Goal: Task Accomplishment & Management: Use online tool/utility

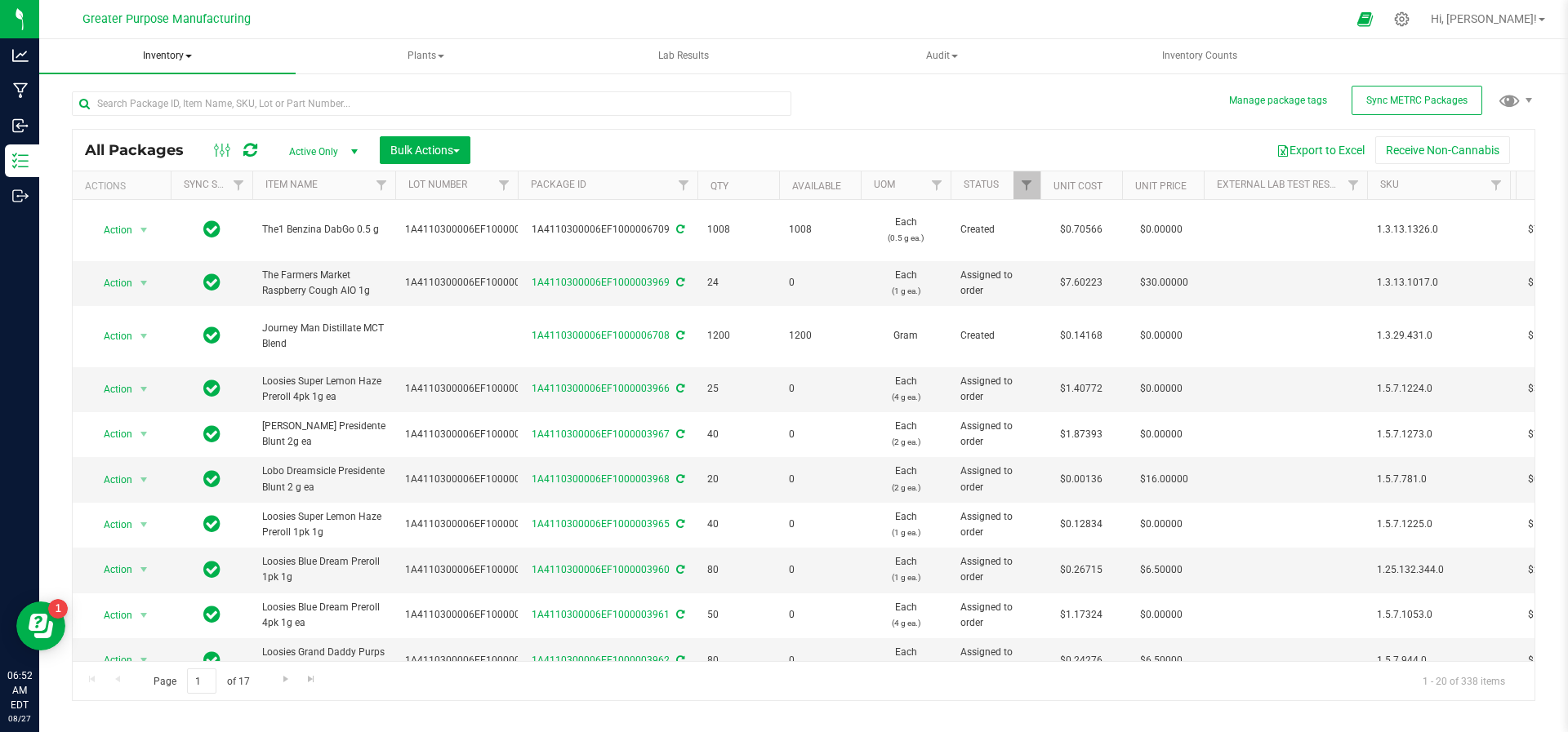
click at [173, 43] on span "Inventory" at bounding box center [166, 55] width 256 height 34
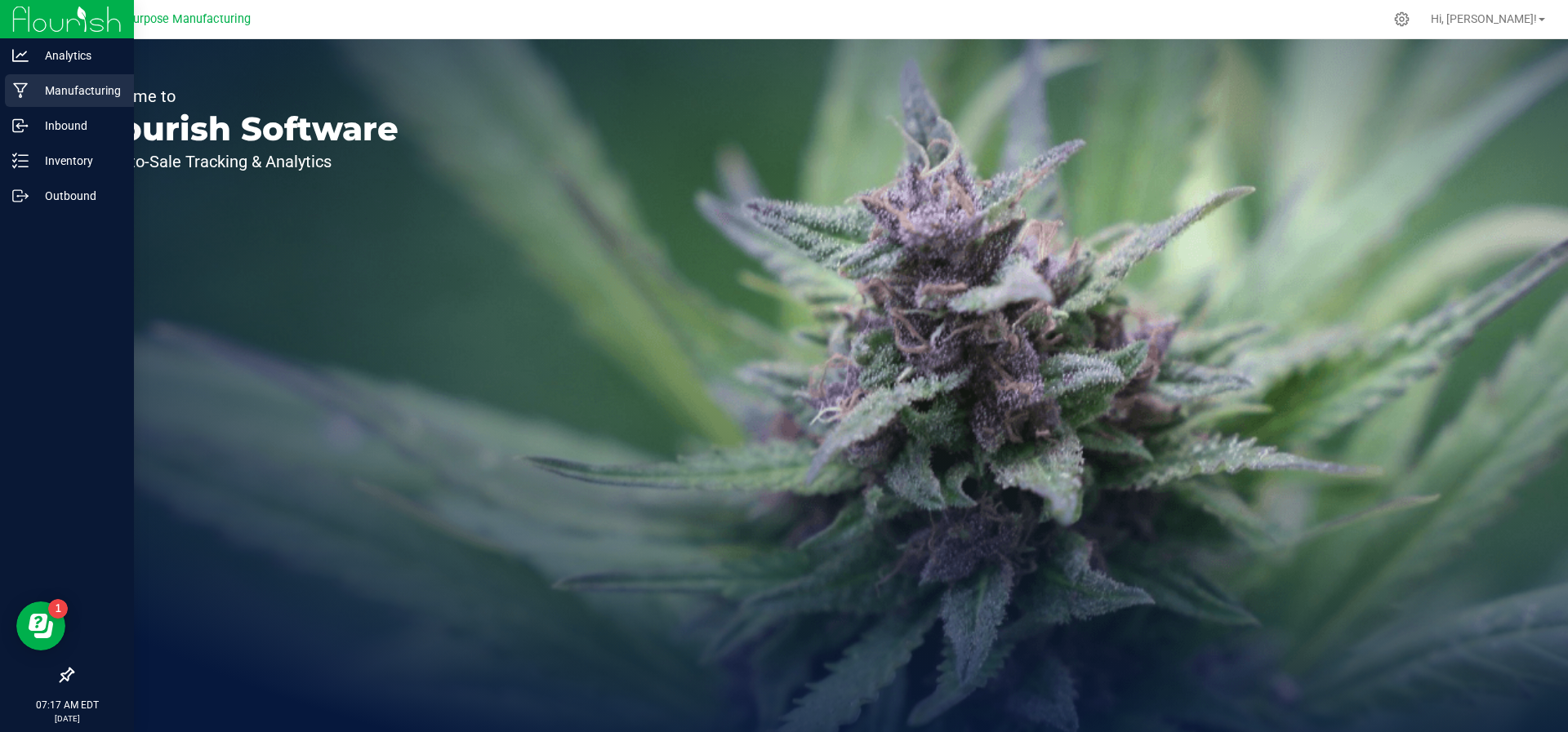
click at [78, 81] on p "Manufacturing" at bounding box center [78, 90] width 98 height 19
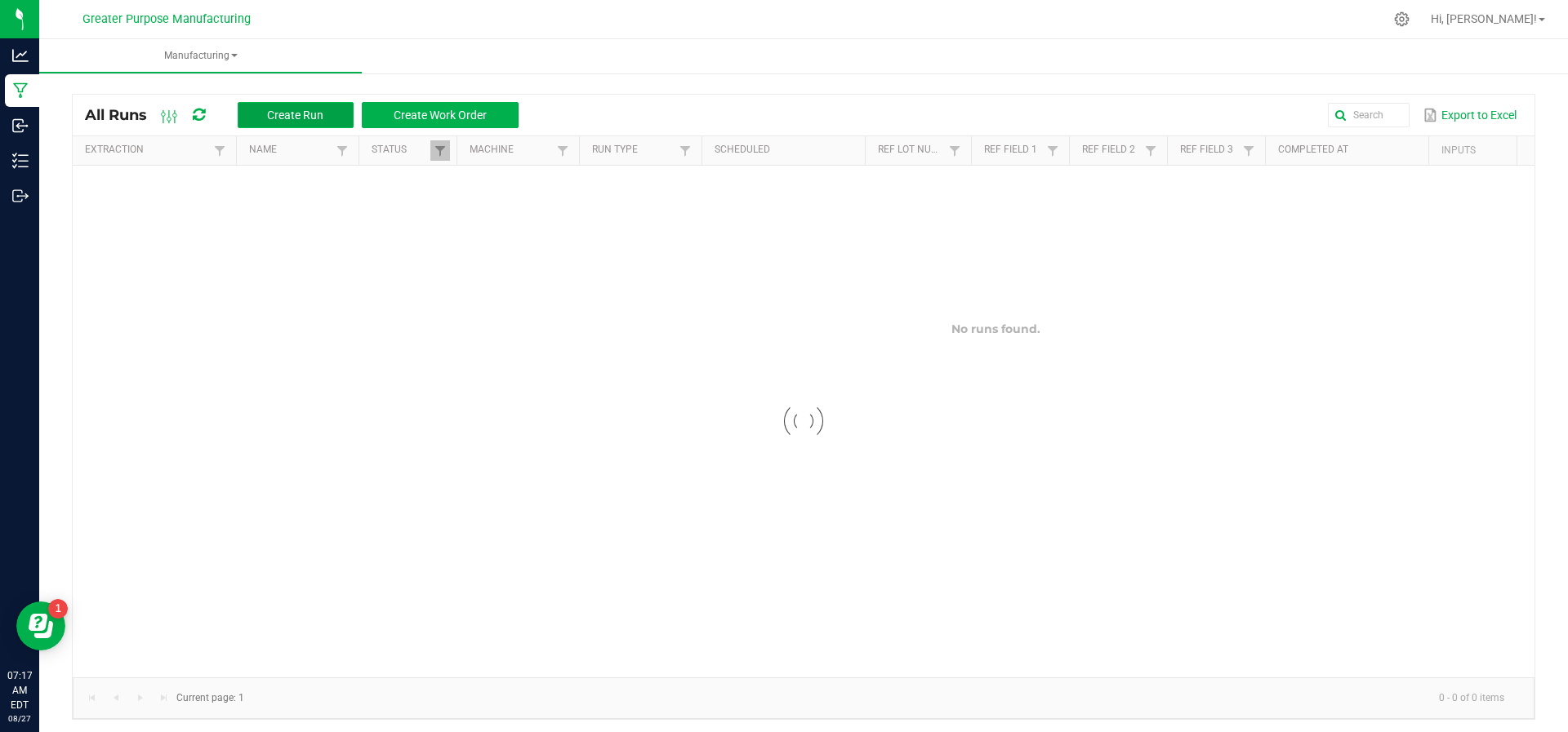
click at [311, 122] on button "Create Run" at bounding box center [295, 115] width 116 height 26
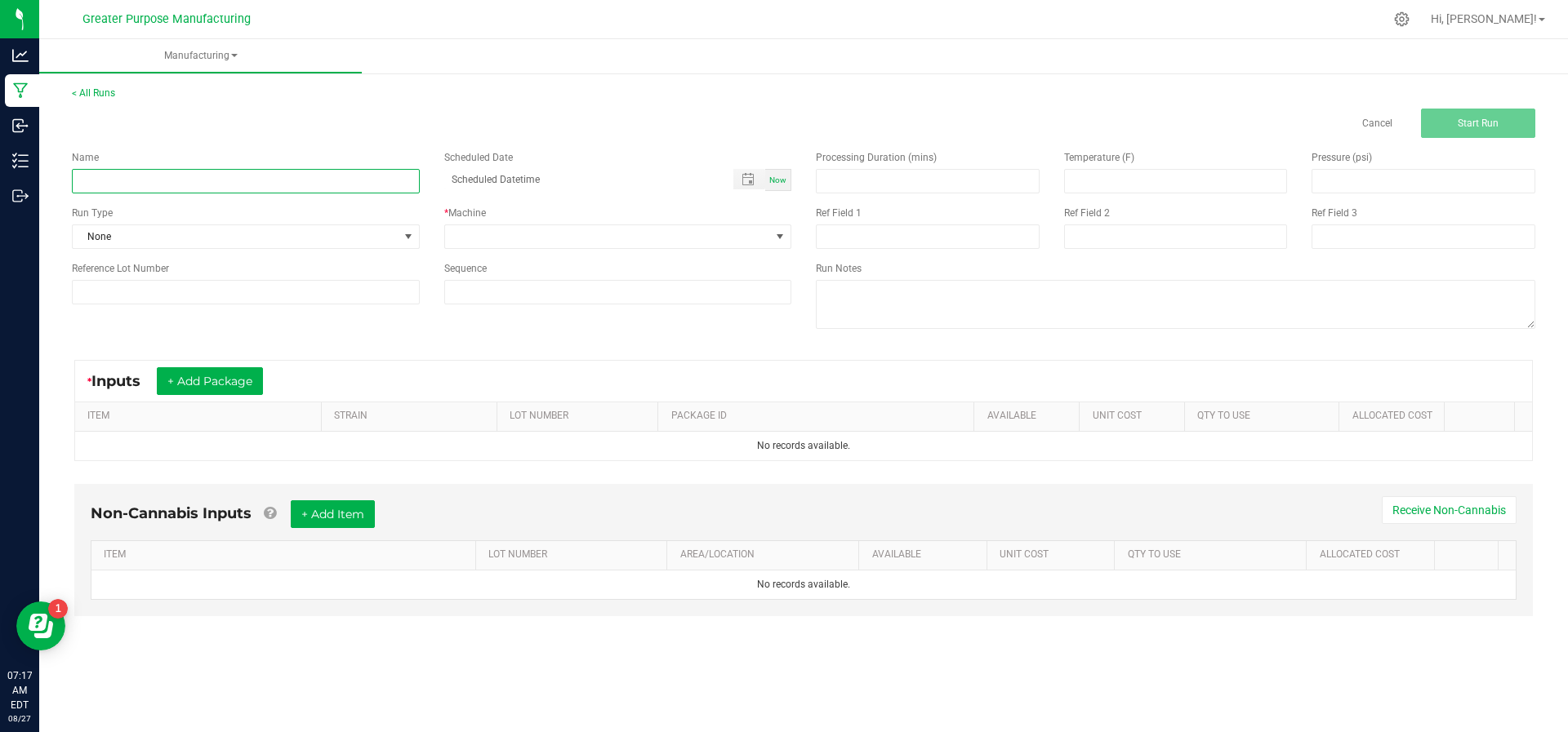
click at [312, 178] on input at bounding box center [246, 181] width 348 height 24
click at [152, 183] on input "Journeyman Pinapple Lemonade" at bounding box center [246, 181] width 348 height 24
click at [147, 178] on input "Journeyman Pinapple Lemonade" at bounding box center [246, 181] width 348 height 24
click at [234, 186] on input "Journeyman Pineapple Lemonade" at bounding box center [246, 181] width 348 height 24
type input "Journeyman Pineapple Lemonade 2oz"
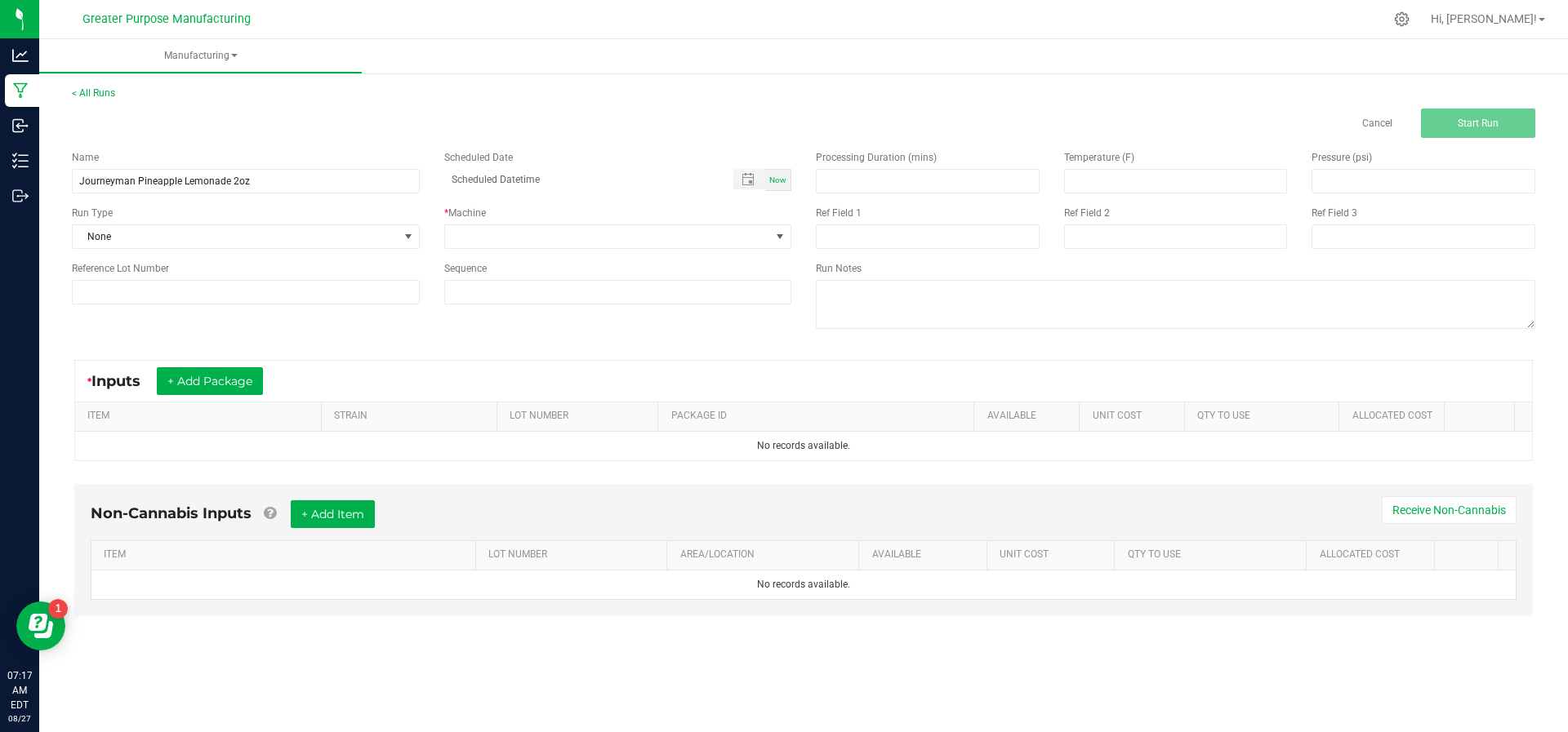
click at [778, 171] on div "Now" at bounding box center [778, 180] width 26 height 22
type input "[DATE] 7:18 AM"
click at [728, 233] on span at bounding box center [607, 237] width 325 height 23
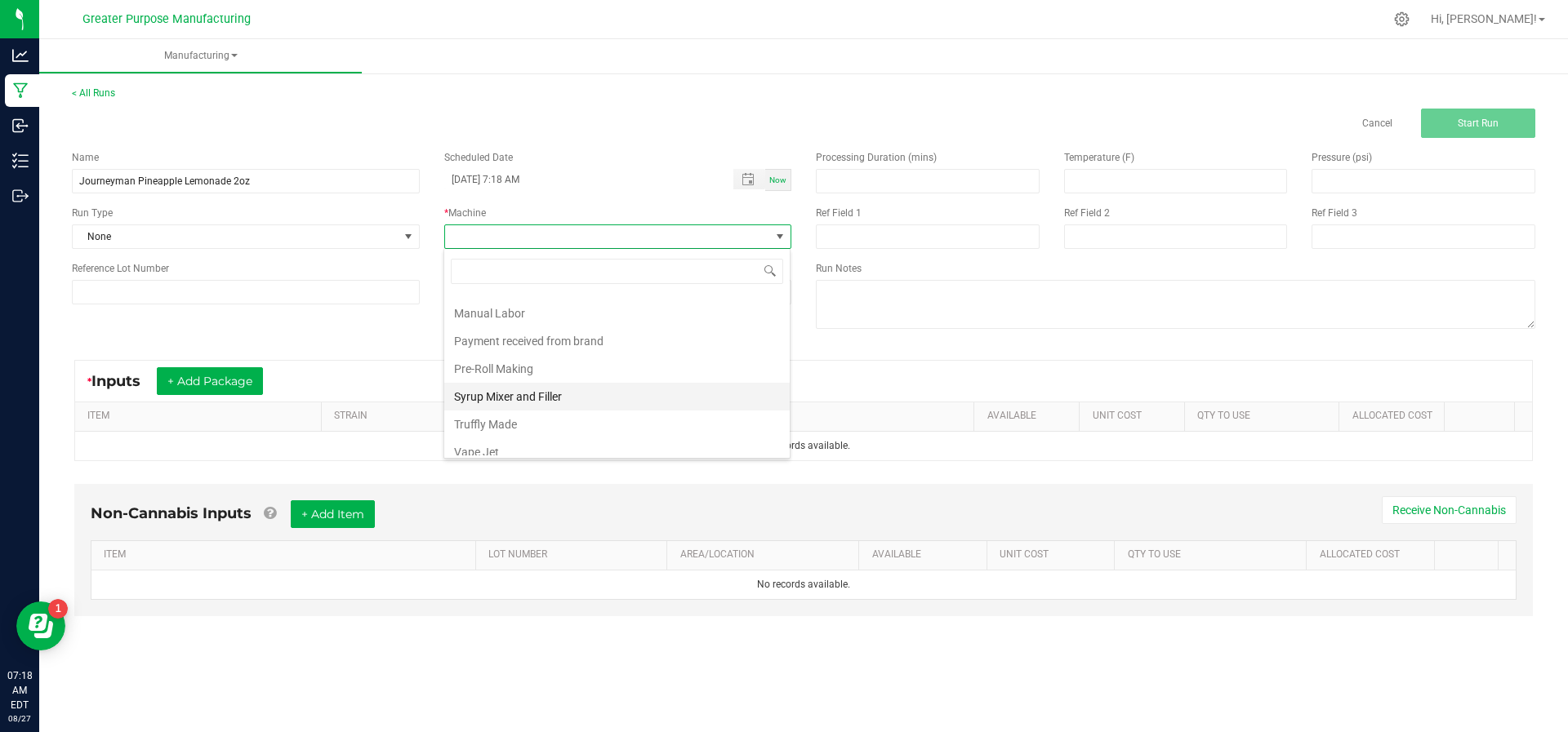
click at [660, 387] on li "Syrup Mixer and Filler" at bounding box center [617, 396] width 346 height 28
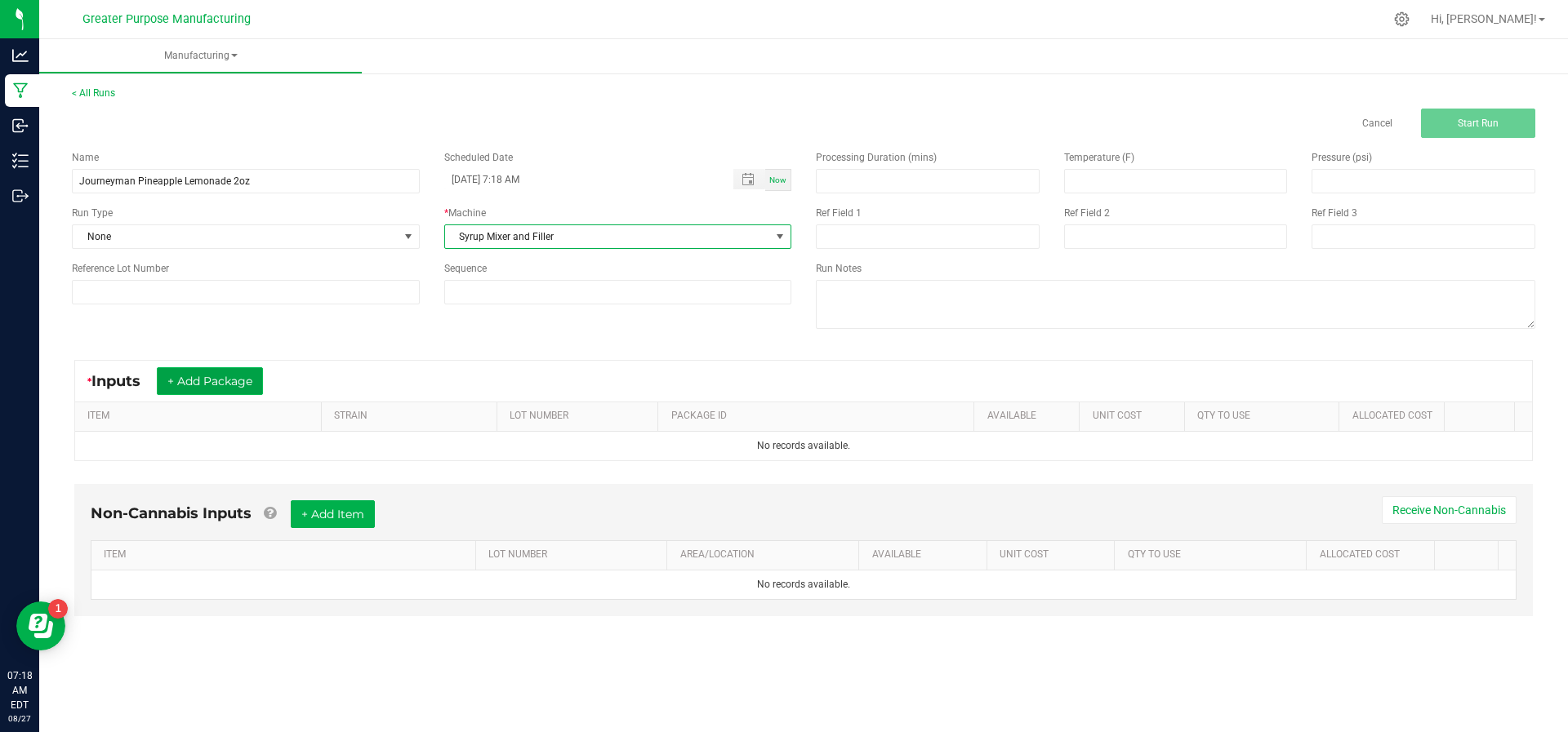
drag, startPoint x: 244, startPoint y: 372, endPoint x: 260, endPoint y: 372, distance: 16.0
click at [260, 372] on button "+ Add Package" at bounding box center [210, 381] width 106 height 28
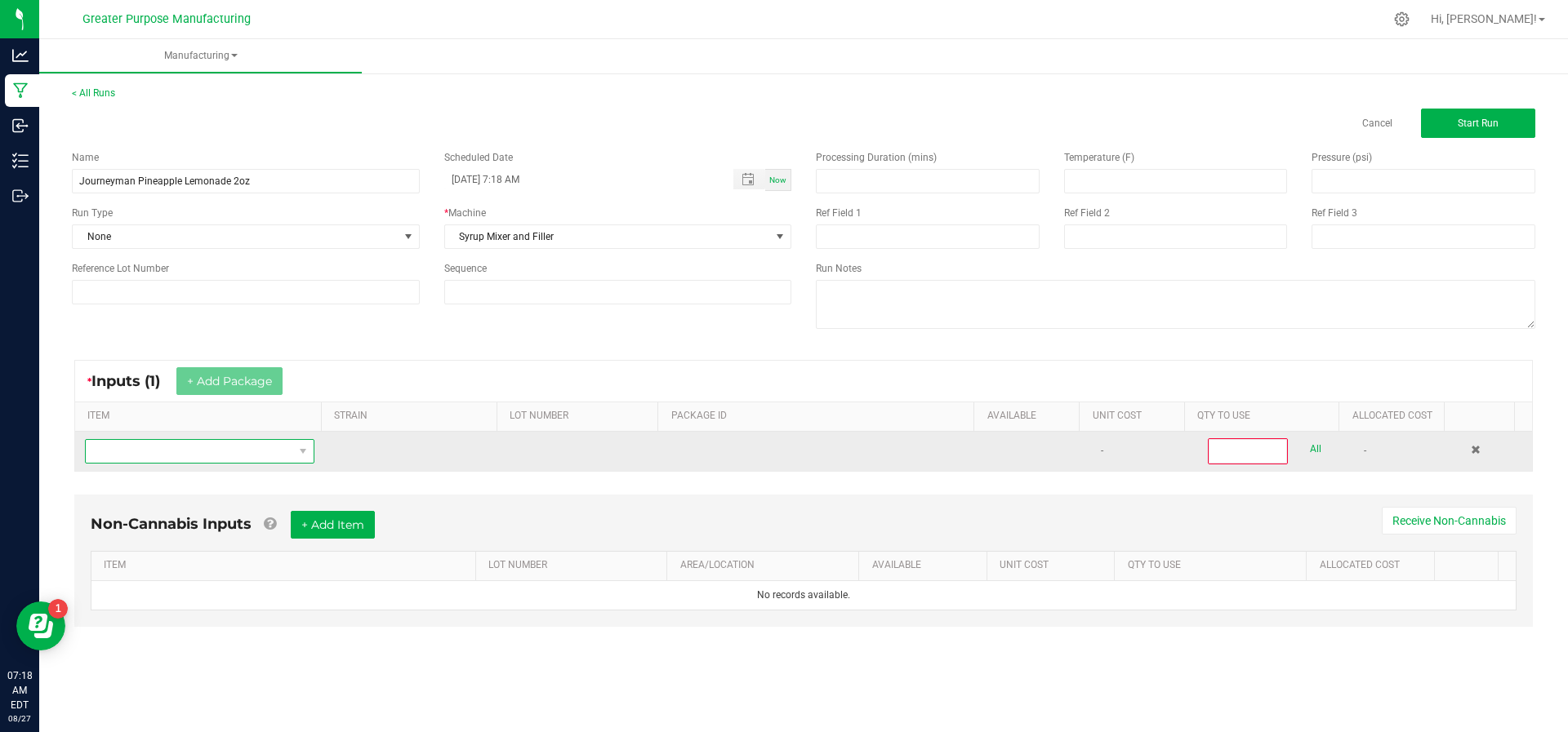
click at [243, 448] on span "NO DATA FOUND" at bounding box center [190, 451] width 207 height 23
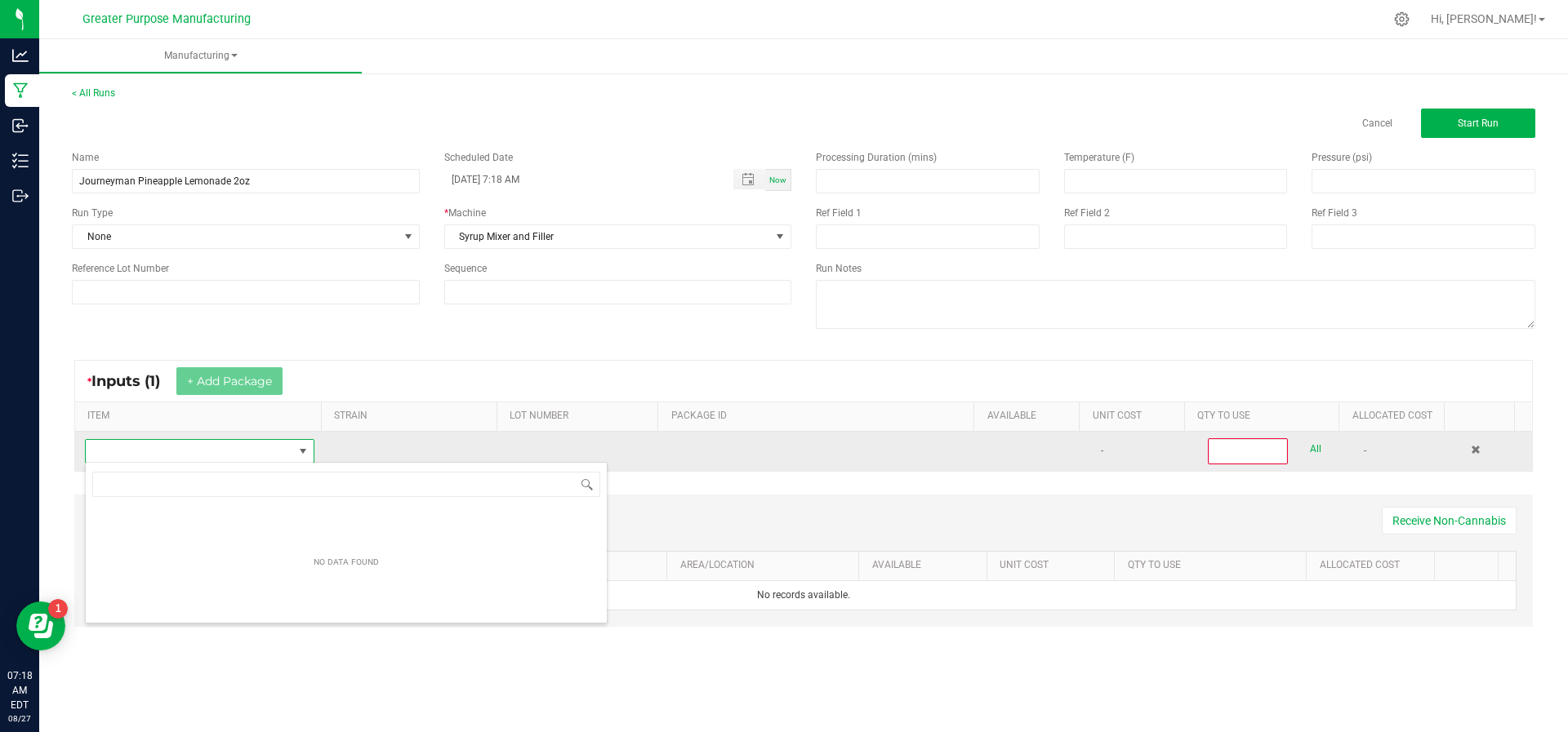
scroll to position [24, 223]
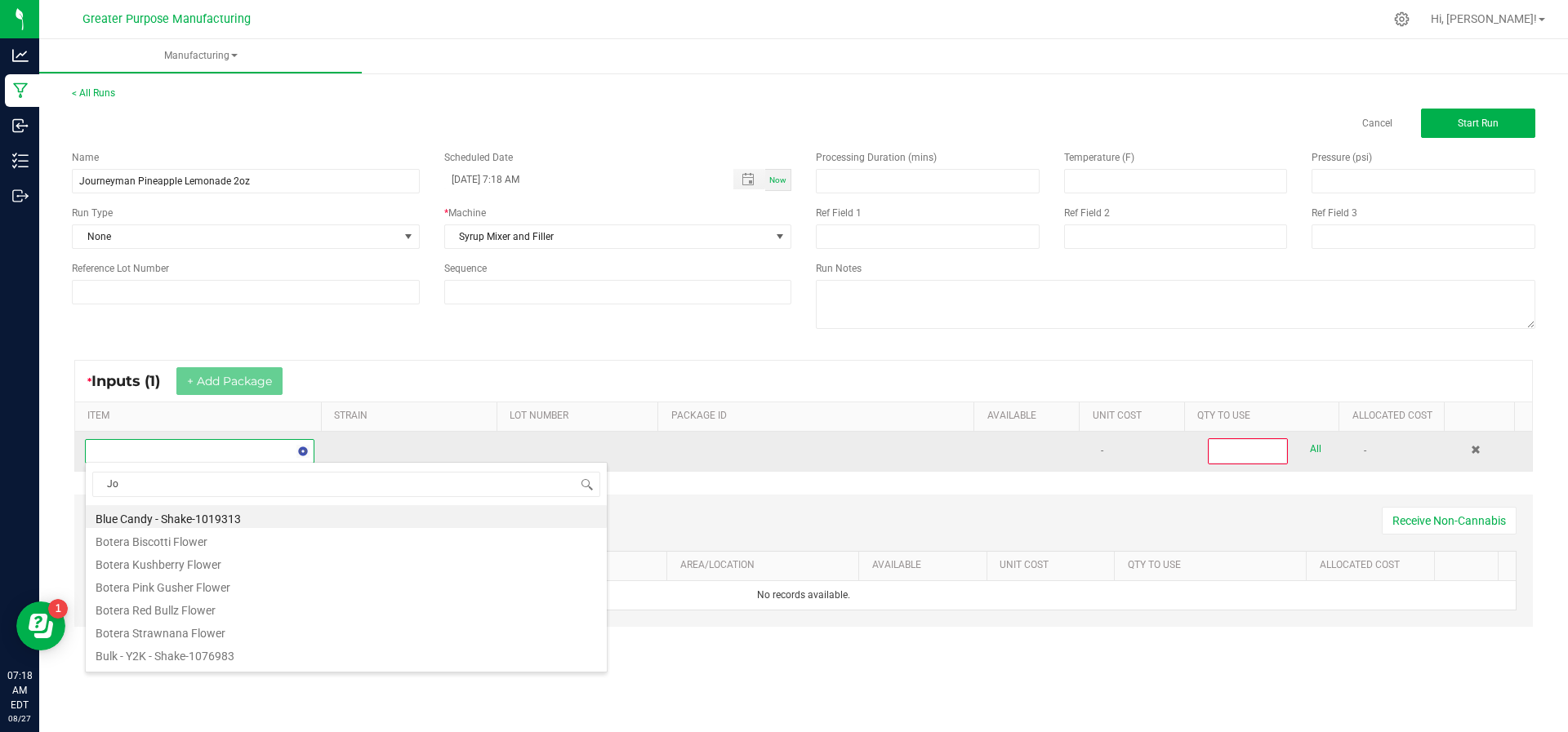
type input "Jou"
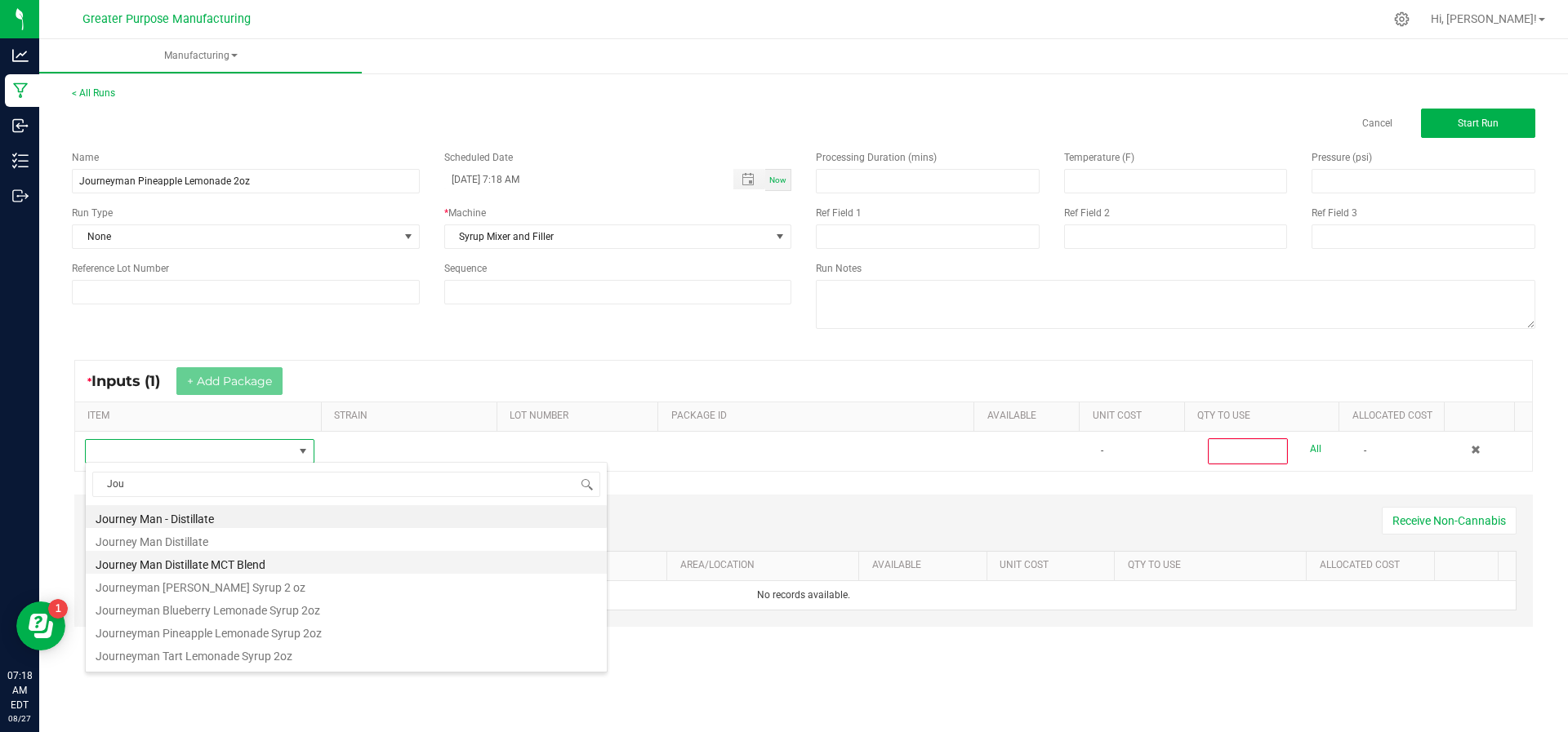
click at [231, 555] on li "Journey Man Distillate MCT Blend" at bounding box center [346, 562] width 521 height 23
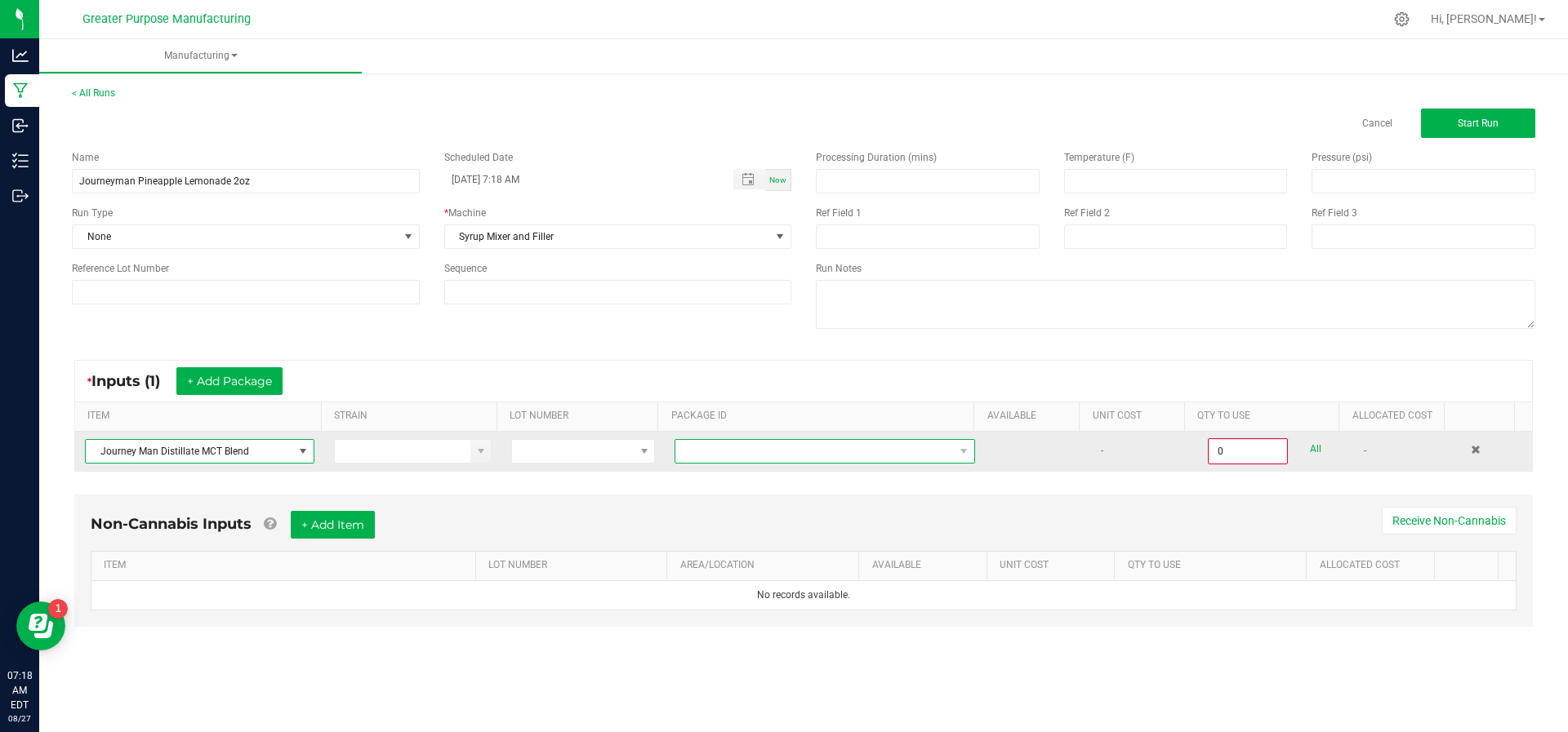
click at [702, 451] on span at bounding box center [814, 451] width 278 height 23
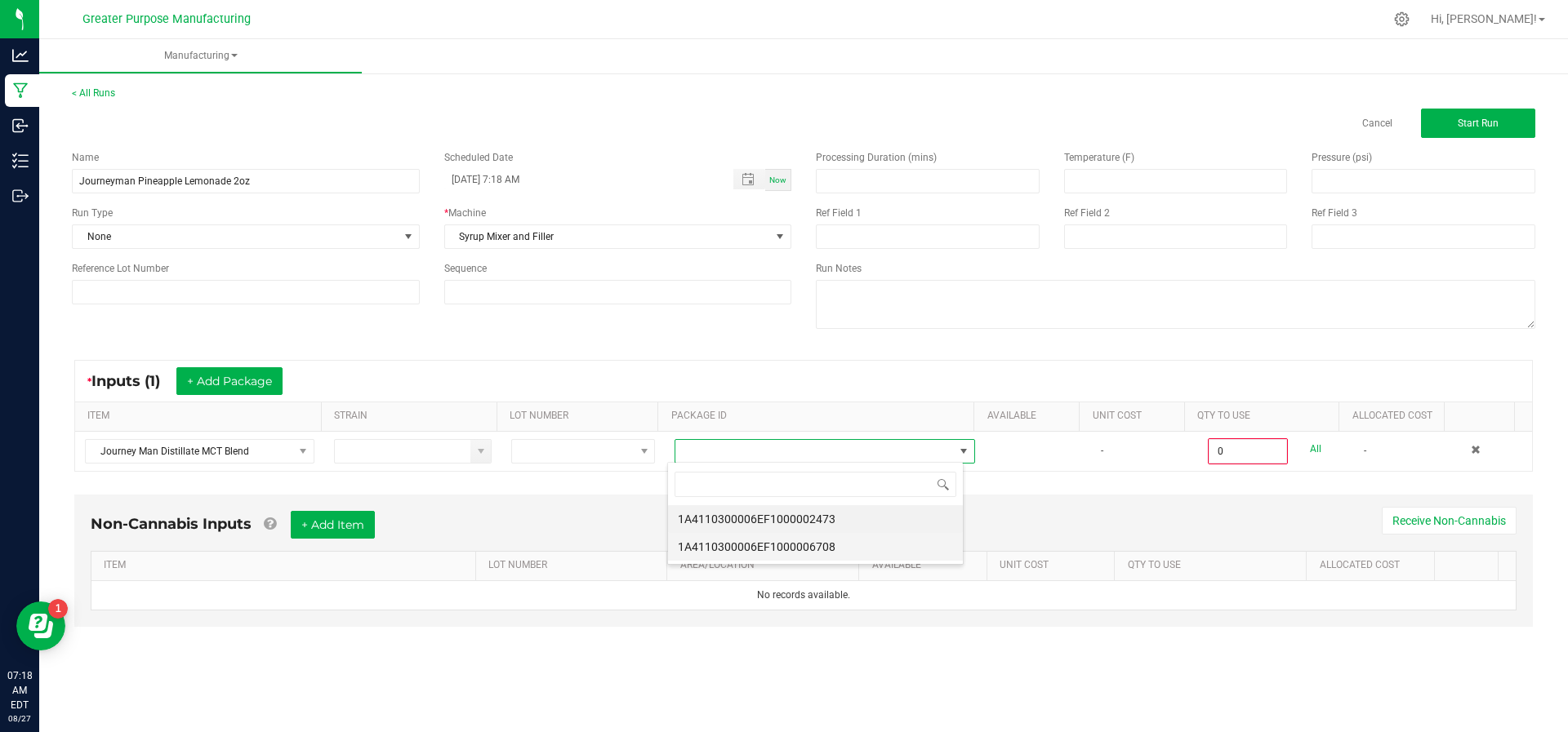
click at [714, 541] on li "1A4110300006EF1000006708" at bounding box center [815, 547] width 295 height 28
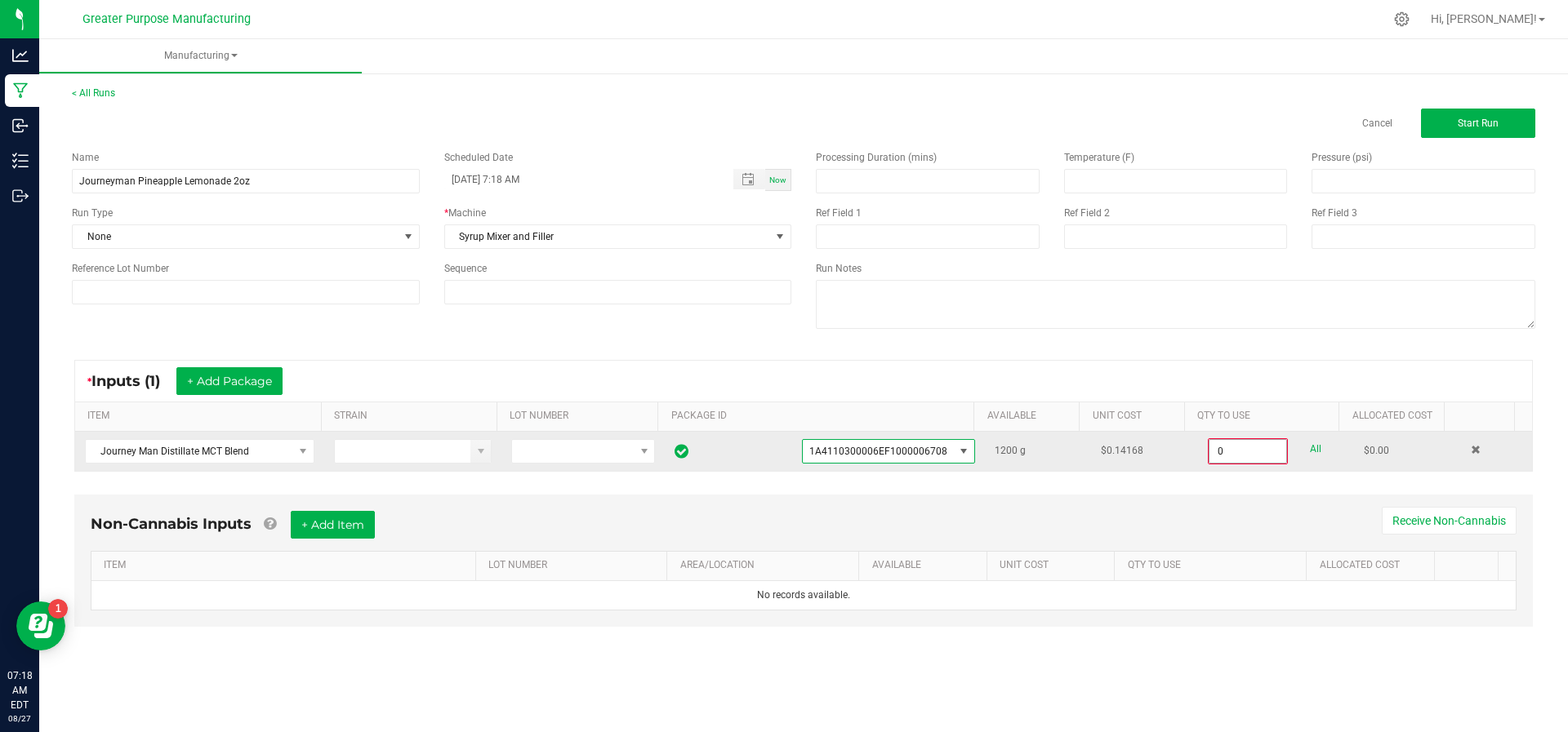
click at [1243, 450] on input "0" at bounding box center [1247, 451] width 77 height 23
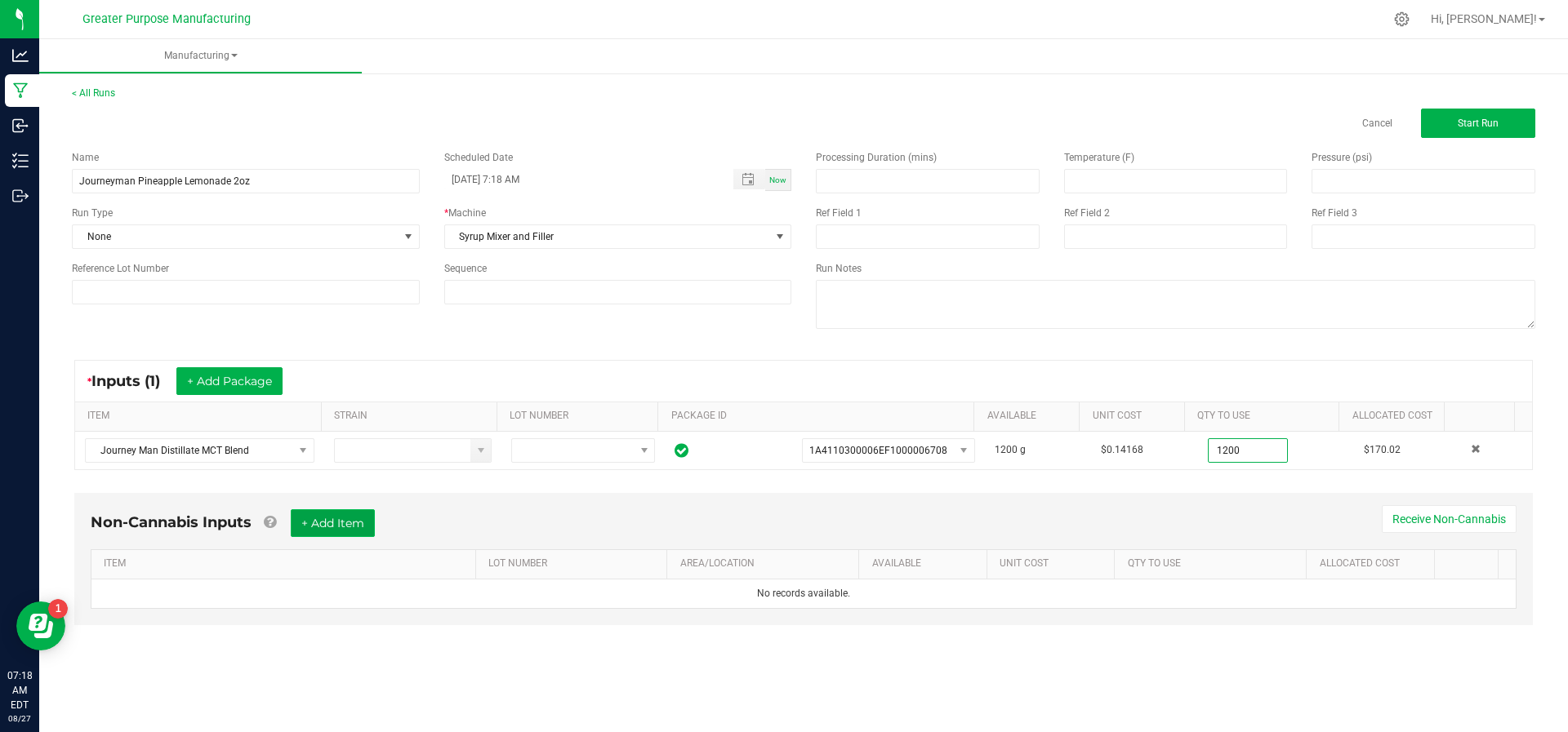
type input "1200.0000 g"
click at [359, 517] on button "+ Add Item" at bounding box center [332, 523] width 84 height 28
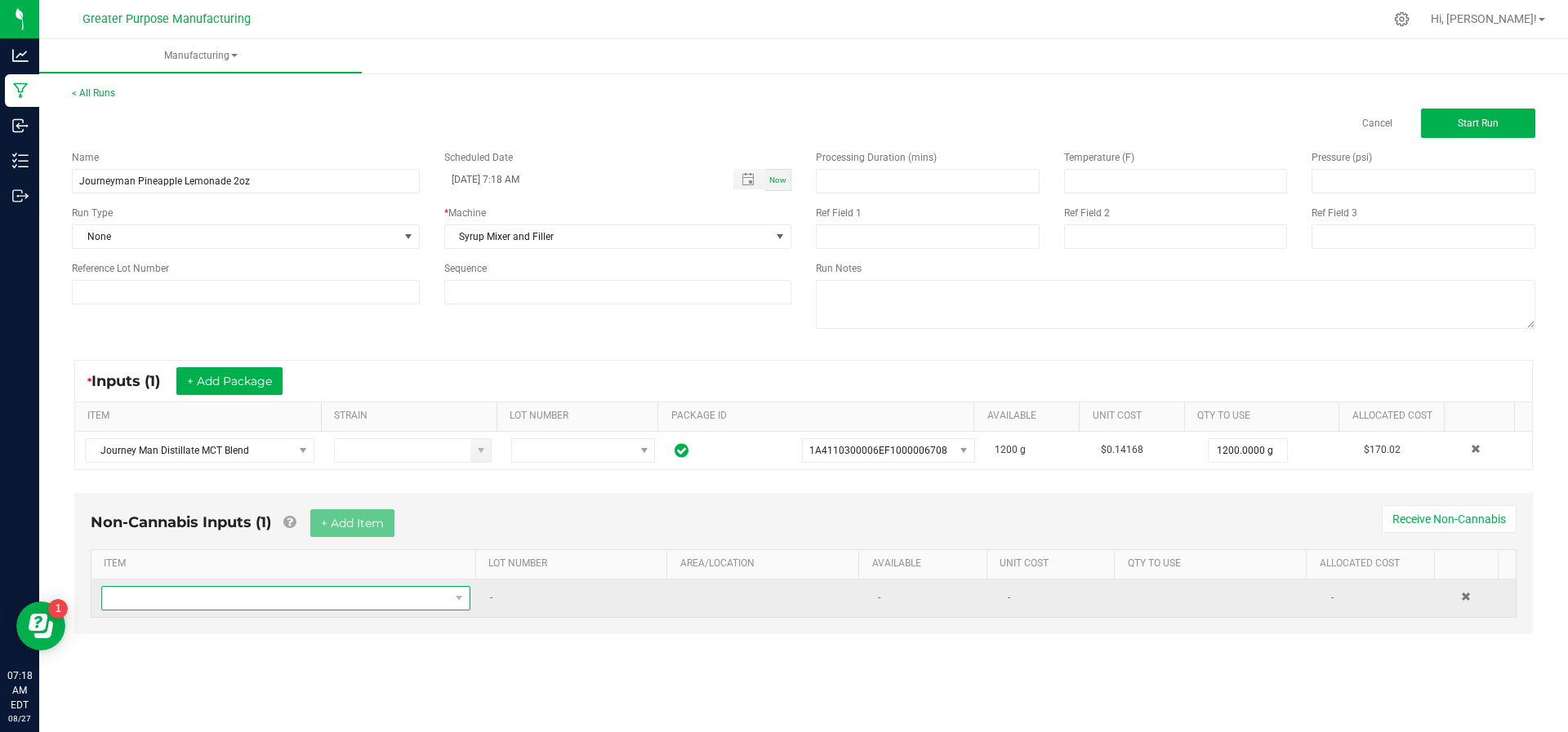
click at [320, 590] on span "NO DATA FOUND" at bounding box center [275, 598] width 347 height 23
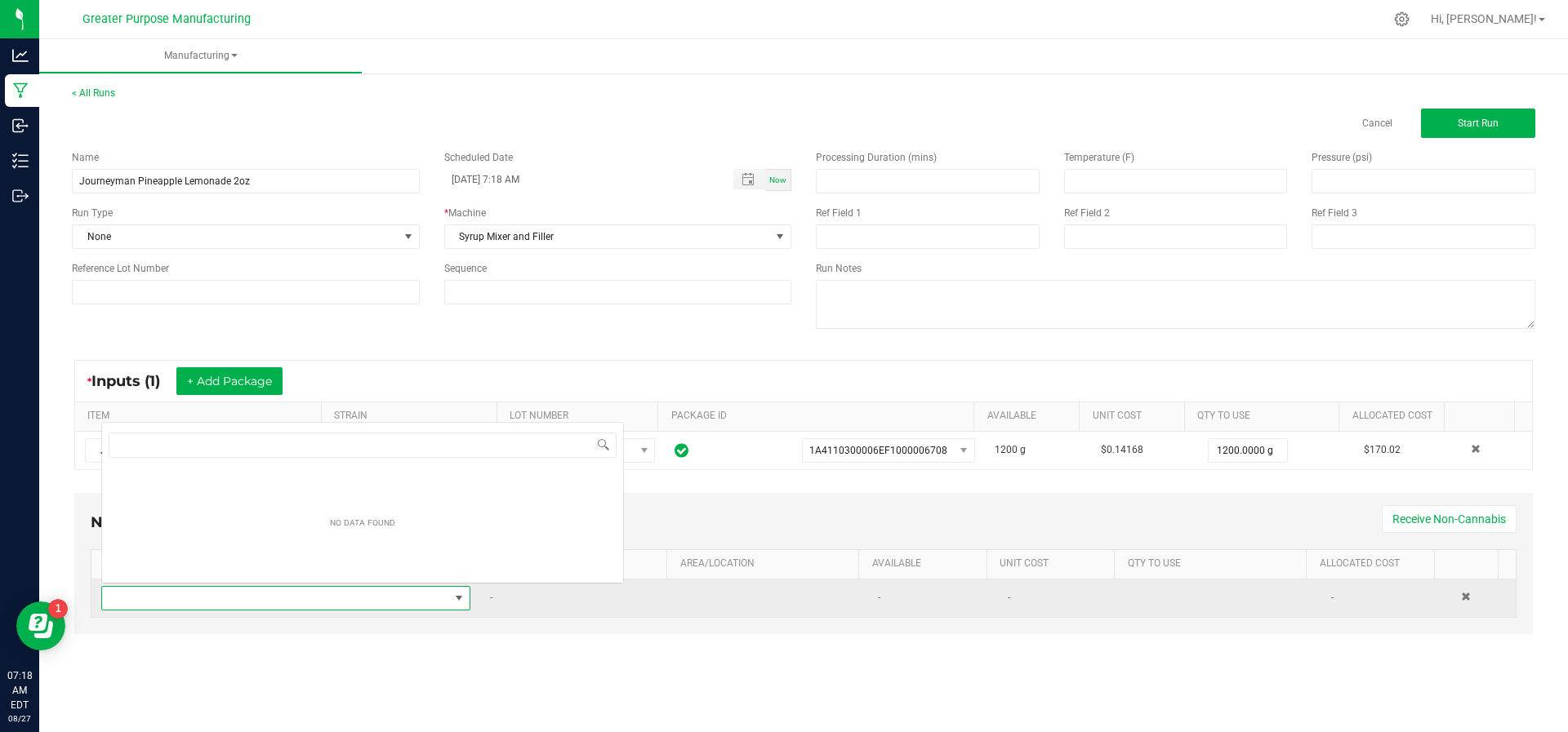
scroll to position [24, 359]
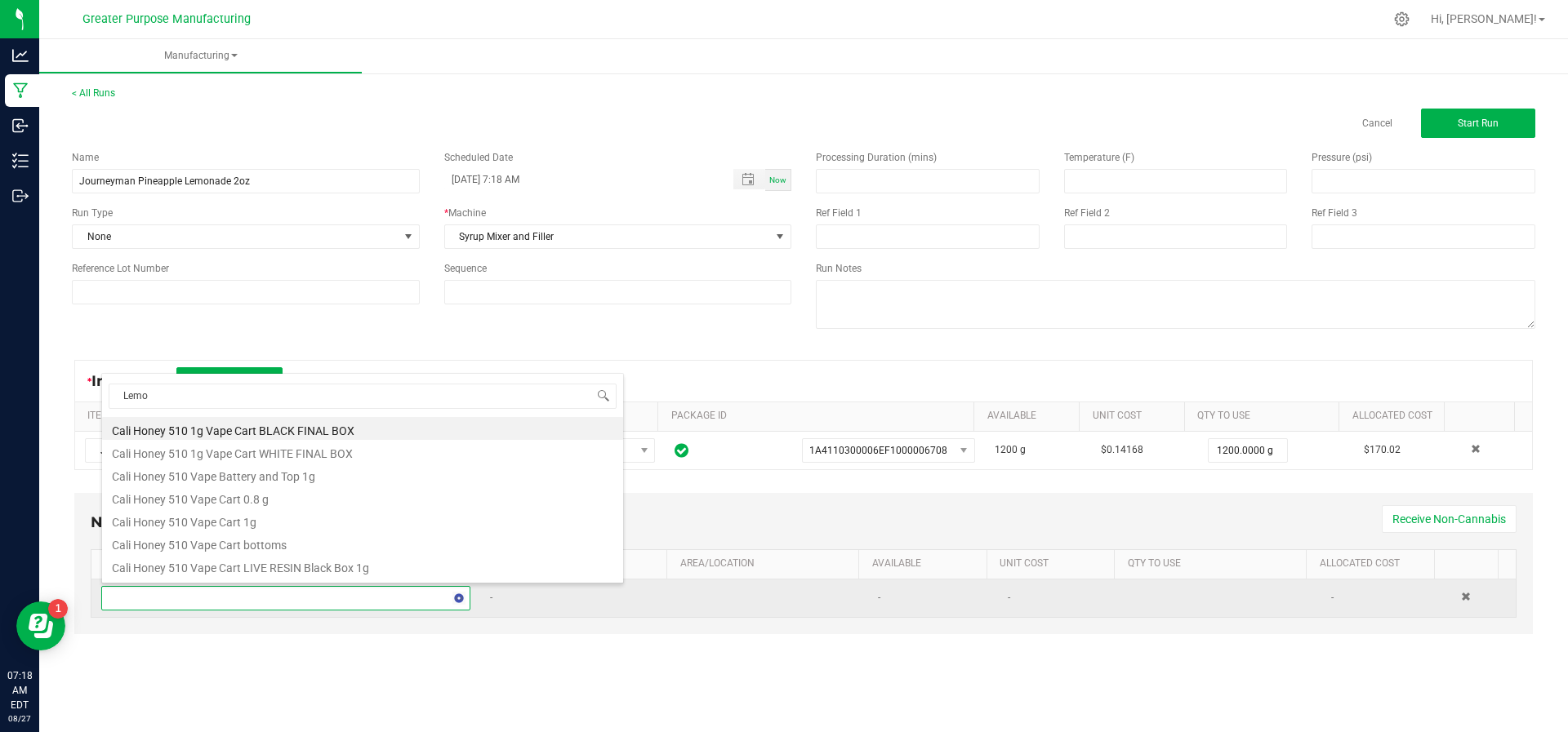
type input "Lemon"
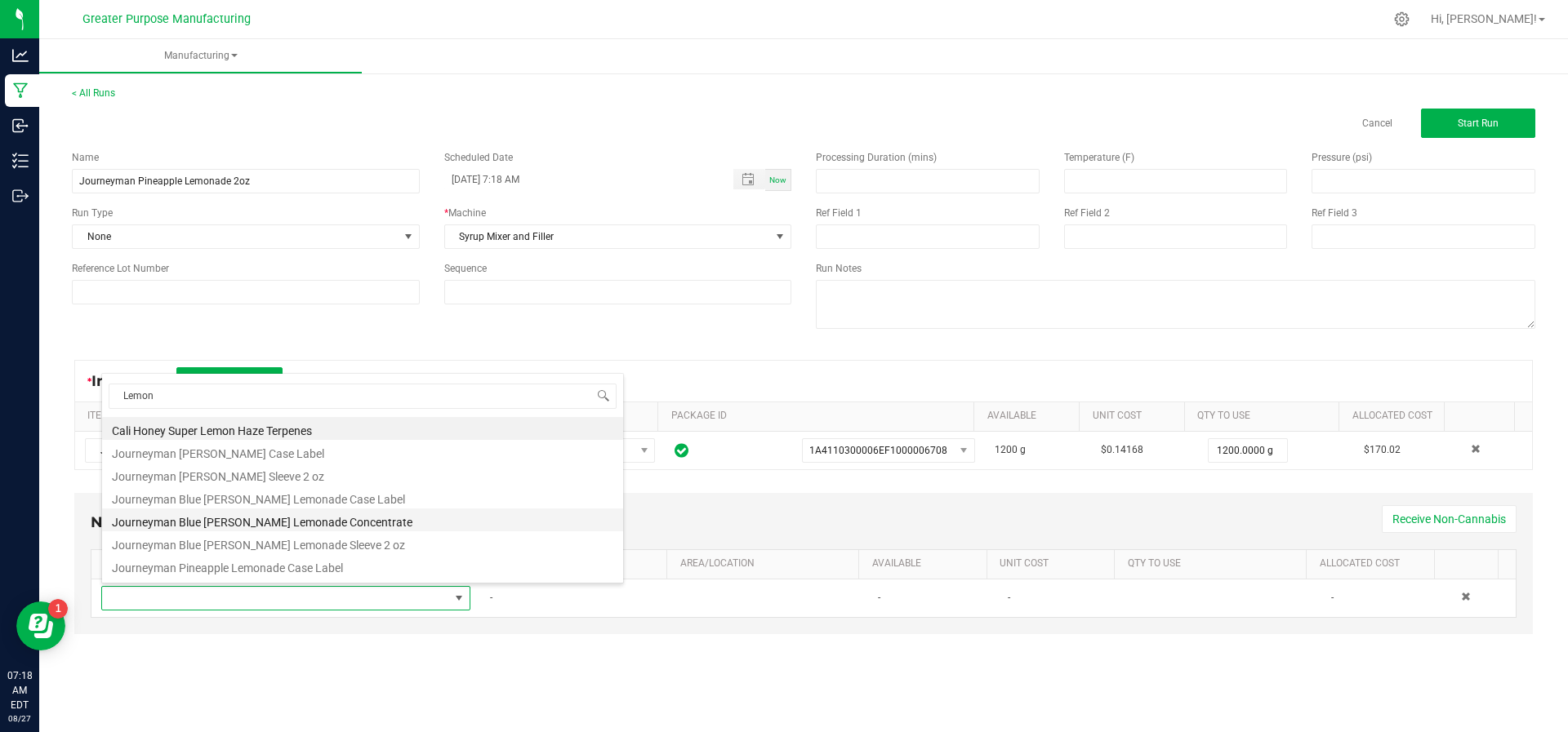
click at [345, 519] on li "Journeyman Blue Berry Lemonade Concentrate" at bounding box center [361, 519] width 521 height 23
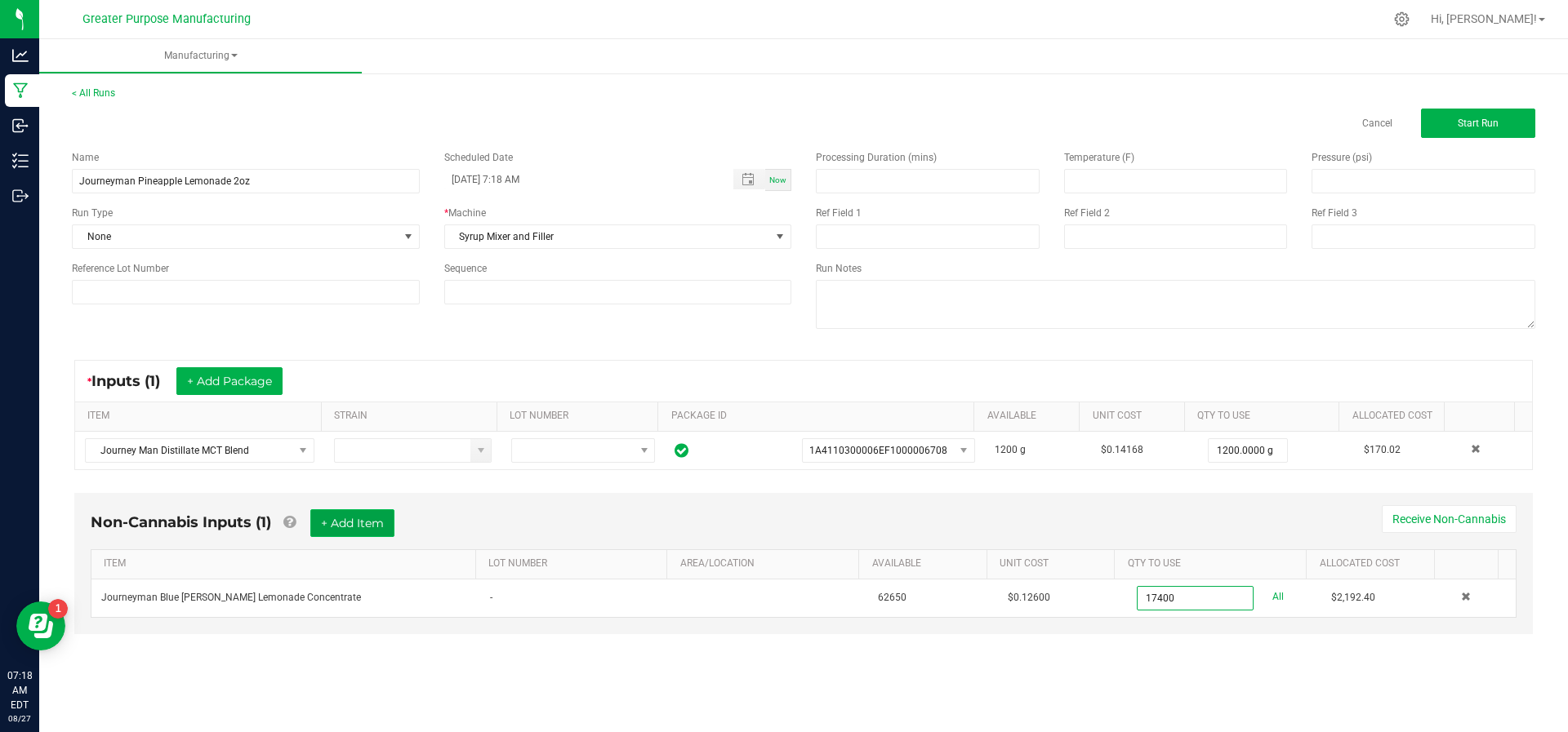
type input "17400.0000 g"
click at [345, 523] on button "+ Add Item" at bounding box center [352, 523] width 84 height 28
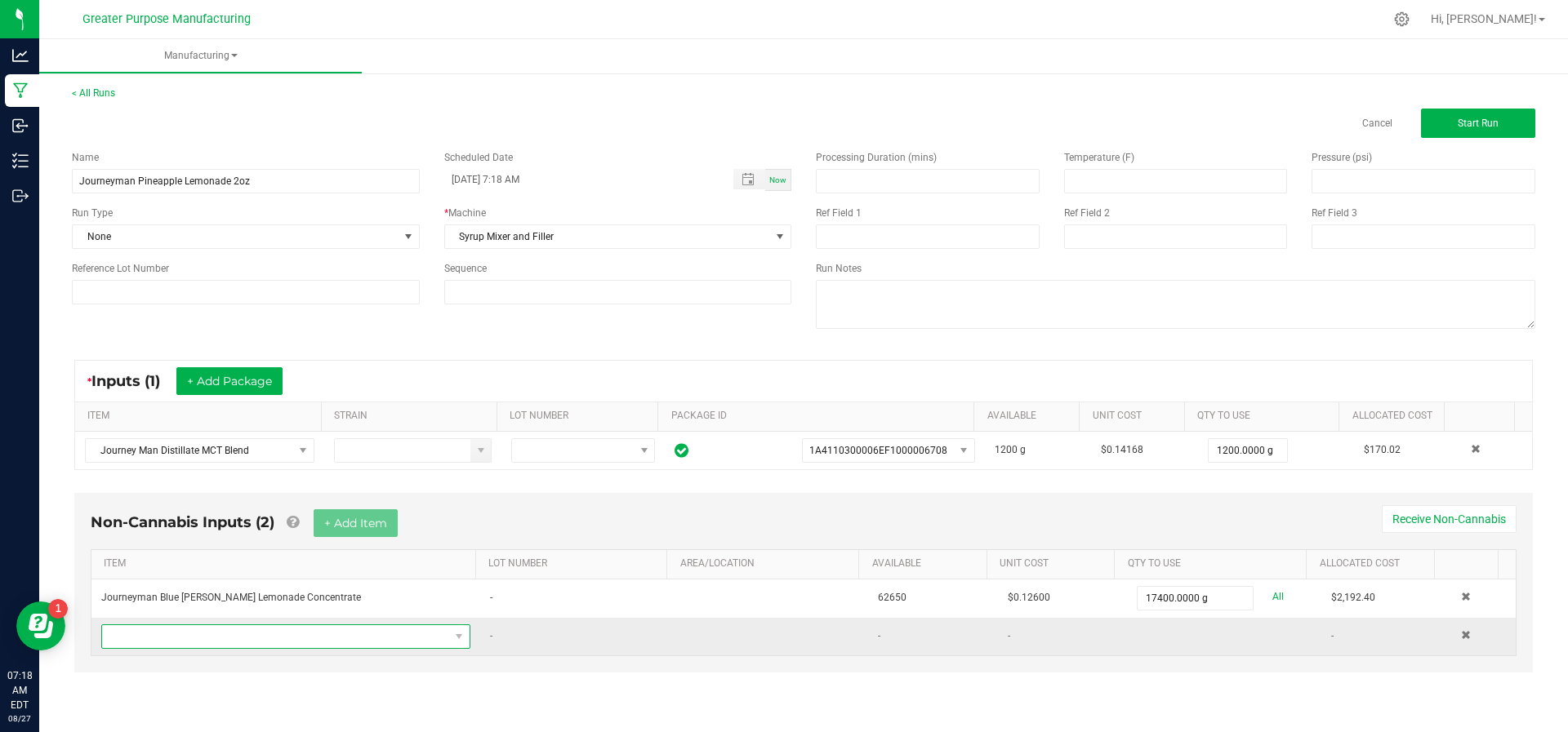
click at [306, 637] on span "NO DATA FOUND" at bounding box center [275, 636] width 347 height 23
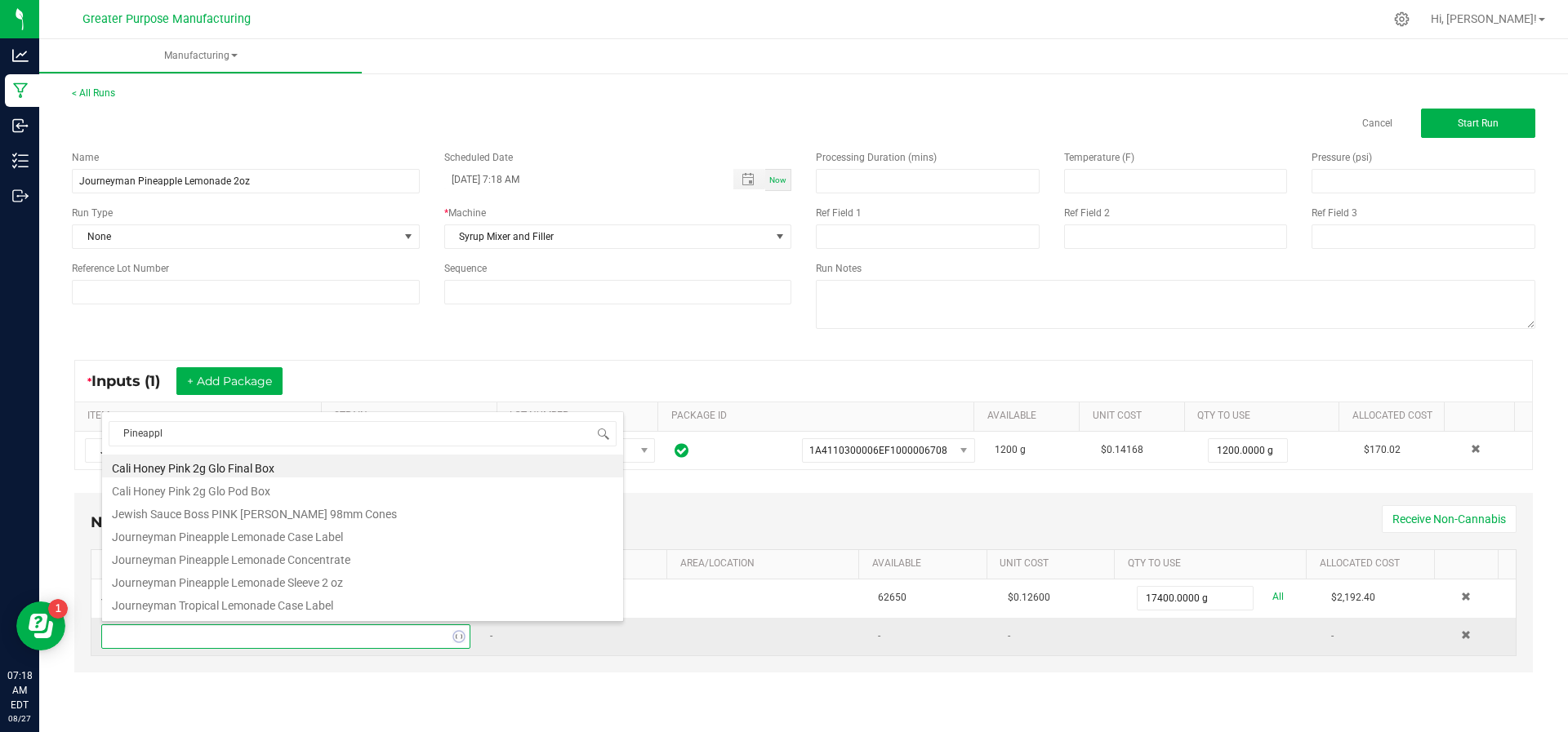
type input "Pineapple"
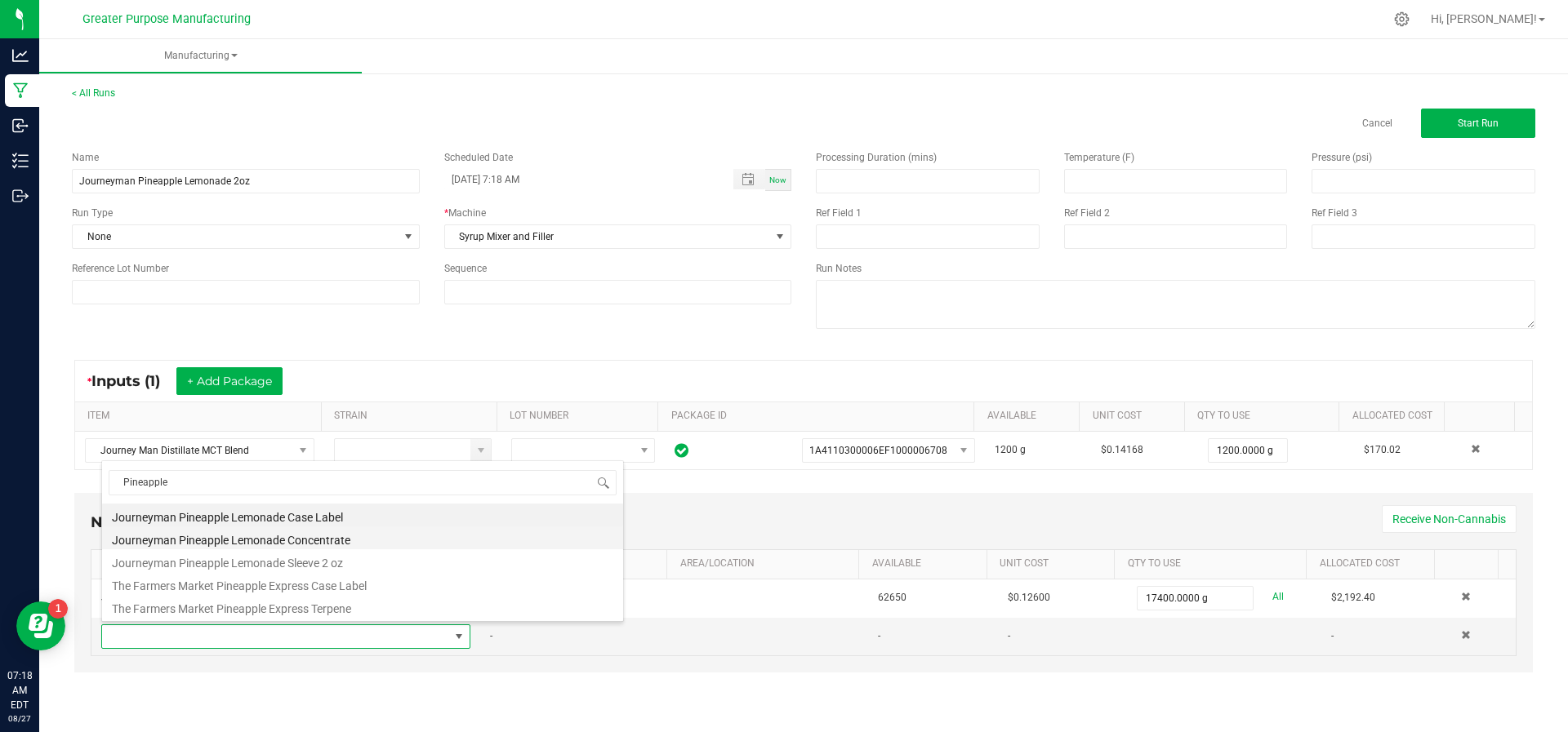
click at [319, 541] on li "Journeyman Pineapple Lemonade Concentrate" at bounding box center [361, 538] width 521 height 23
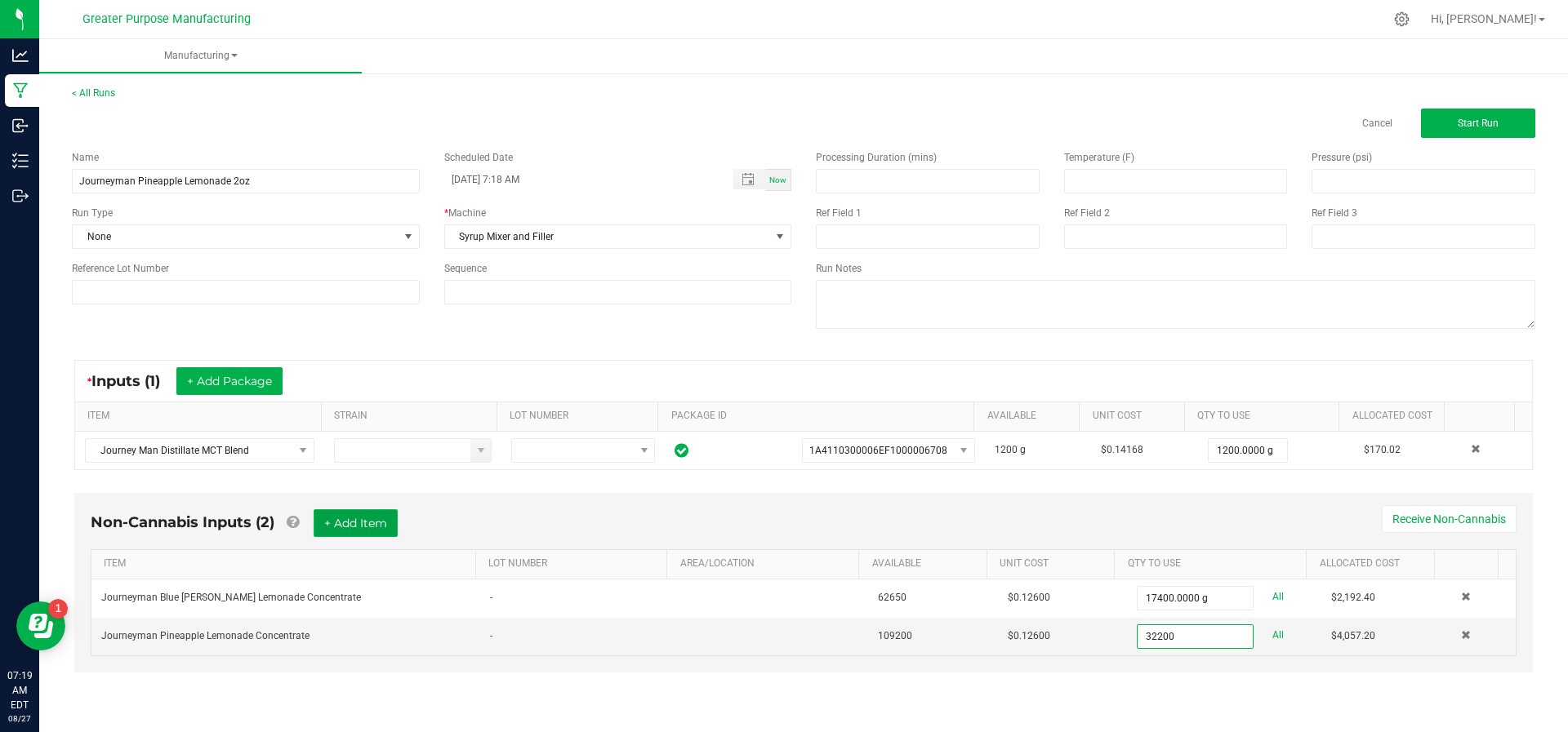
type input "32200.0000 g"
click at [359, 516] on button "+ Add Item" at bounding box center [355, 523] width 84 height 28
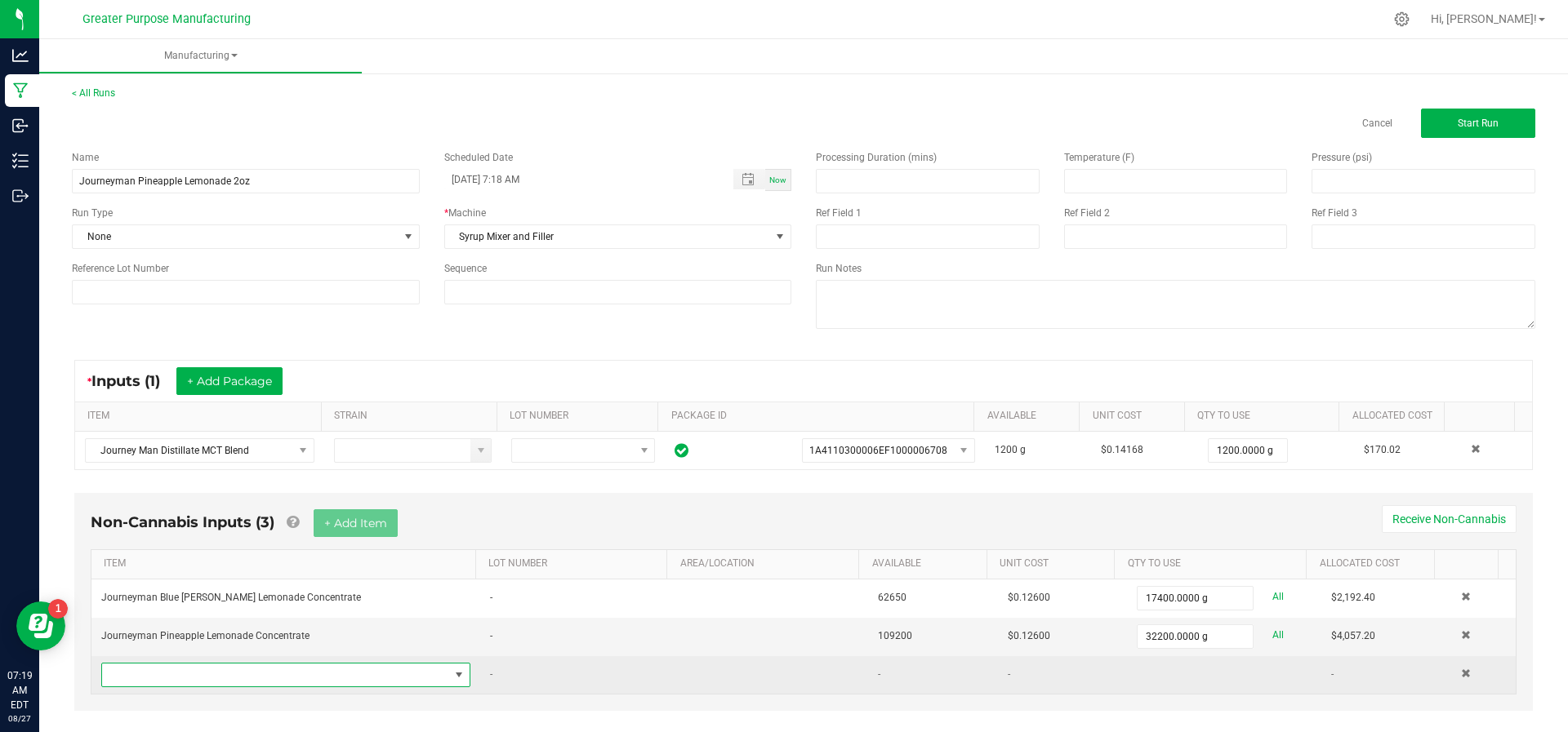
click at [255, 678] on span "NO DATA FOUND" at bounding box center [275, 675] width 347 height 23
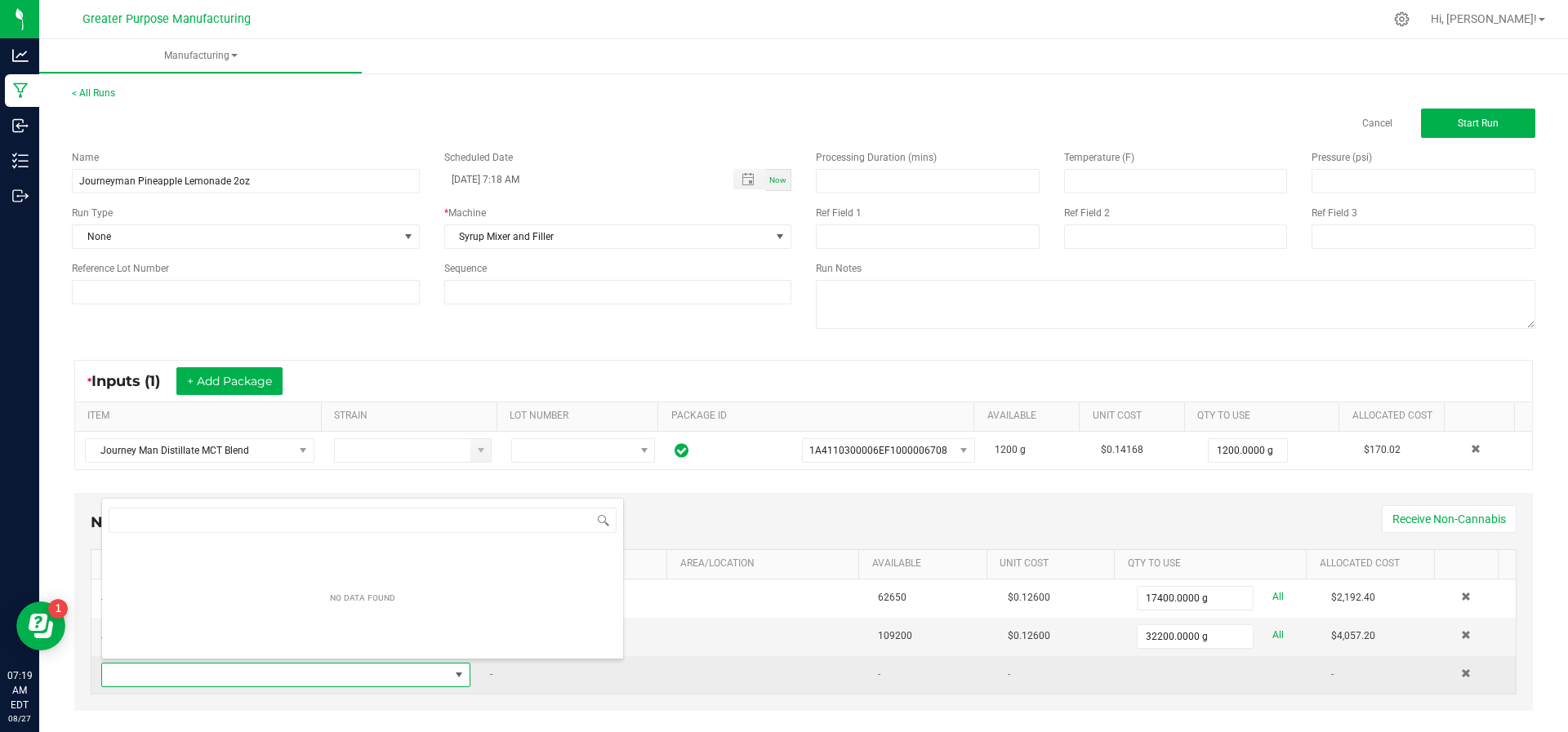
scroll to position [24, 353]
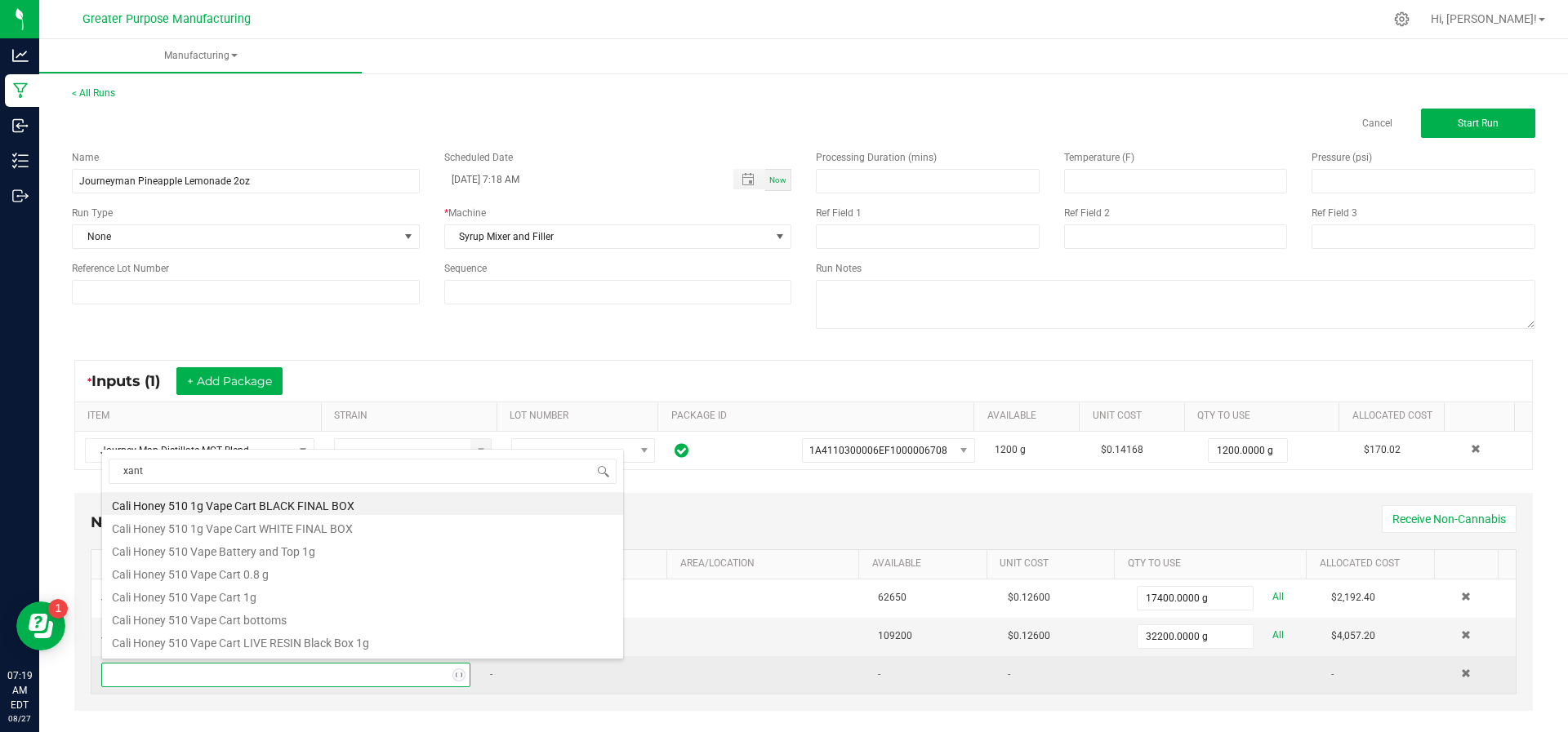
type input "xanth"
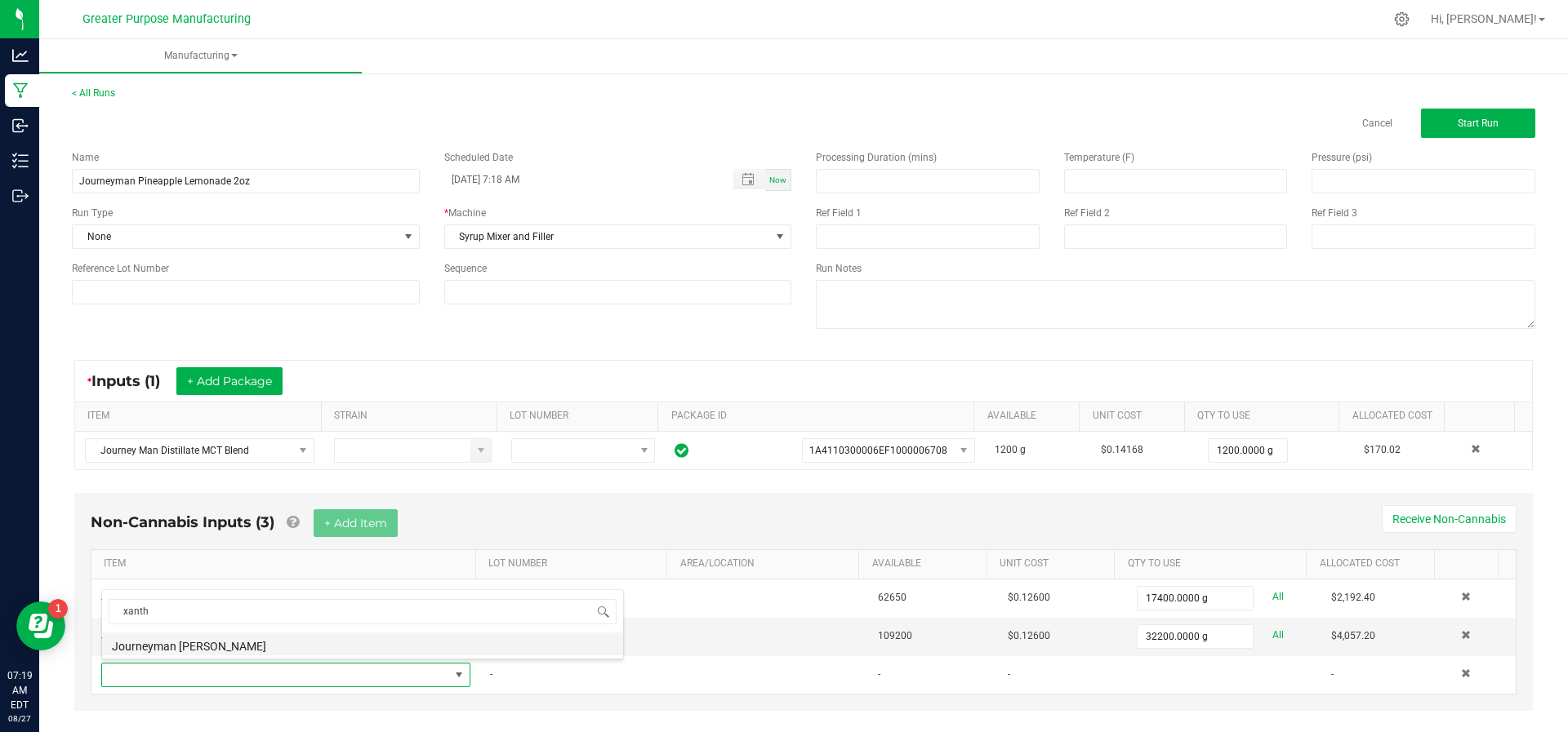
click at [247, 636] on li "Journeyman Xanthan Gum" at bounding box center [361, 643] width 521 height 23
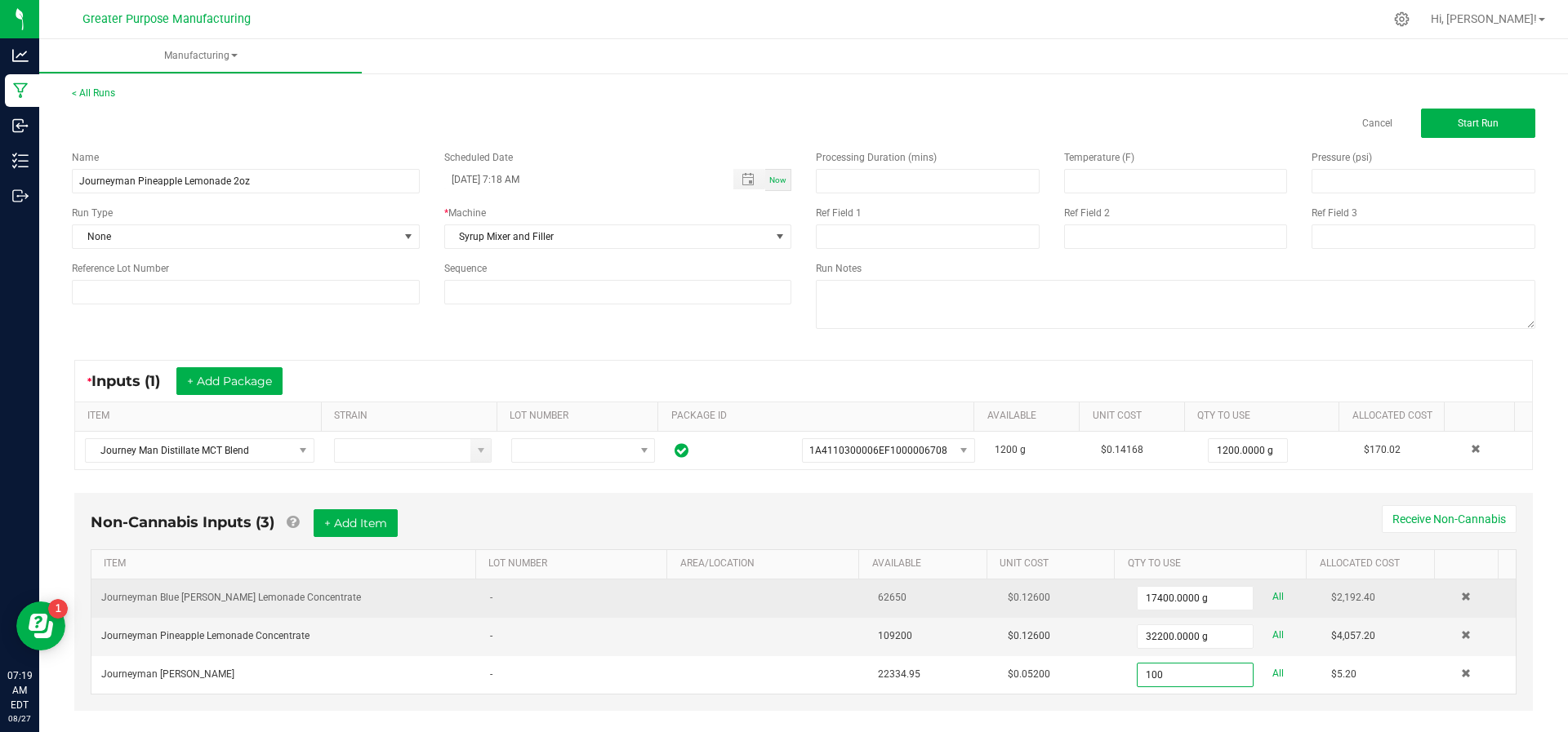
scroll to position [21, 0]
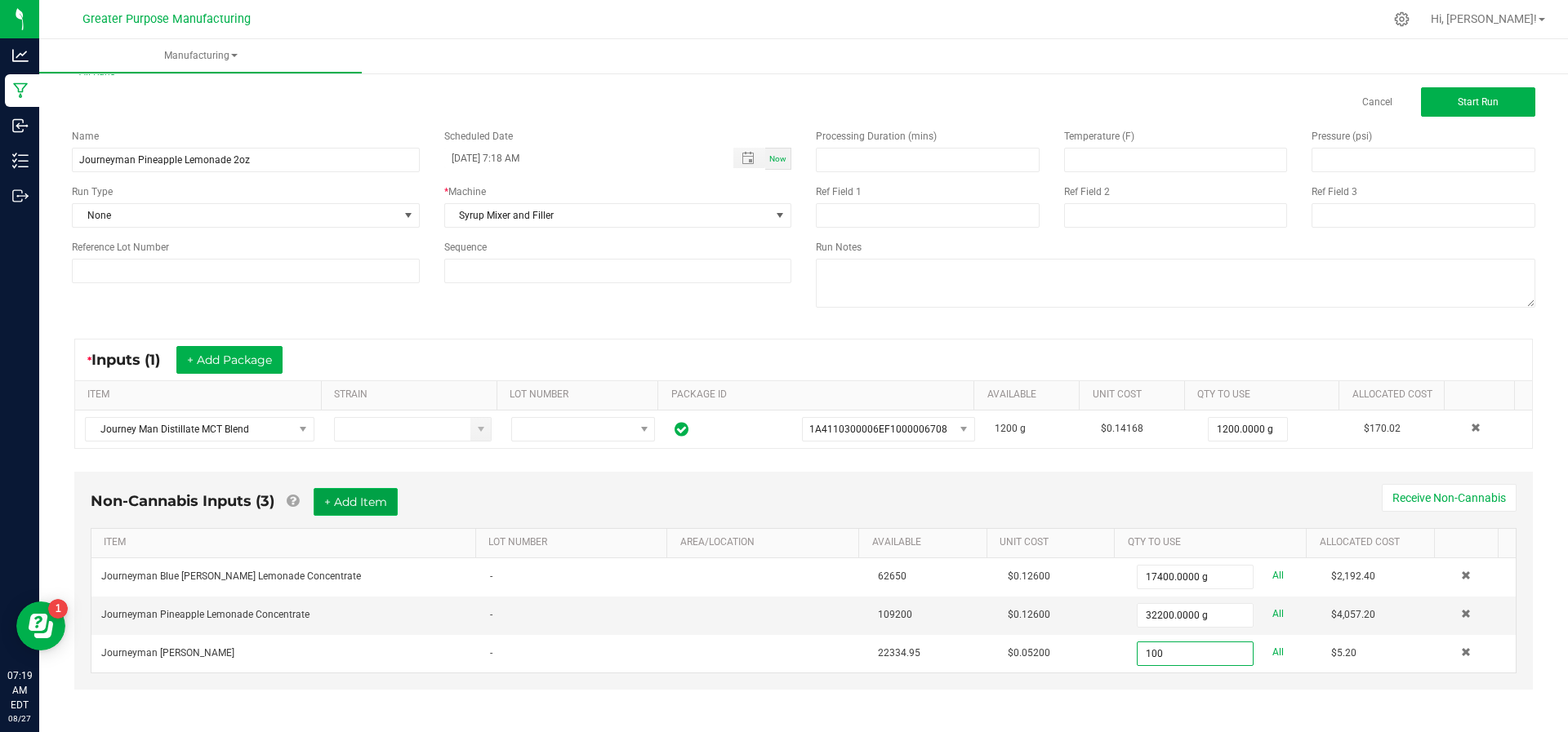
type input "100.0000 g"
click at [358, 502] on button "+ Add Item" at bounding box center [355, 502] width 84 height 28
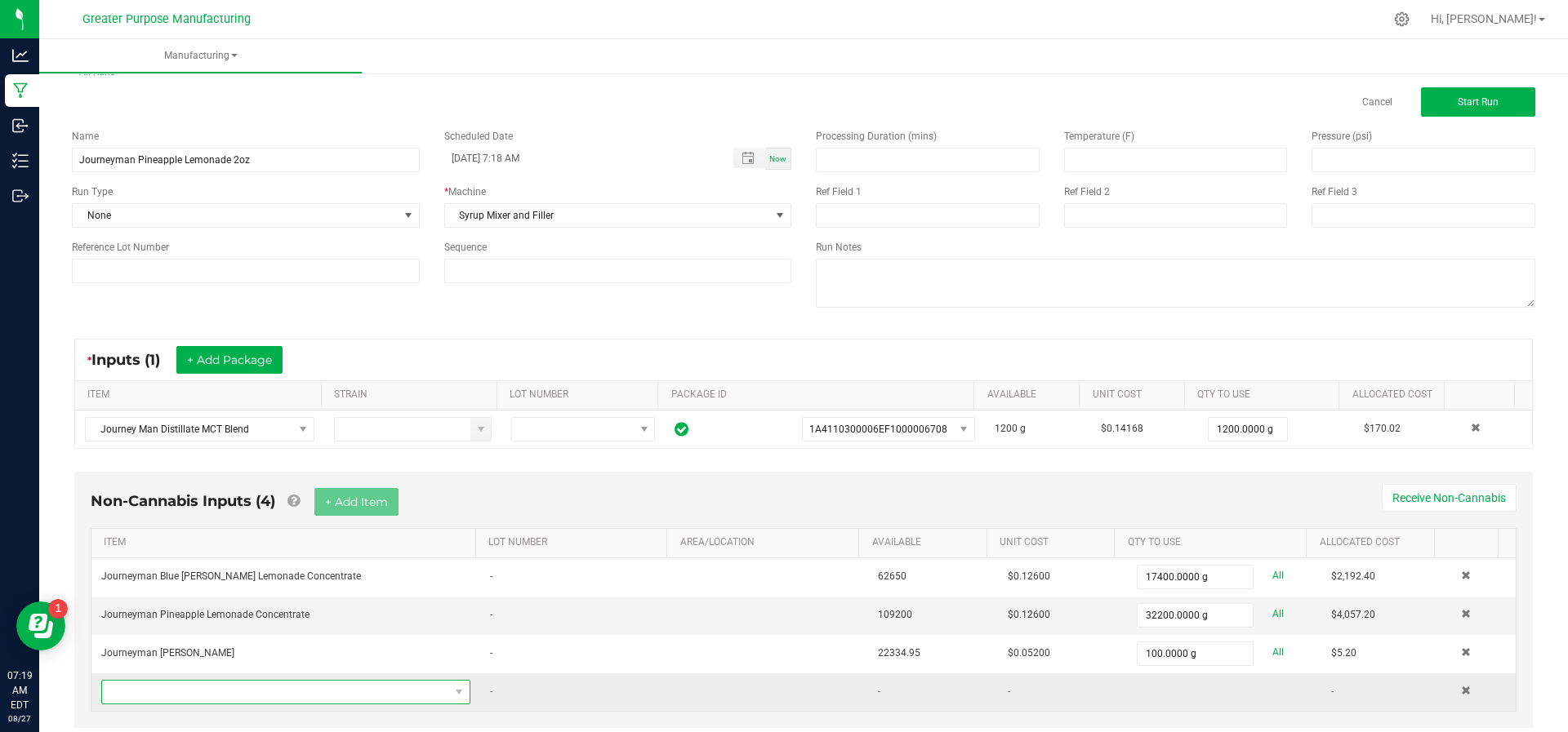
click at [299, 681] on span "NO DATA FOUND" at bounding box center [275, 692] width 347 height 23
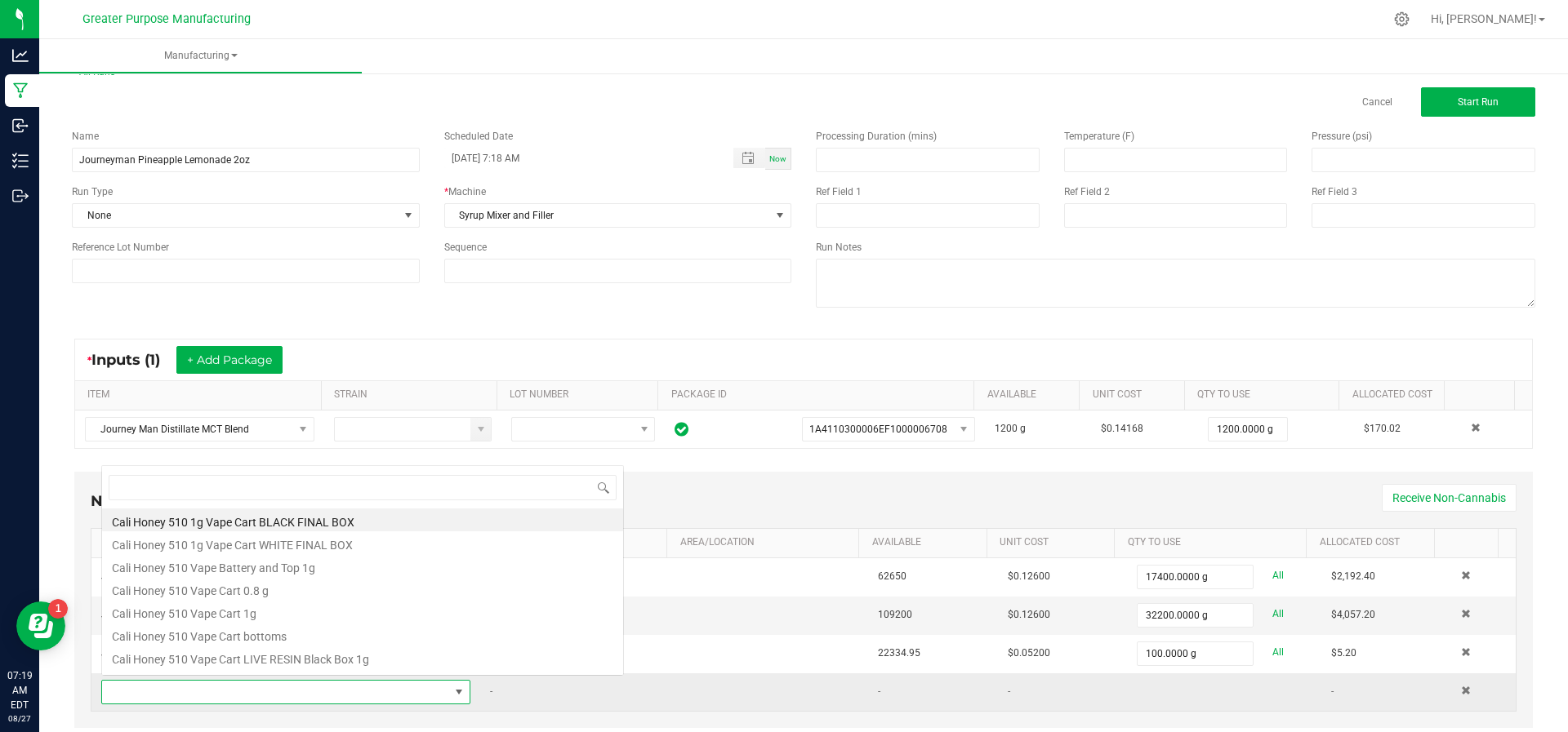
scroll to position [24, 353]
type input "Yellow"
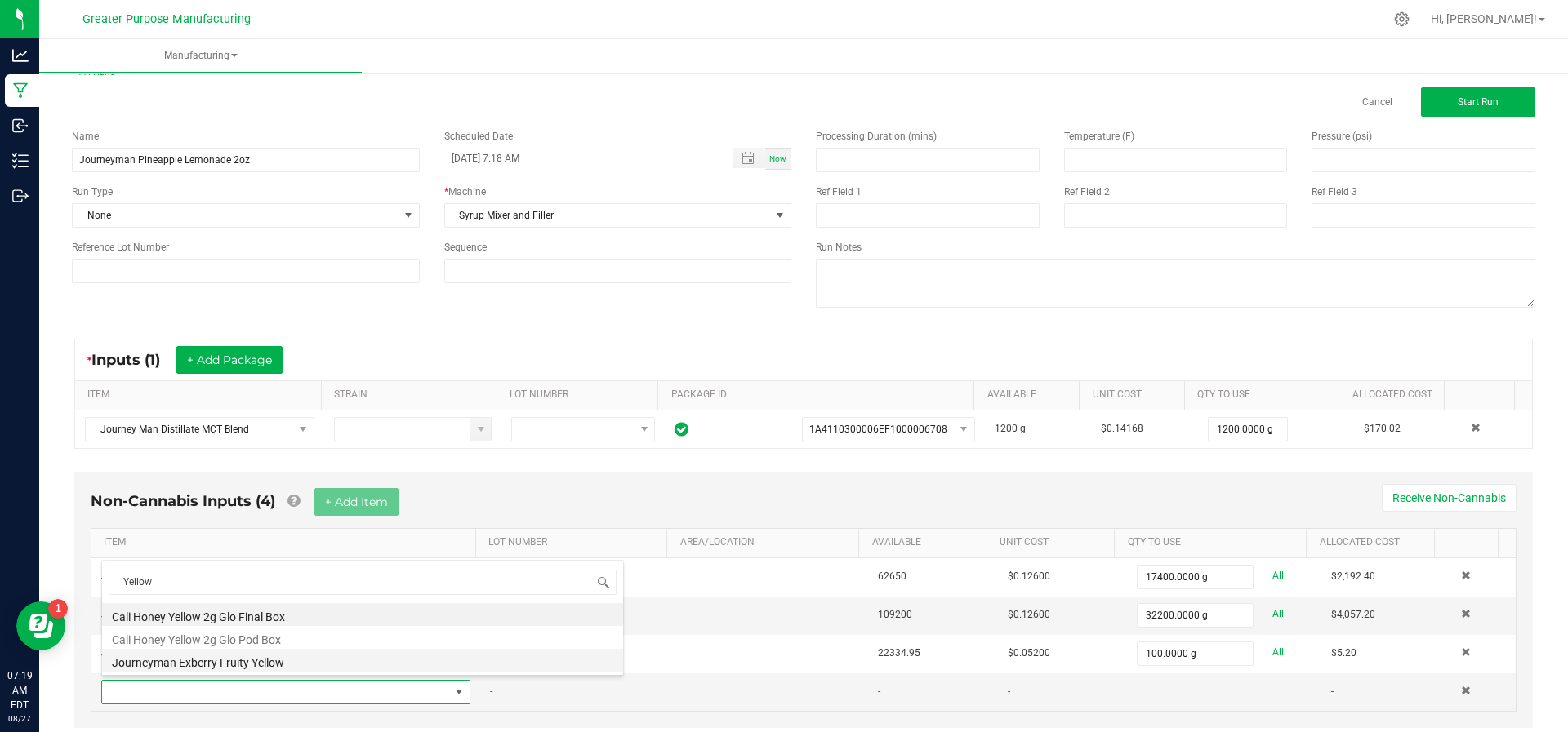
click at [298, 665] on li "Journeyman Exberry Fruity Yellow" at bounding box center [361, 660] width 521 height 23
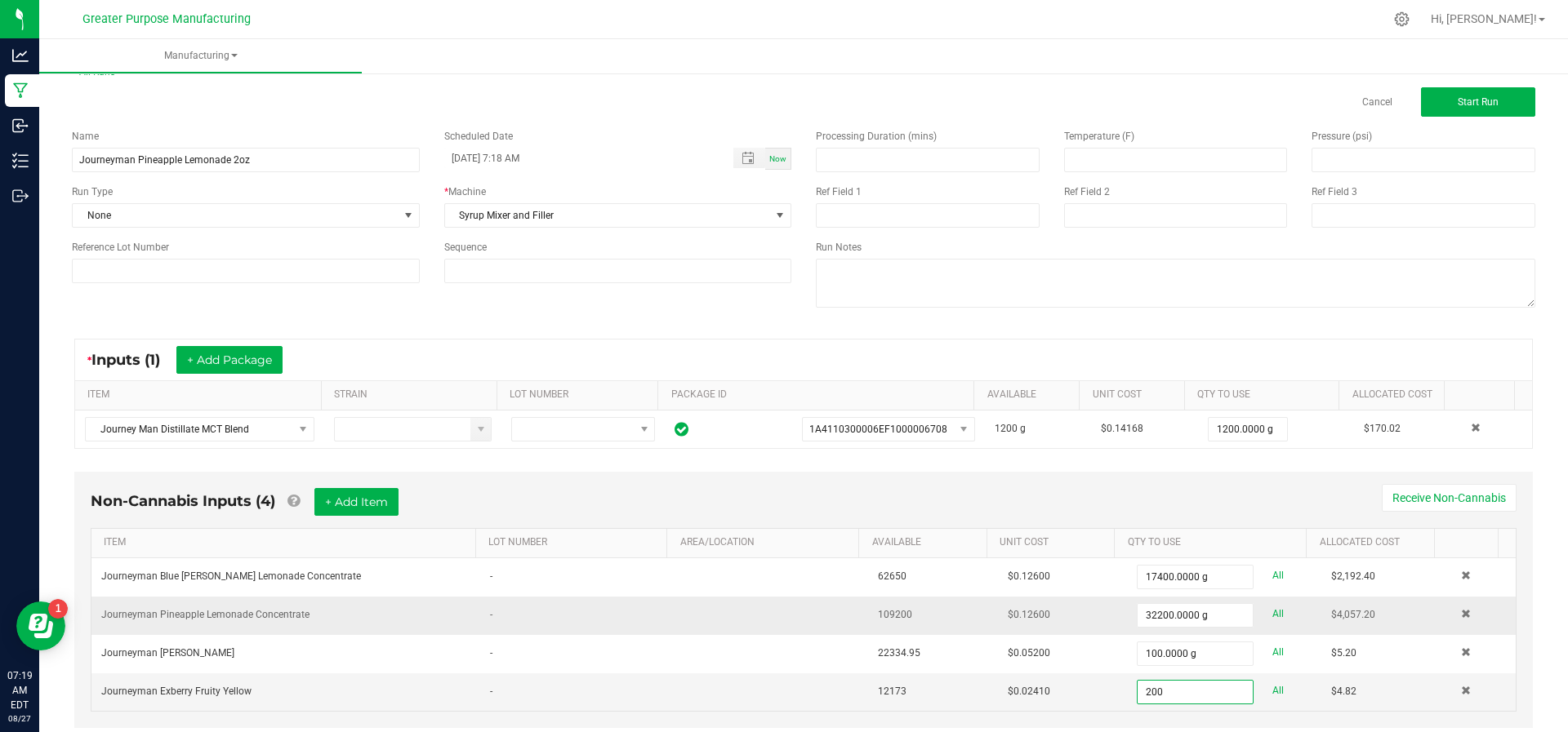
scroll to position [59, 0]
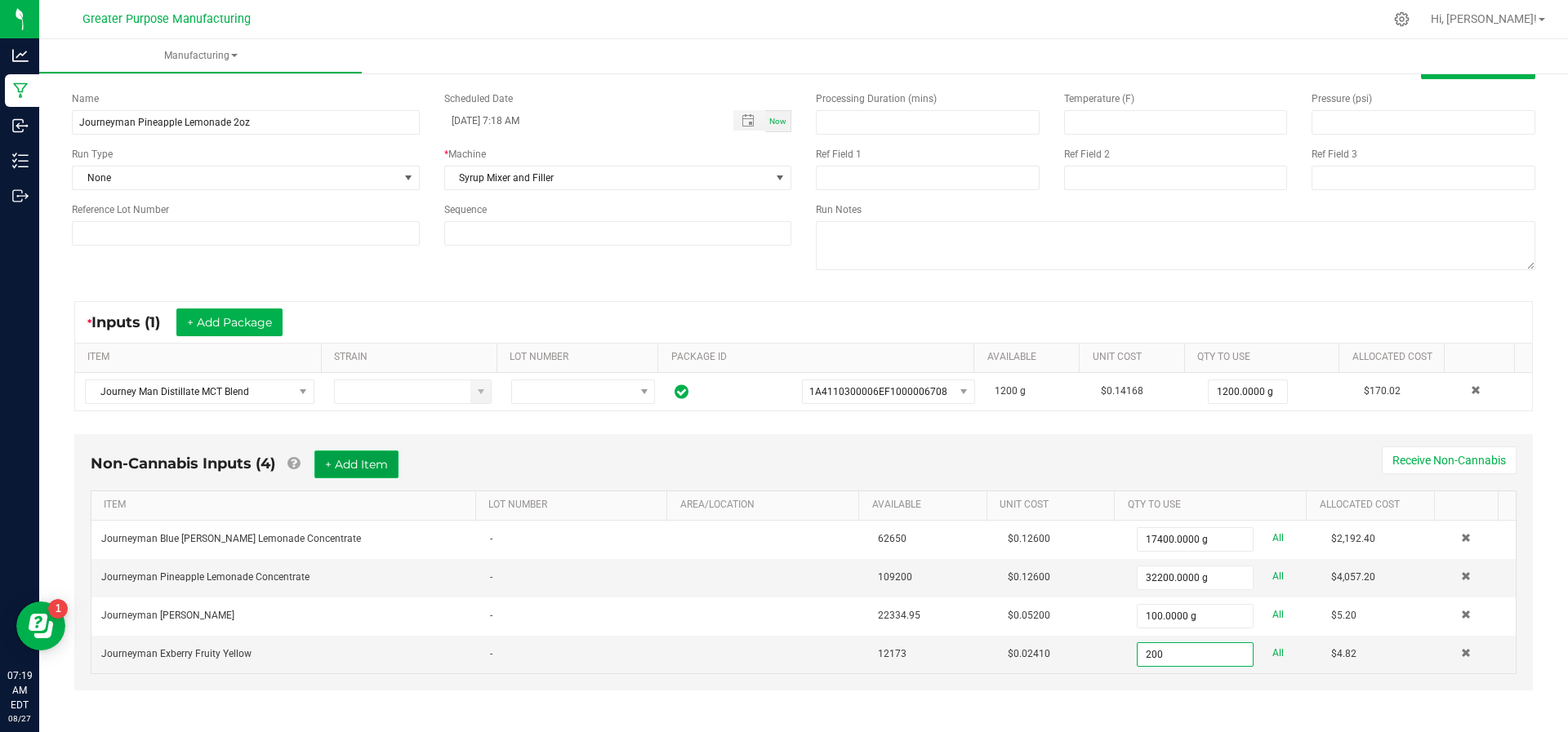
type input "200.0000 g"
click at [387, 451] on button "+ Add Item" at bounding box center [356, 464] width 84 height 28
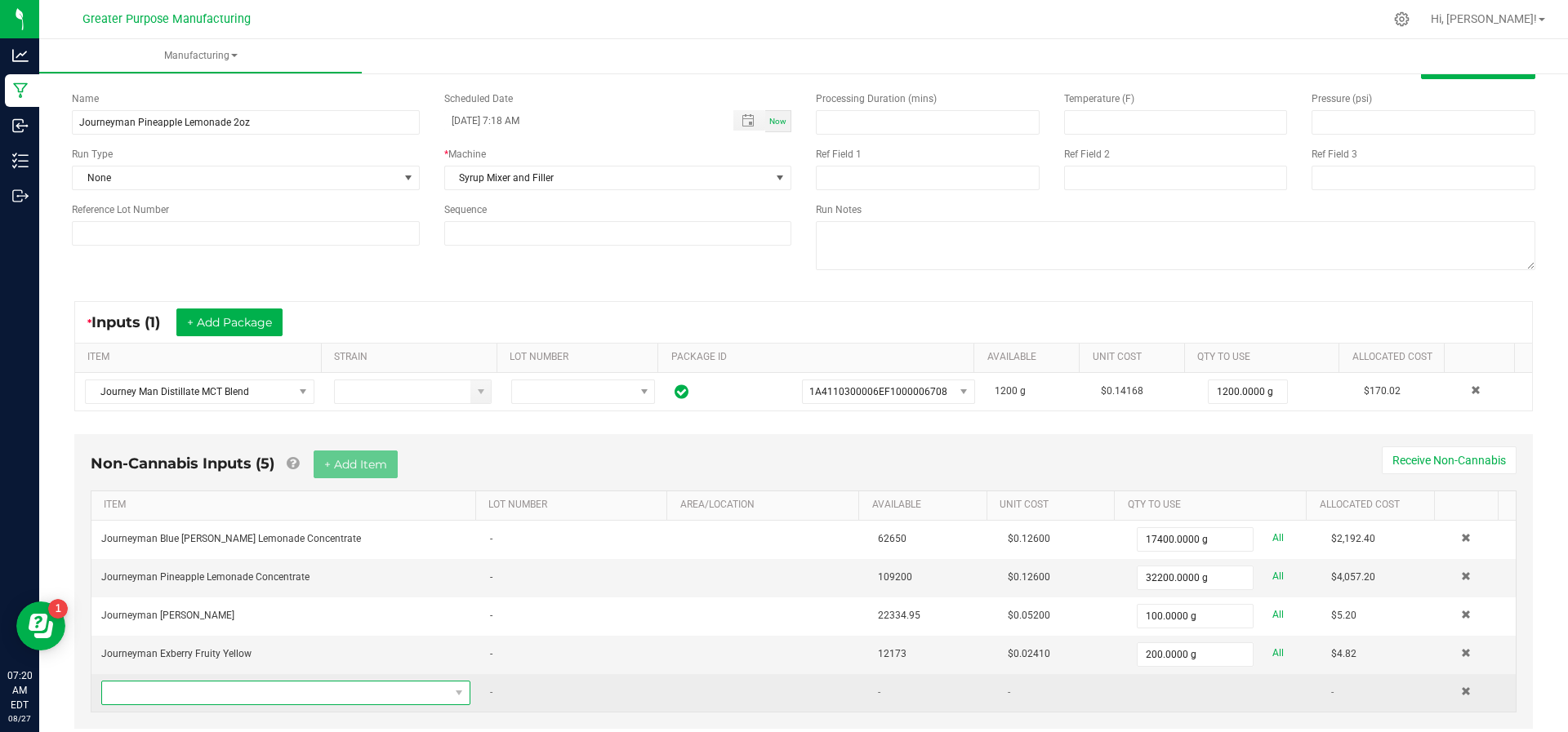
click at [239, 681] on span "NO DATA FOUND" at bounding box center [275, 692] width 347 height 23
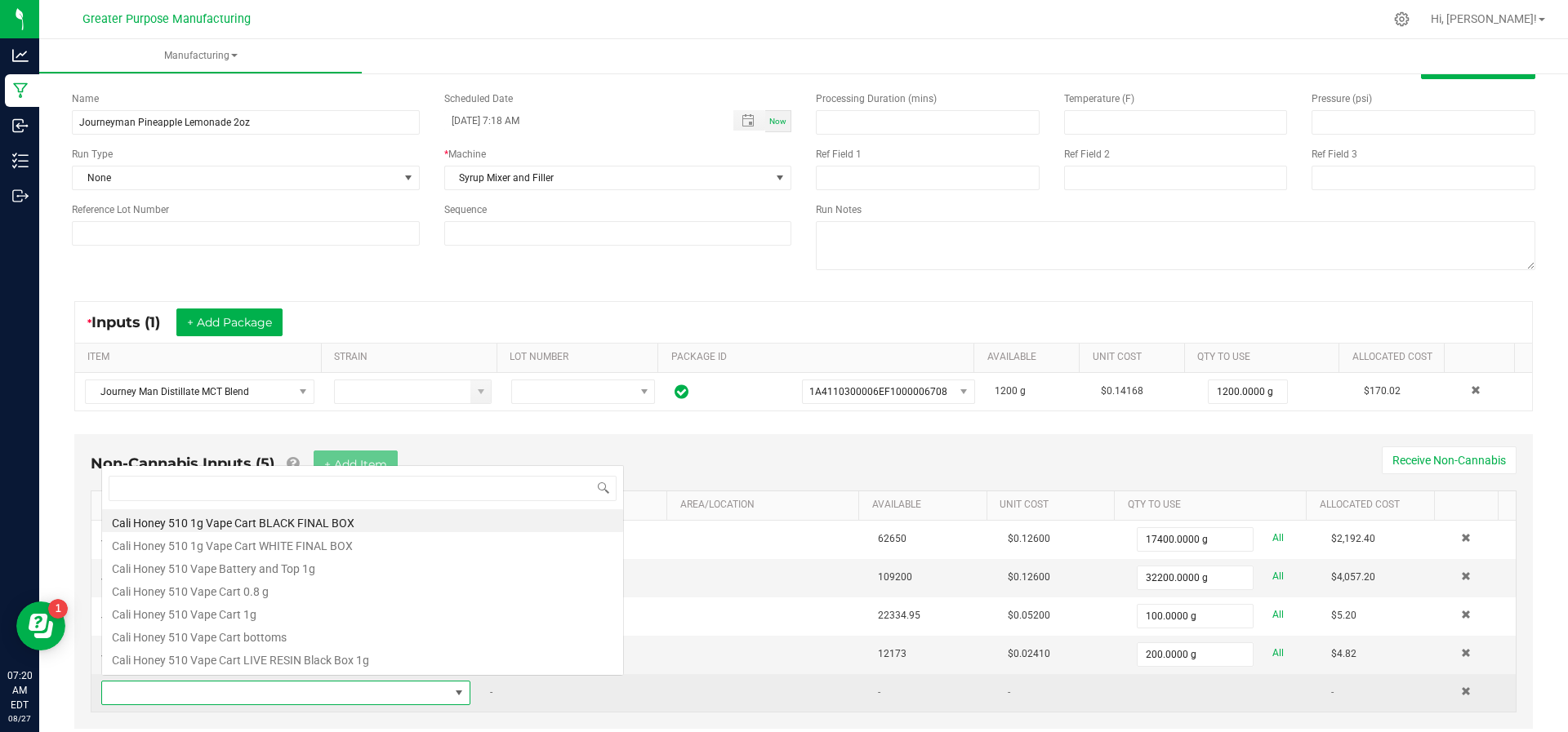
scroll to position [24, 353]
type input "malic"
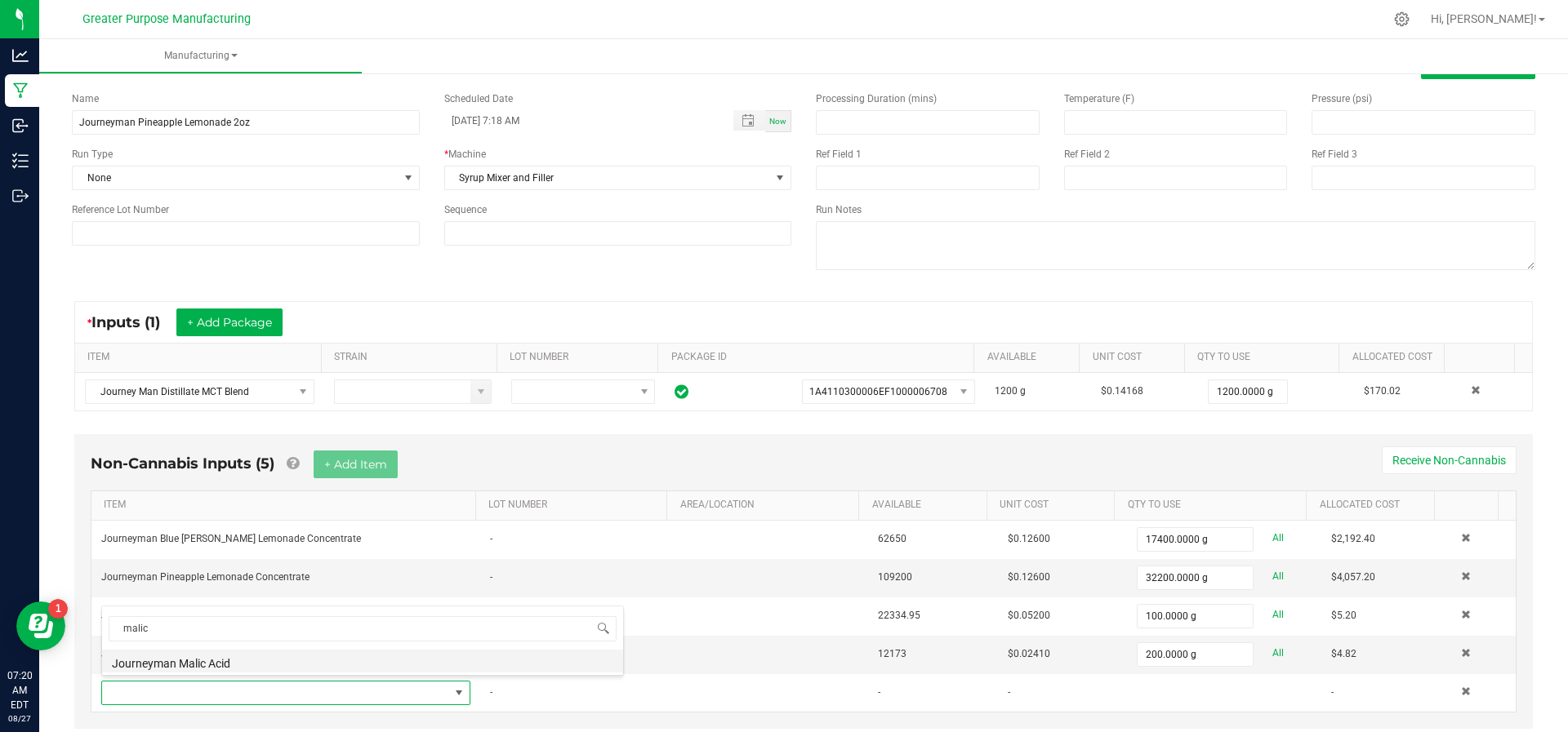
click at [238, 652] on li "Journeyman Malic Acid" at bounding box center [361, 661] width 521 height 23
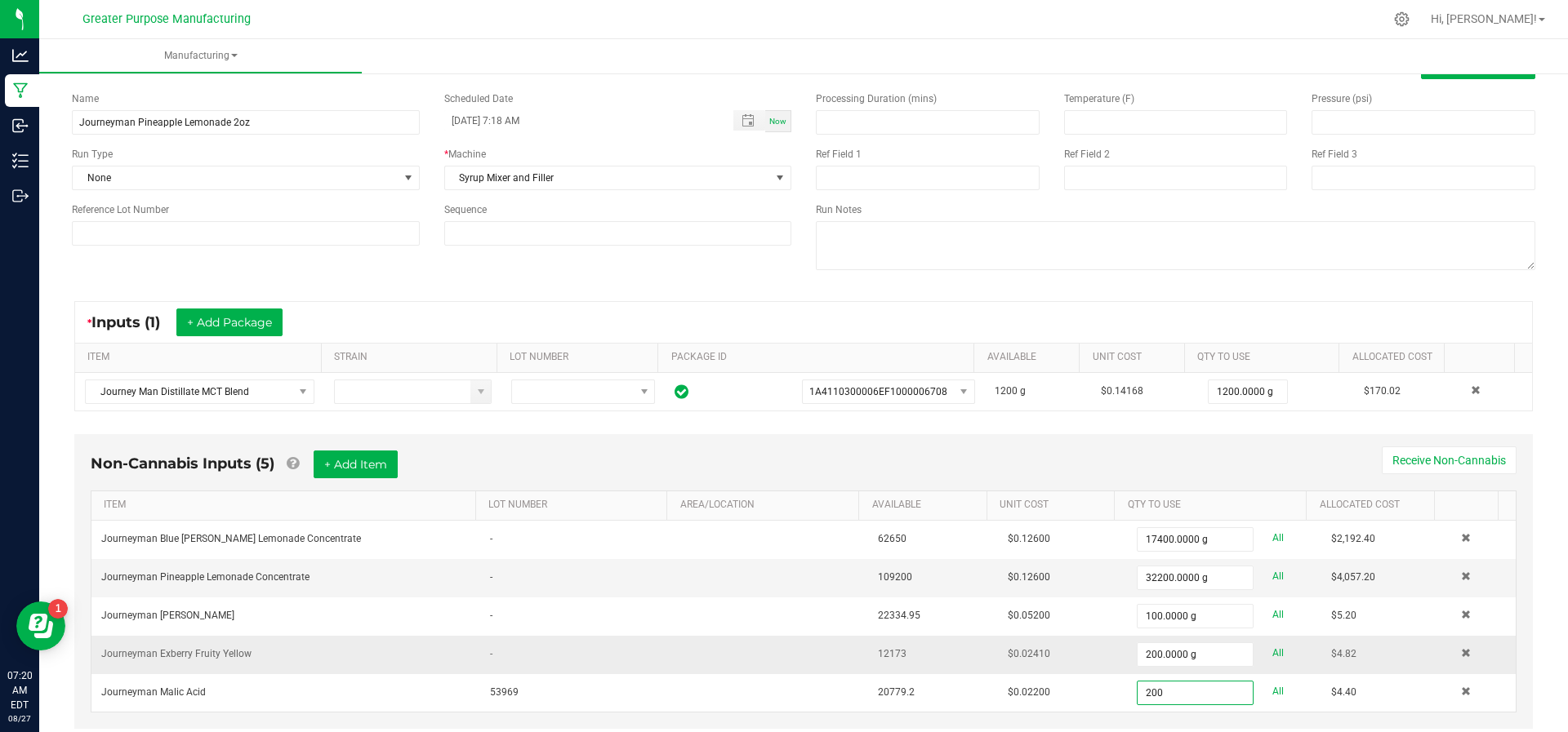
type input "200.0000 g"
click at [801, 666] on td at bounding box center [771, 655] width 194 height 39
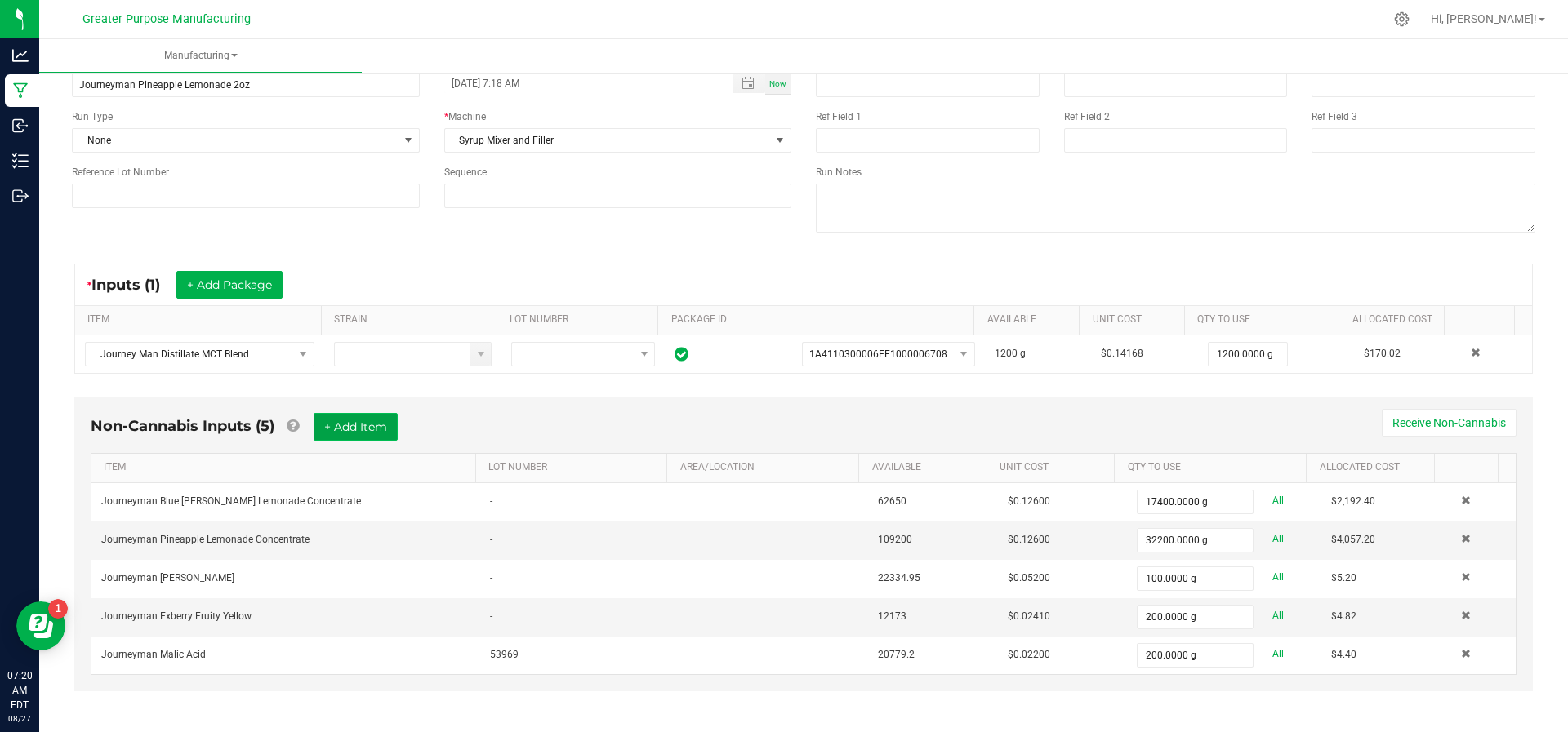
click at [380, 419] on button "+ Add Item" at bounding box center [355, 427] width 84 height 28
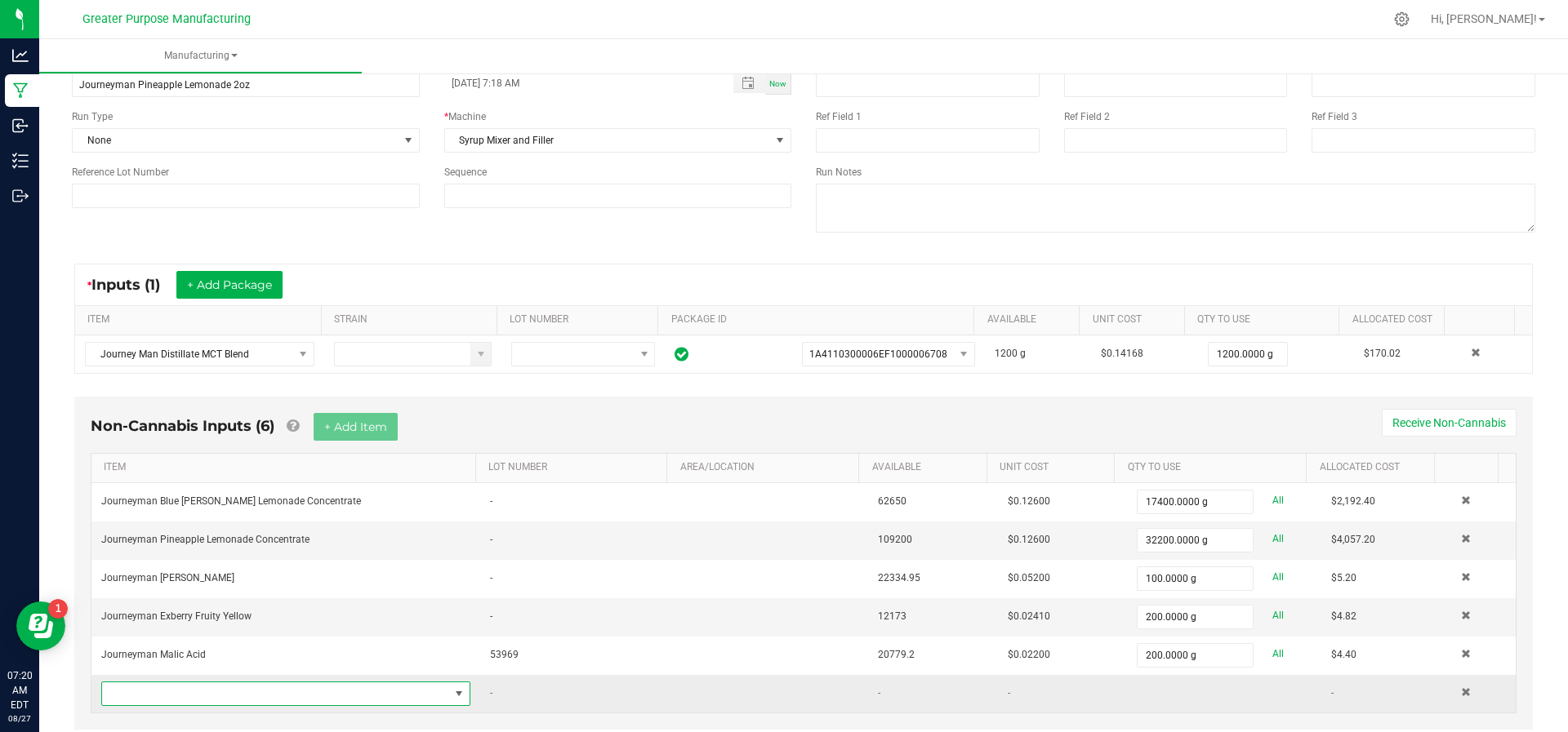
click at [281, 682] on span "NO DATA FOUND" at bounding box center [275, 693] width 347 height 23
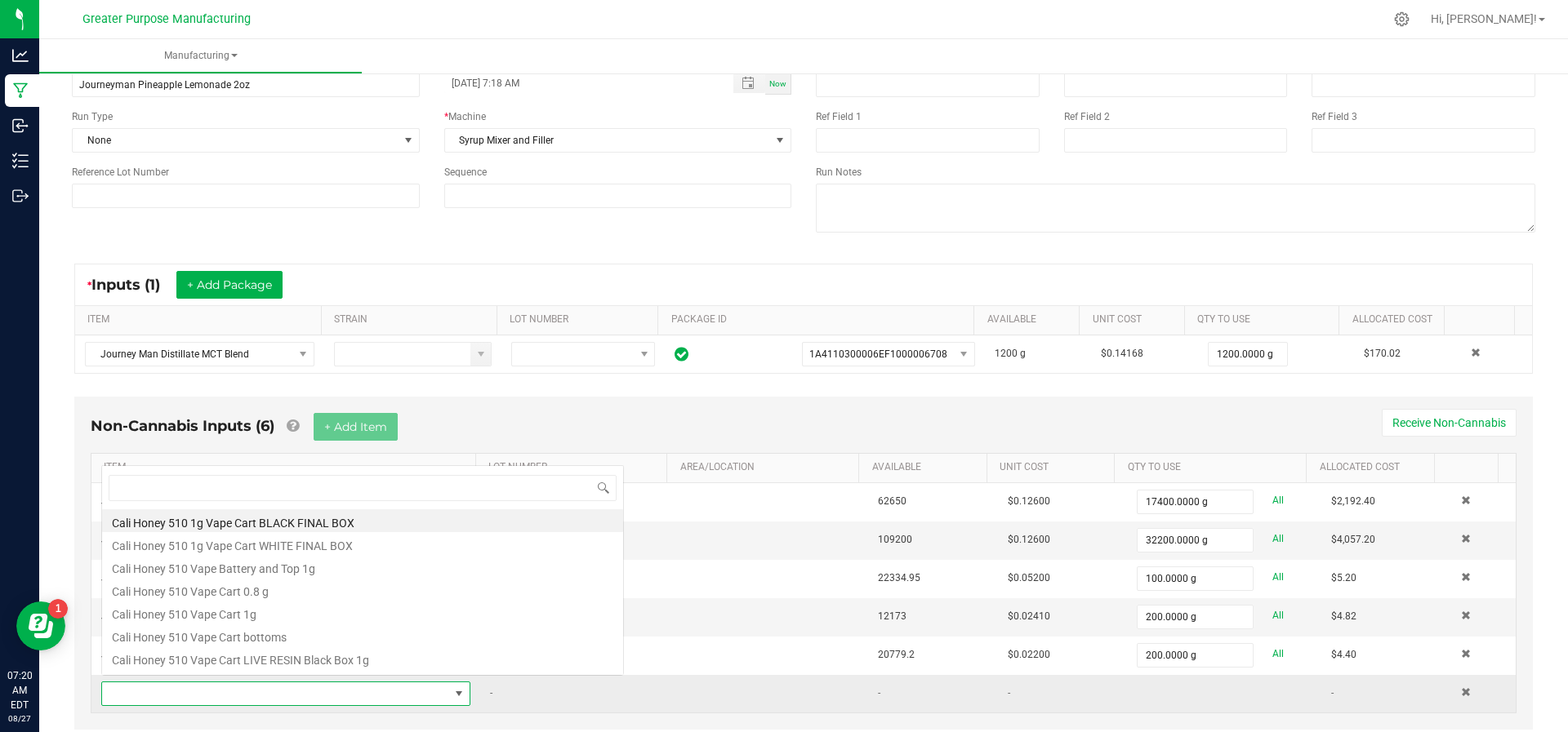
scroll to position [24, 353]
type input "Ara"
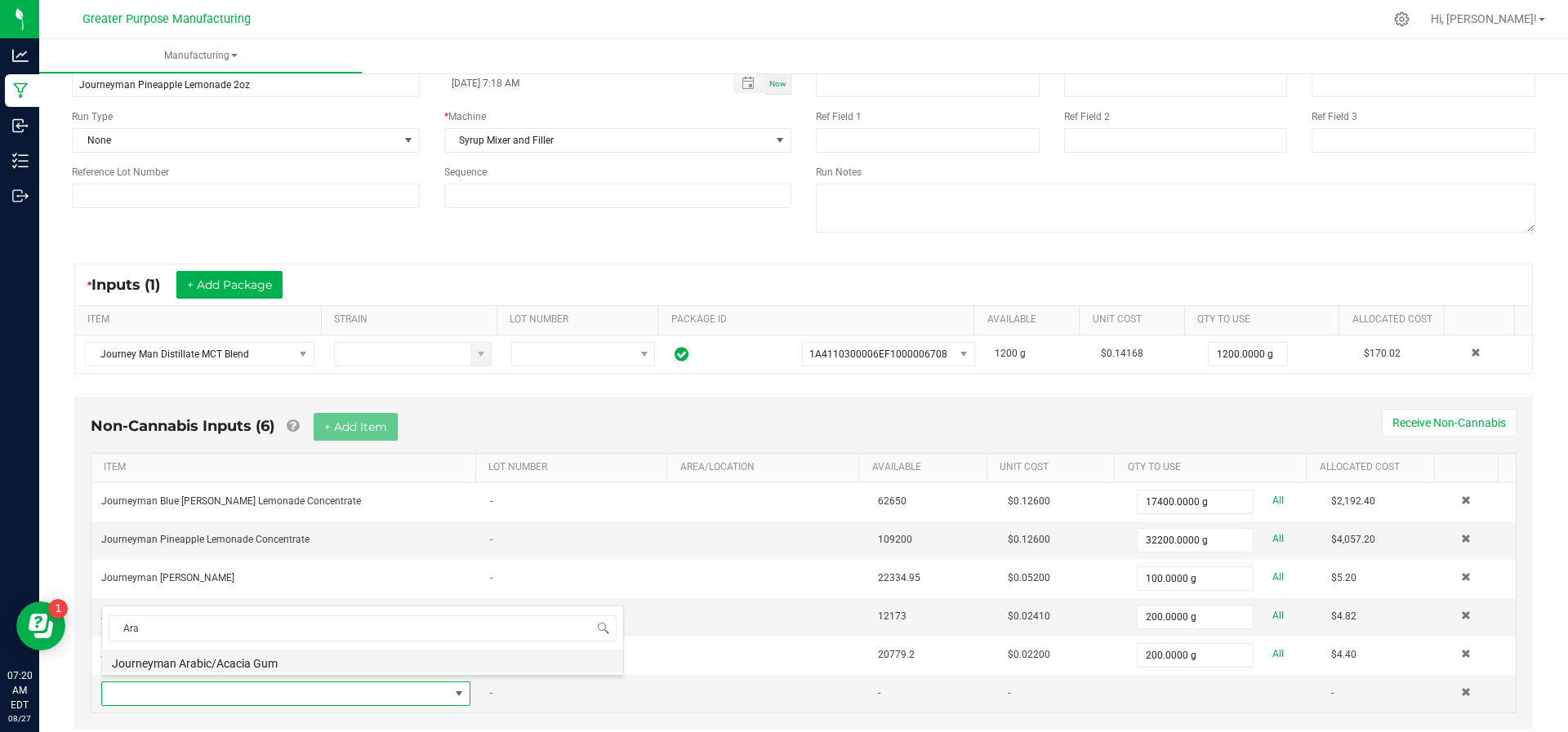
click at [282, 664] on li "Journeyman Arabic/Acacia Gum" at bounding box center [361, 661] width 521 height 23
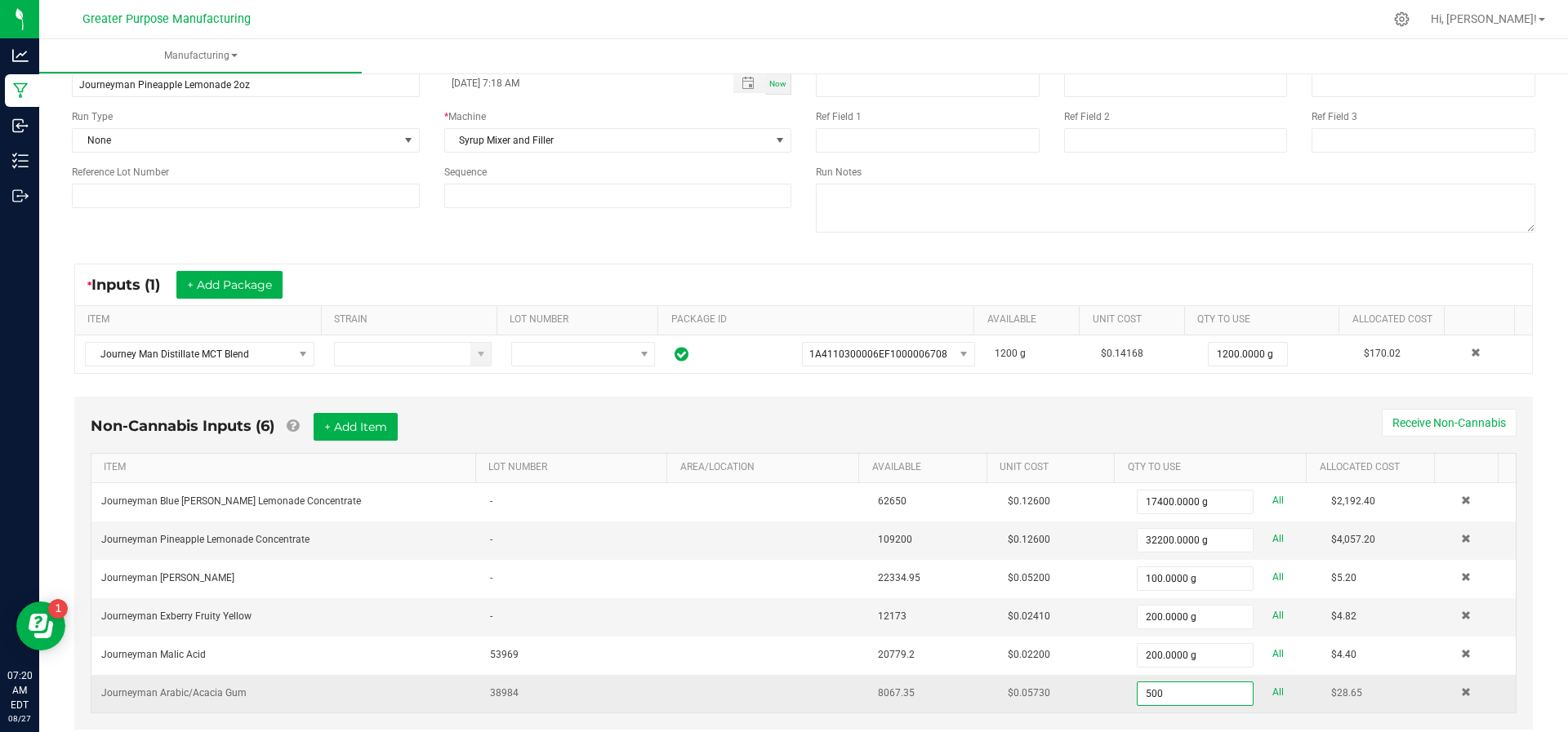
type input "500.0000 g"
click at [674, 686] on td at bounding box center [771, 693] width 194 height 38
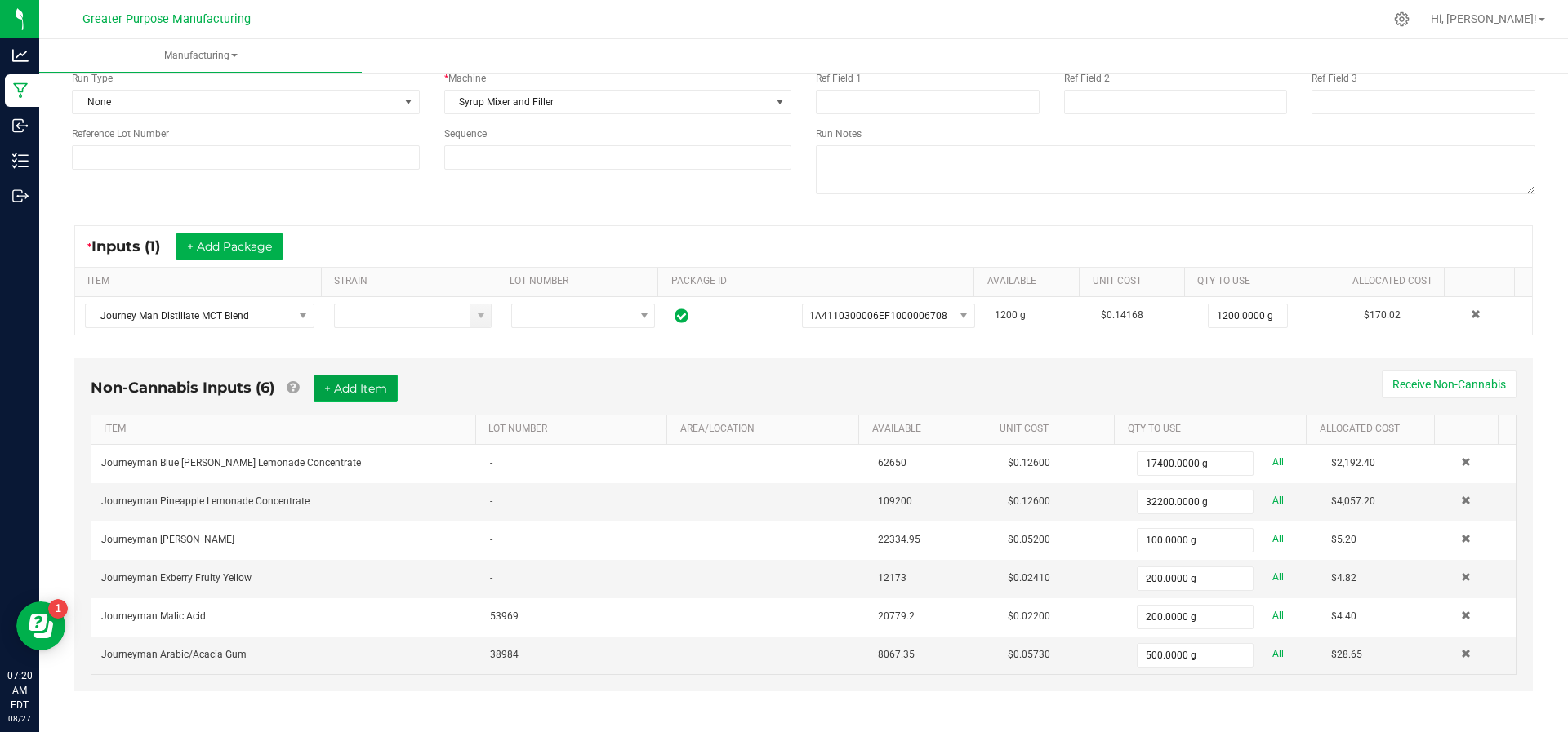
click at [361, 396] on button "+ Add Item" at bounding box center [355, 388] width 84 height 28
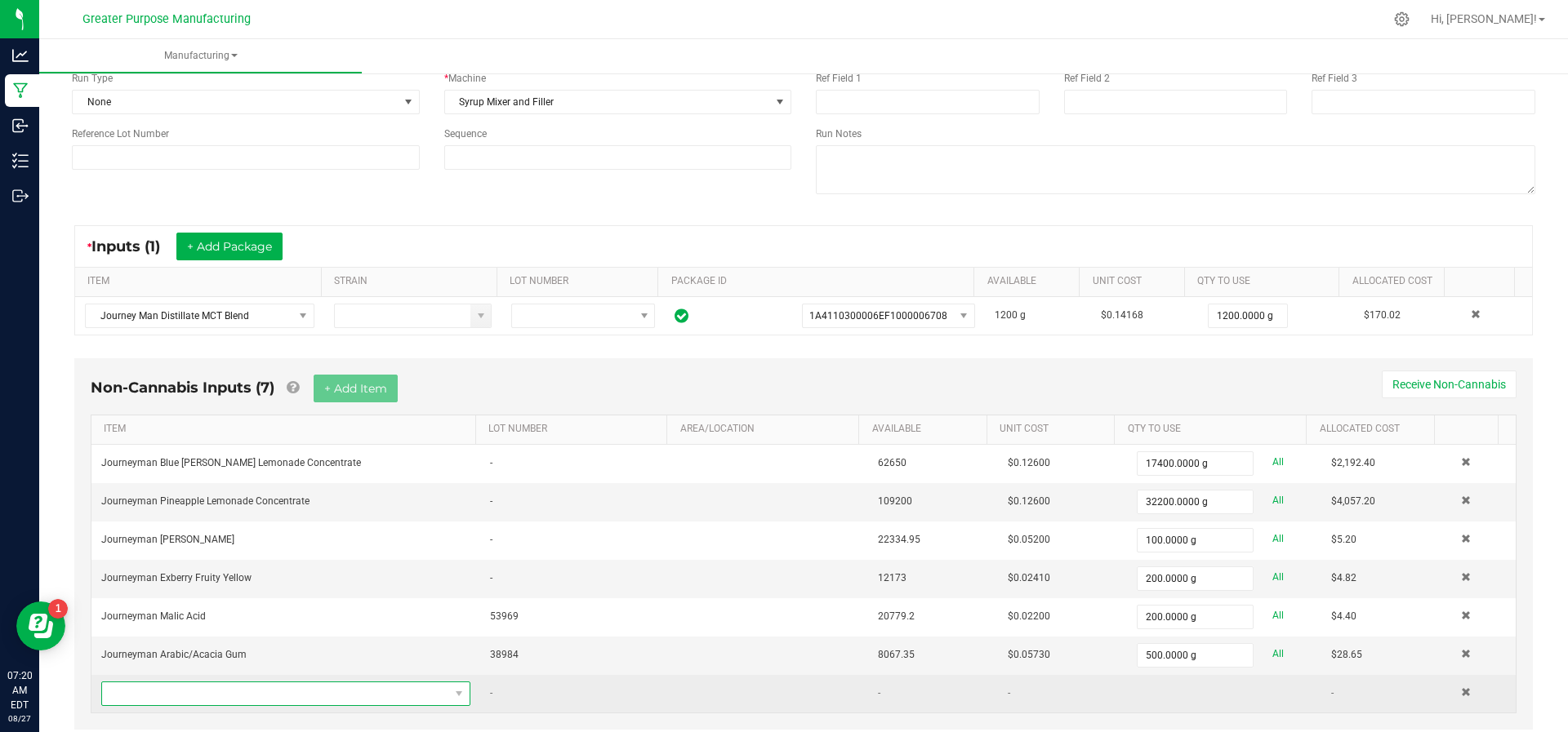
click at [289, 686] on span "NO DATA FOUND" at bounding box center [275, 693] width 347 height 23
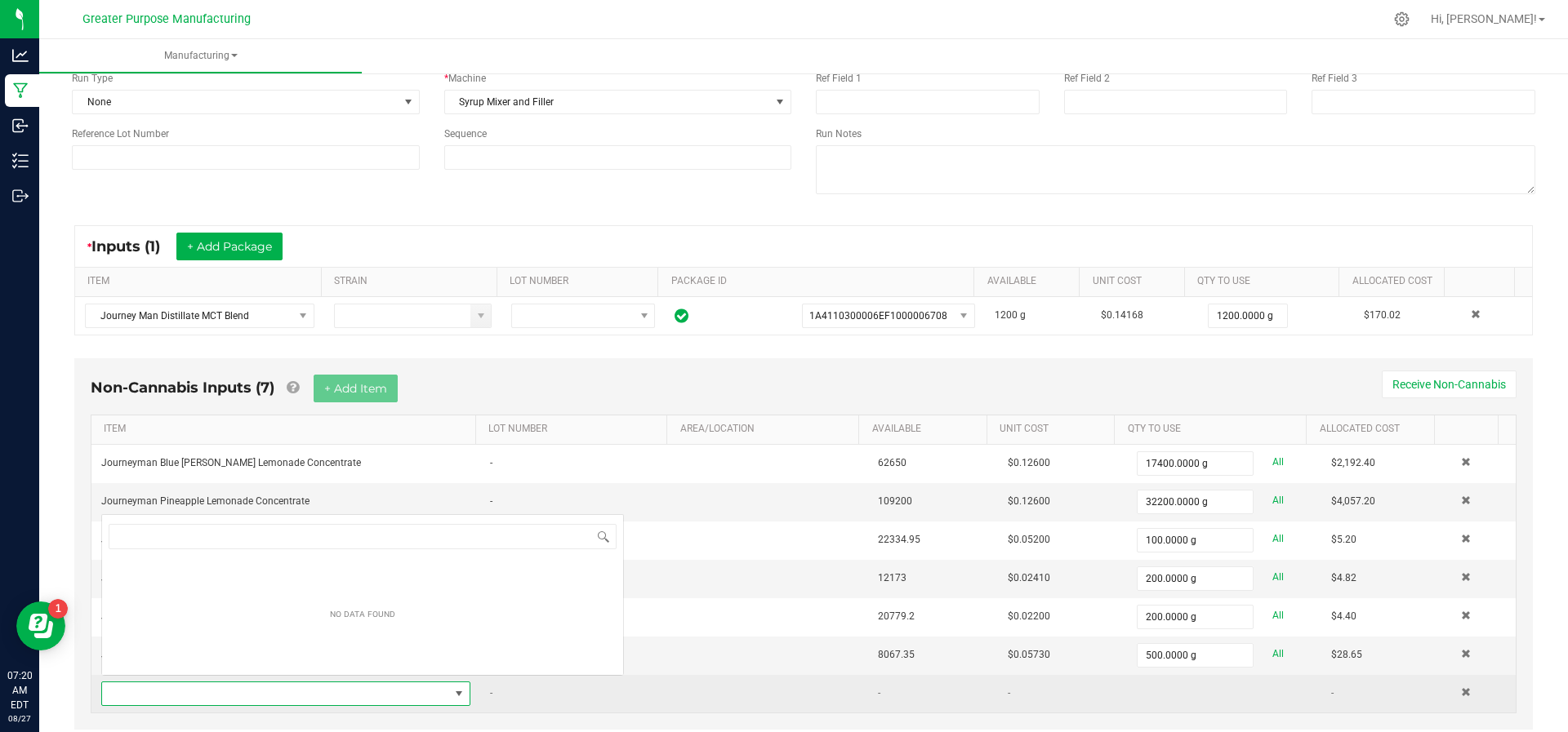
scroll to position [24, 353]
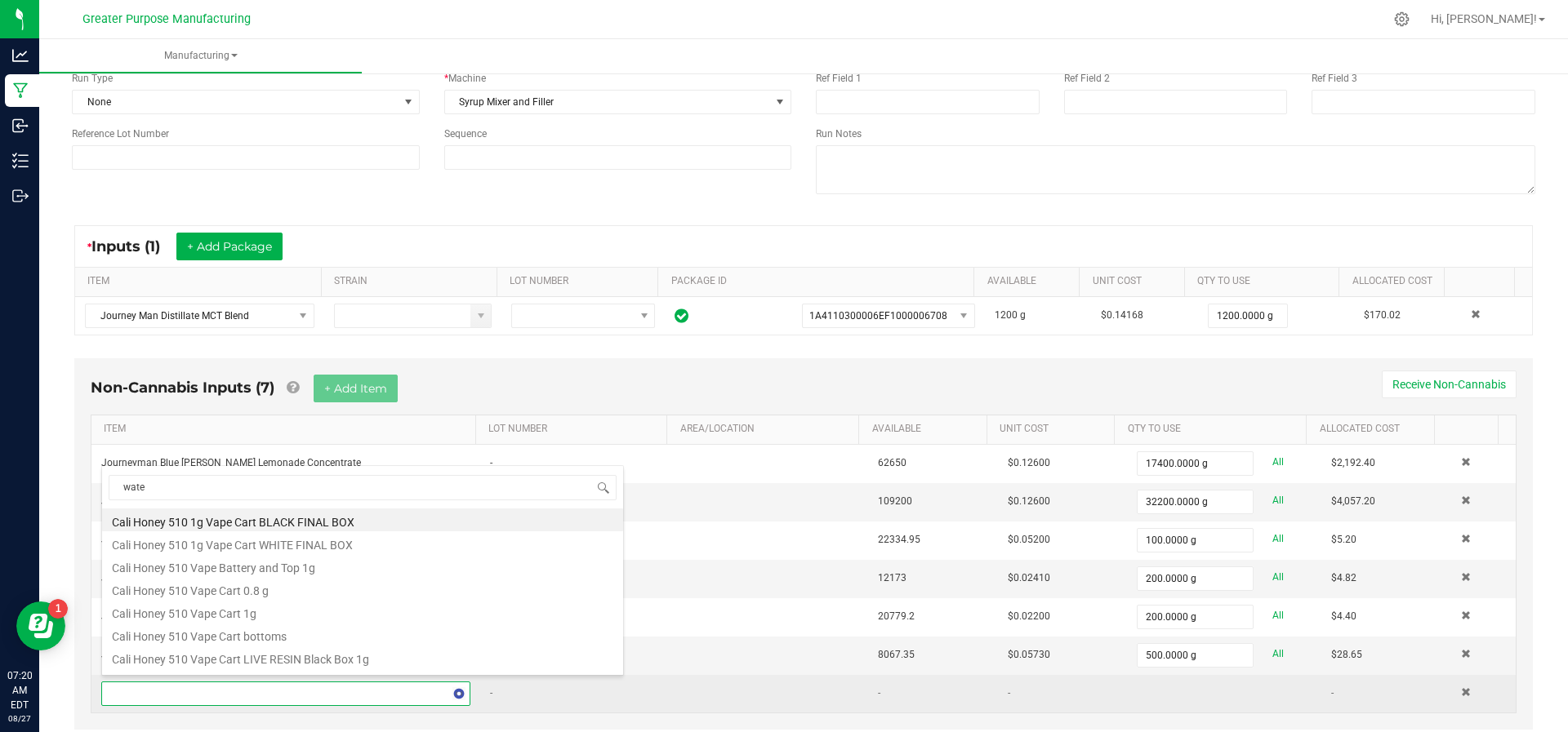
type input "water"
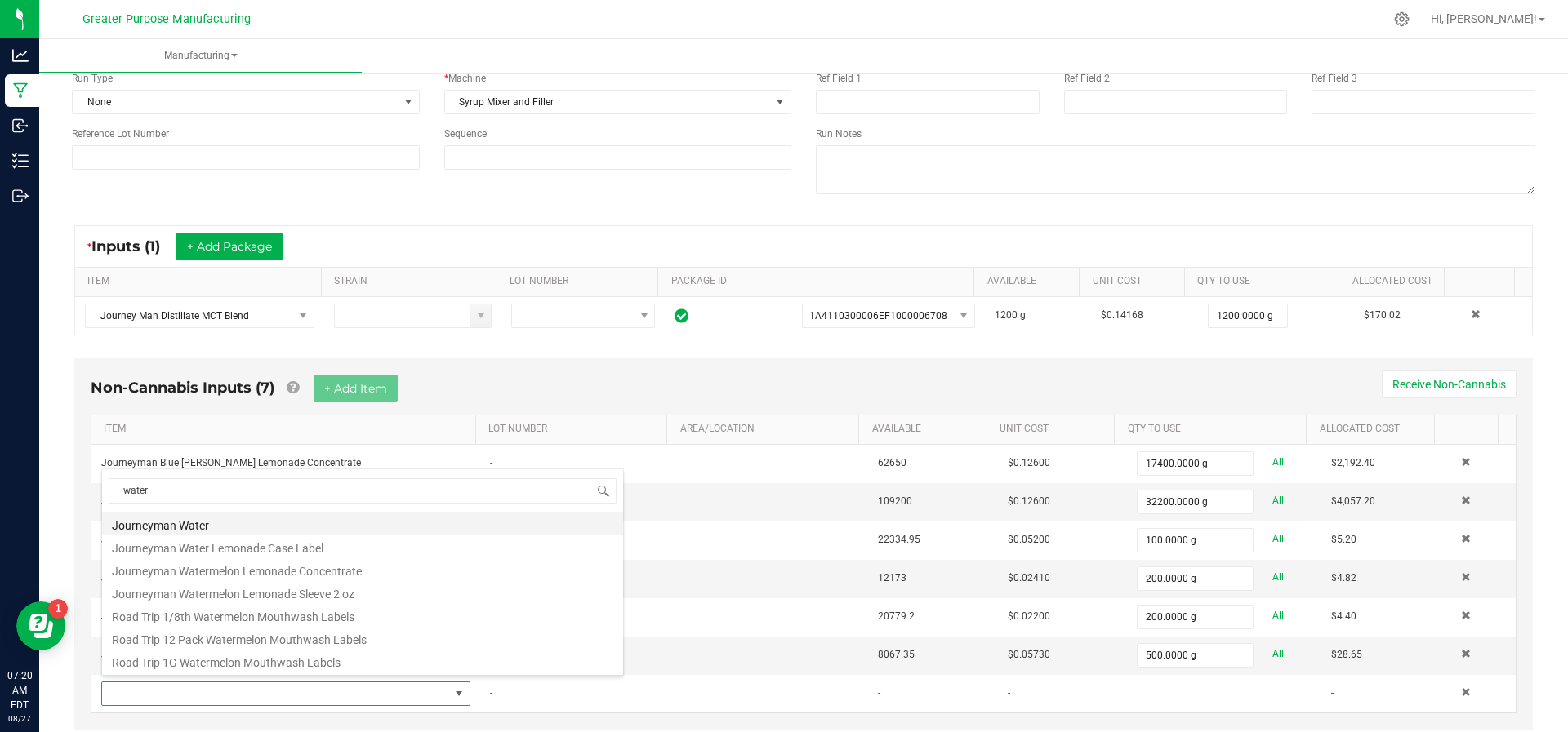
click at [267, 524] on li "Journeyman Water" at bounding box center [361, 523] width 521 height 23
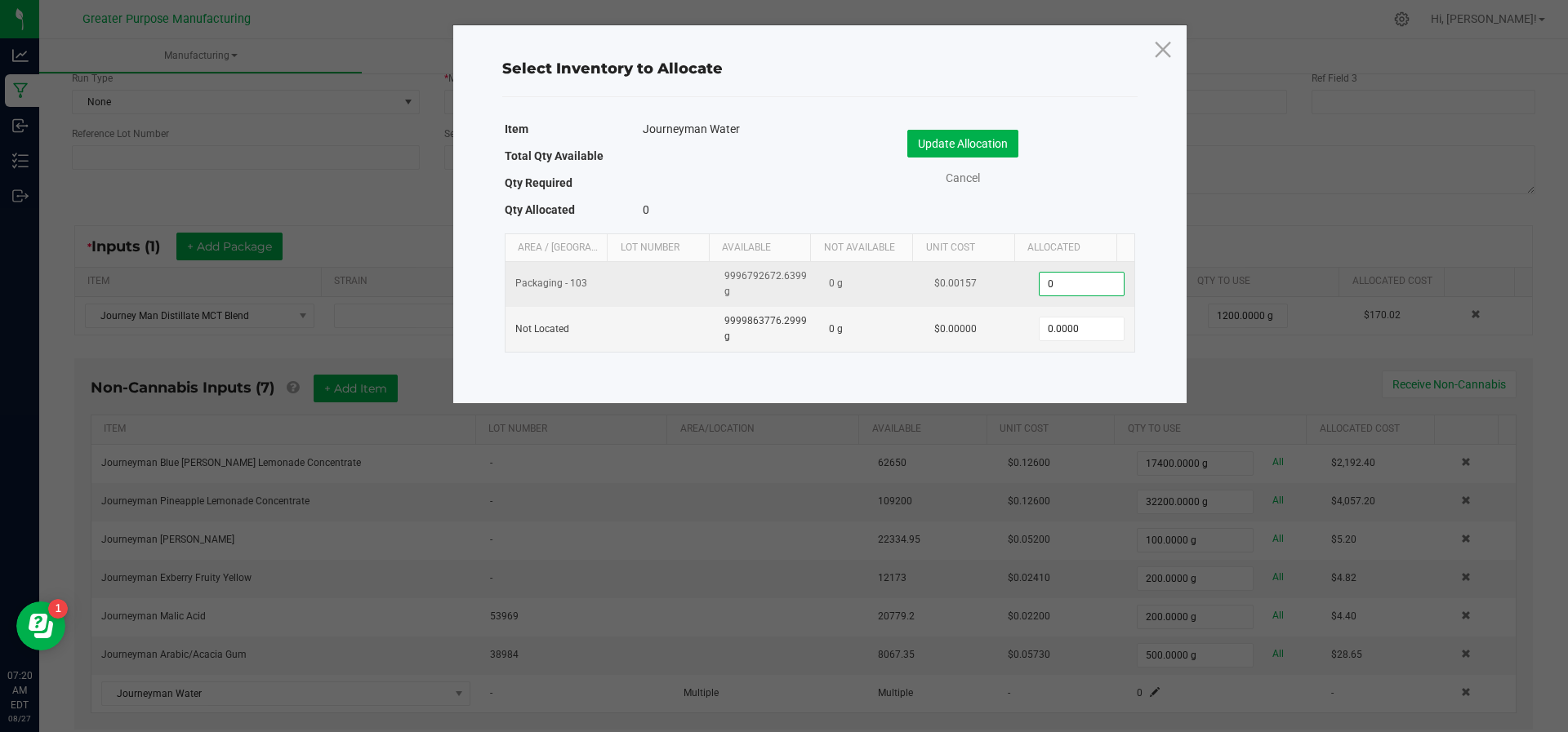
click at [1078, 274] on input "0" at bounding box center [1081, 284] width 83 height 23
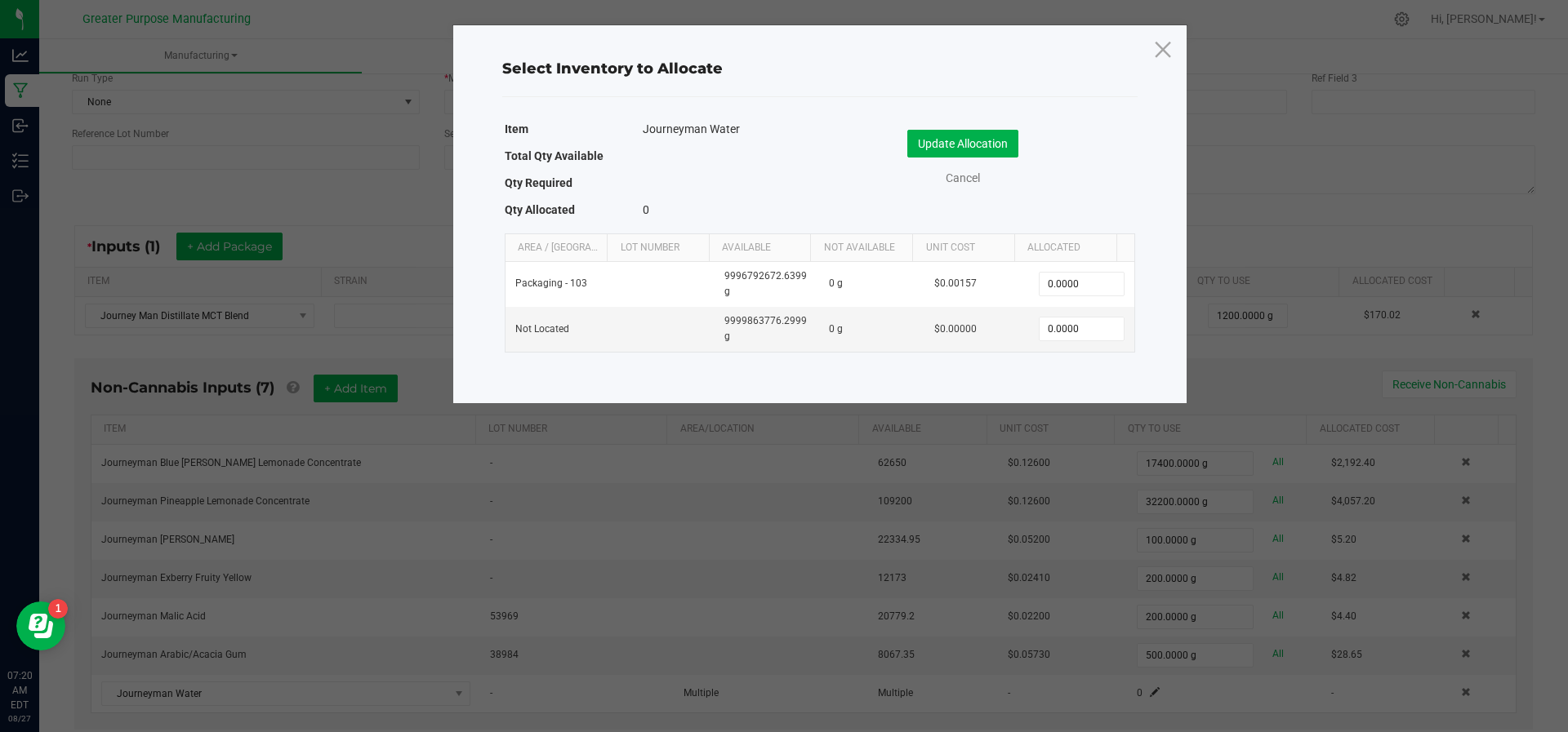
click at [1058, 360] on div "Item Journeyman Water Total Qty Available Qty Required Qty Allocated 0 Update A…" at bounding box center [820, 239] width 643 height 250
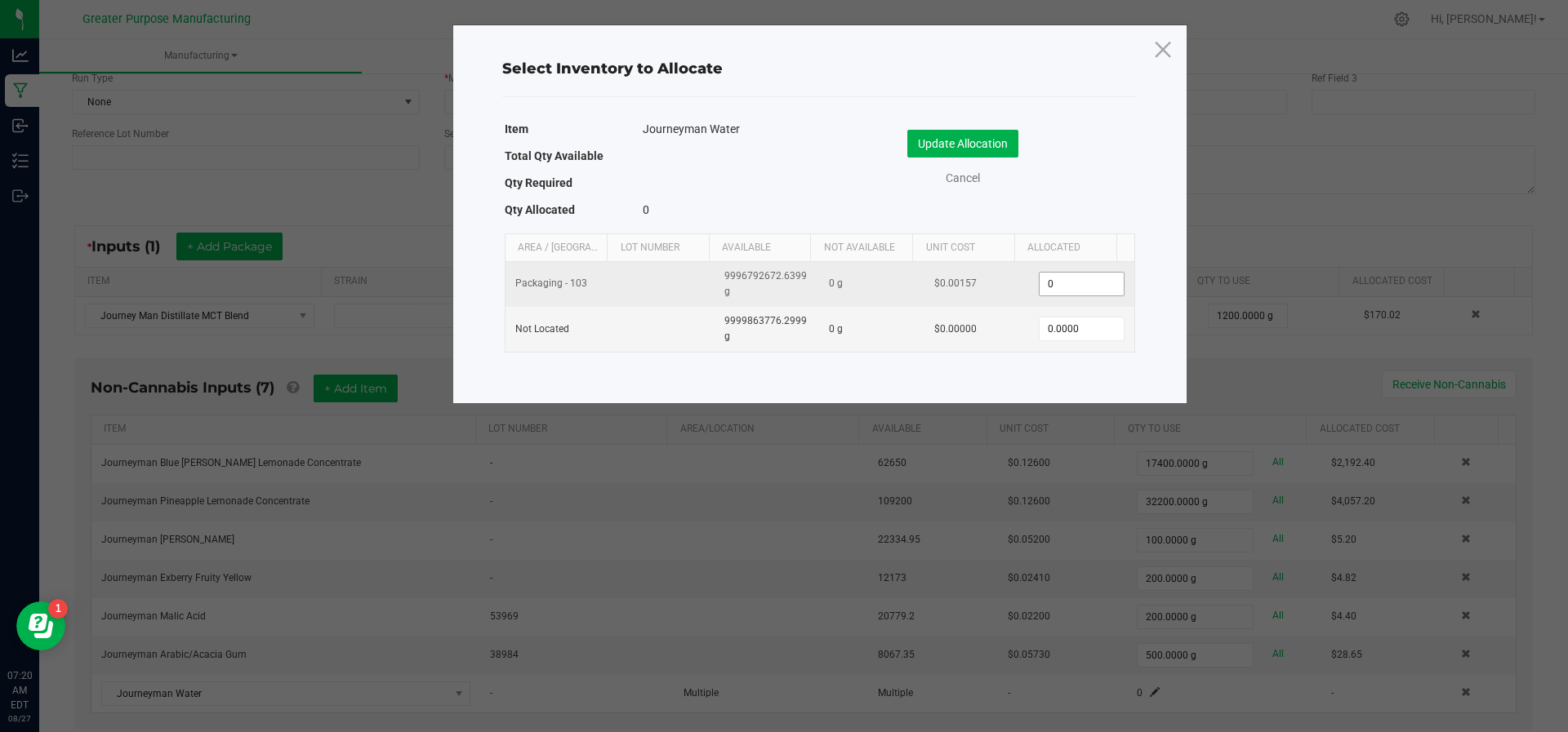
click at [1068, 289] on input "0" at bounding box center [1081, 284] width 83 height 23
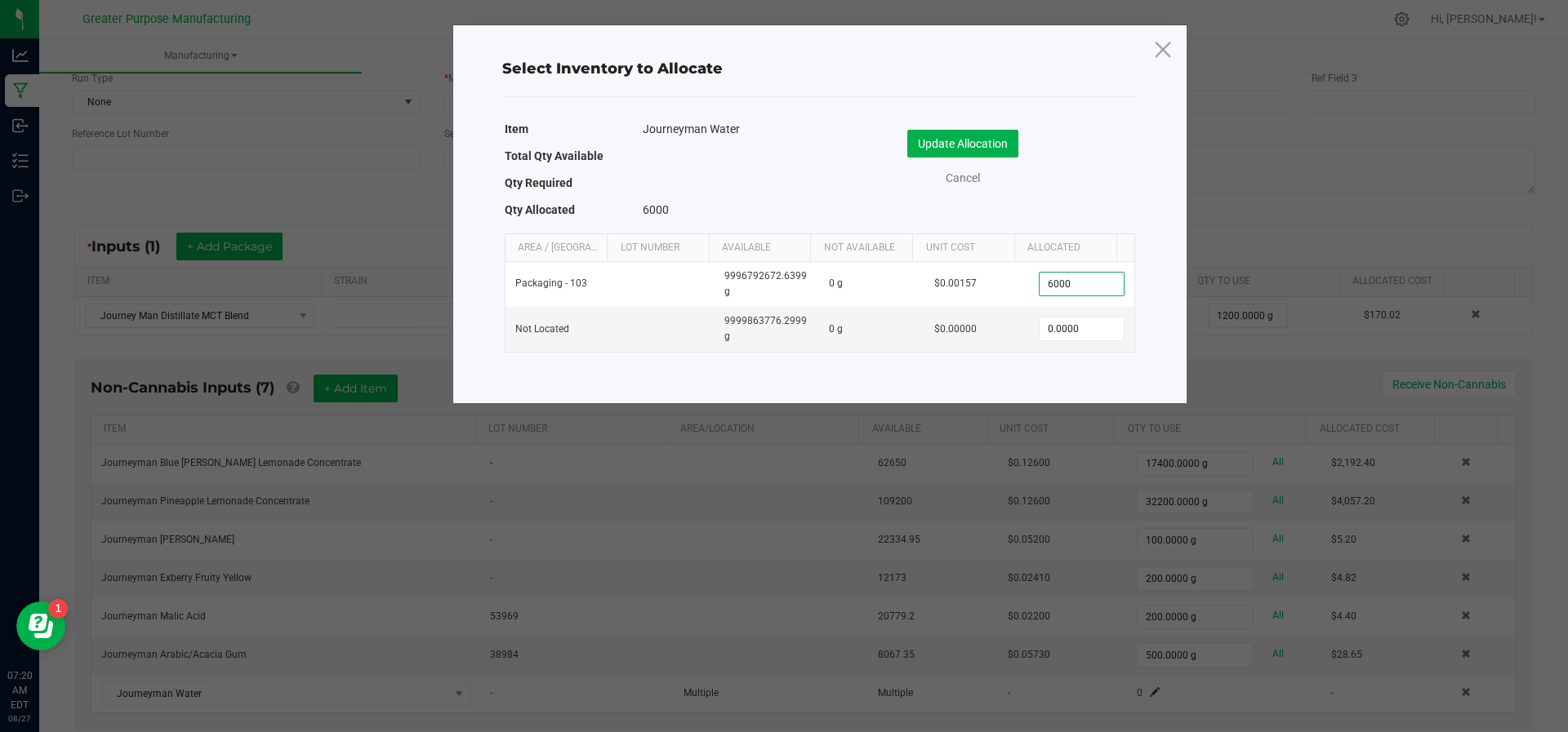
type input "6,000.0000"
click at [1071, 175] on div "Cancel" at bounding box center [977, 178] width 290 height 18
click at [974, 145] on button "Update Allocation" at bounding box center [962, 143] width 111 height 28
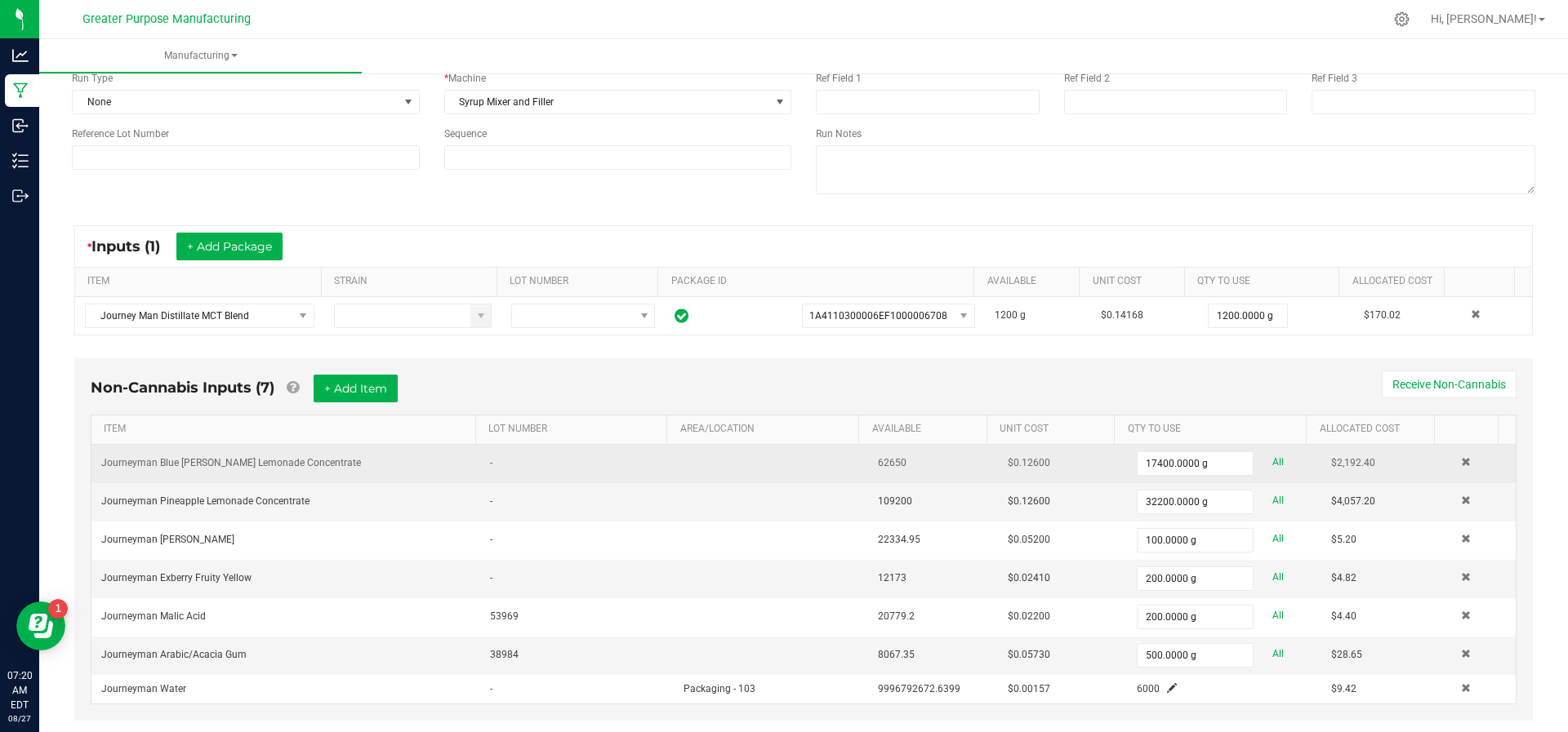
scroll to position [165, 0]
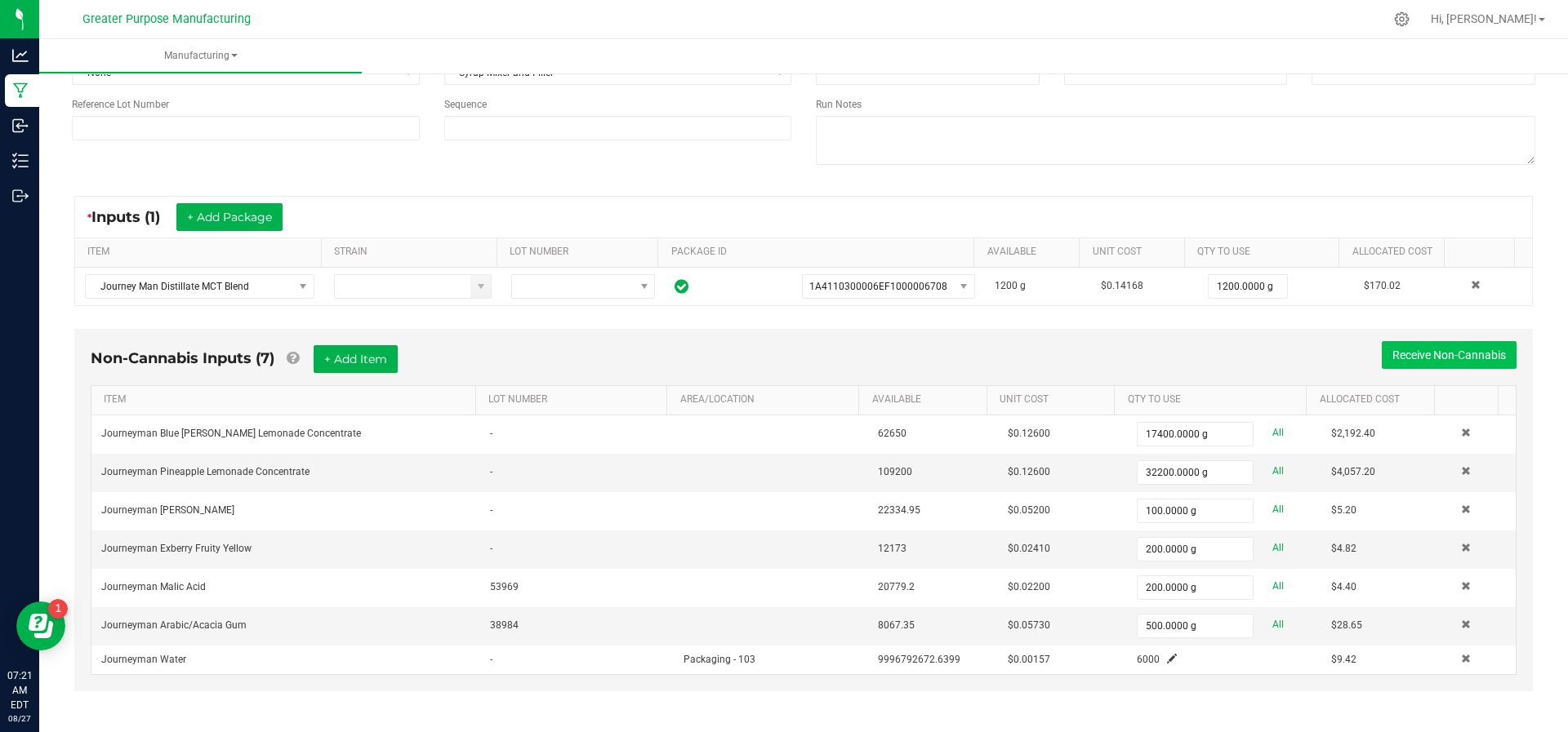
click at [1393, 350] on button "Receive Non-Cannabis" at bounding box center [1449, 355] width 135 height 28
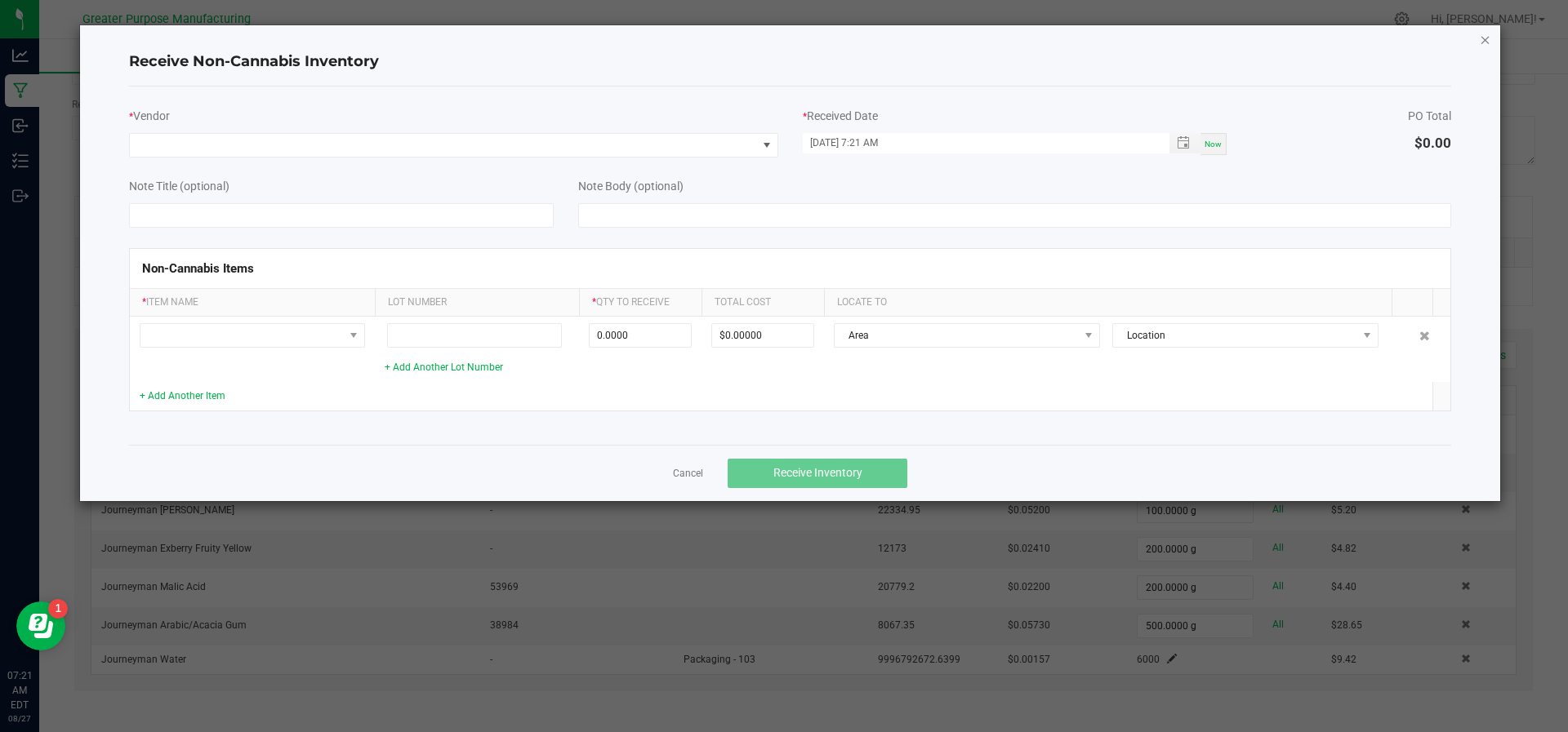
click at [1484, 39] on icon "Close" at bounding box center [1485, 39] width 11 height 19
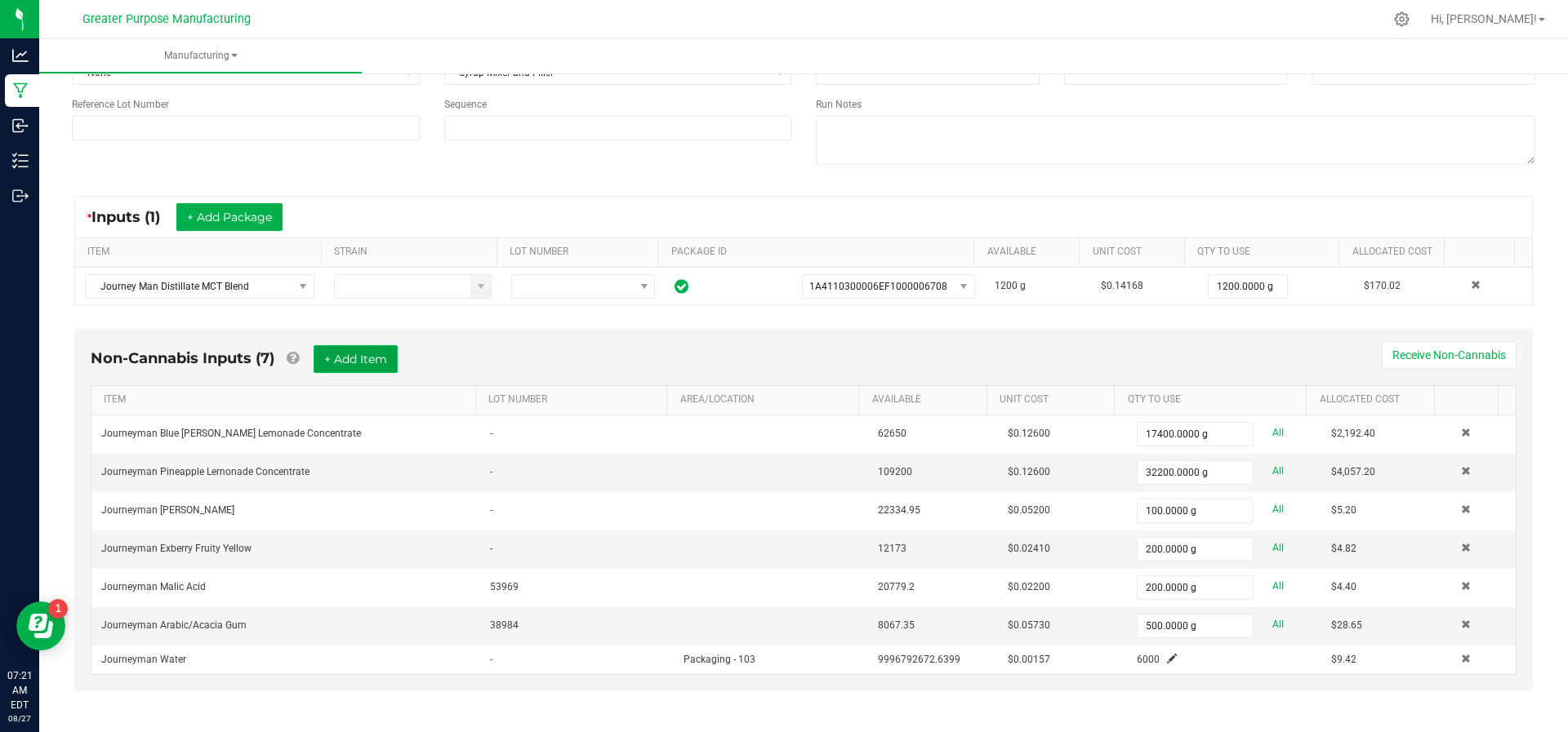
click at [371, 368] on button "+ Add Item" at bounding box center [355, 360] width 84 height 28
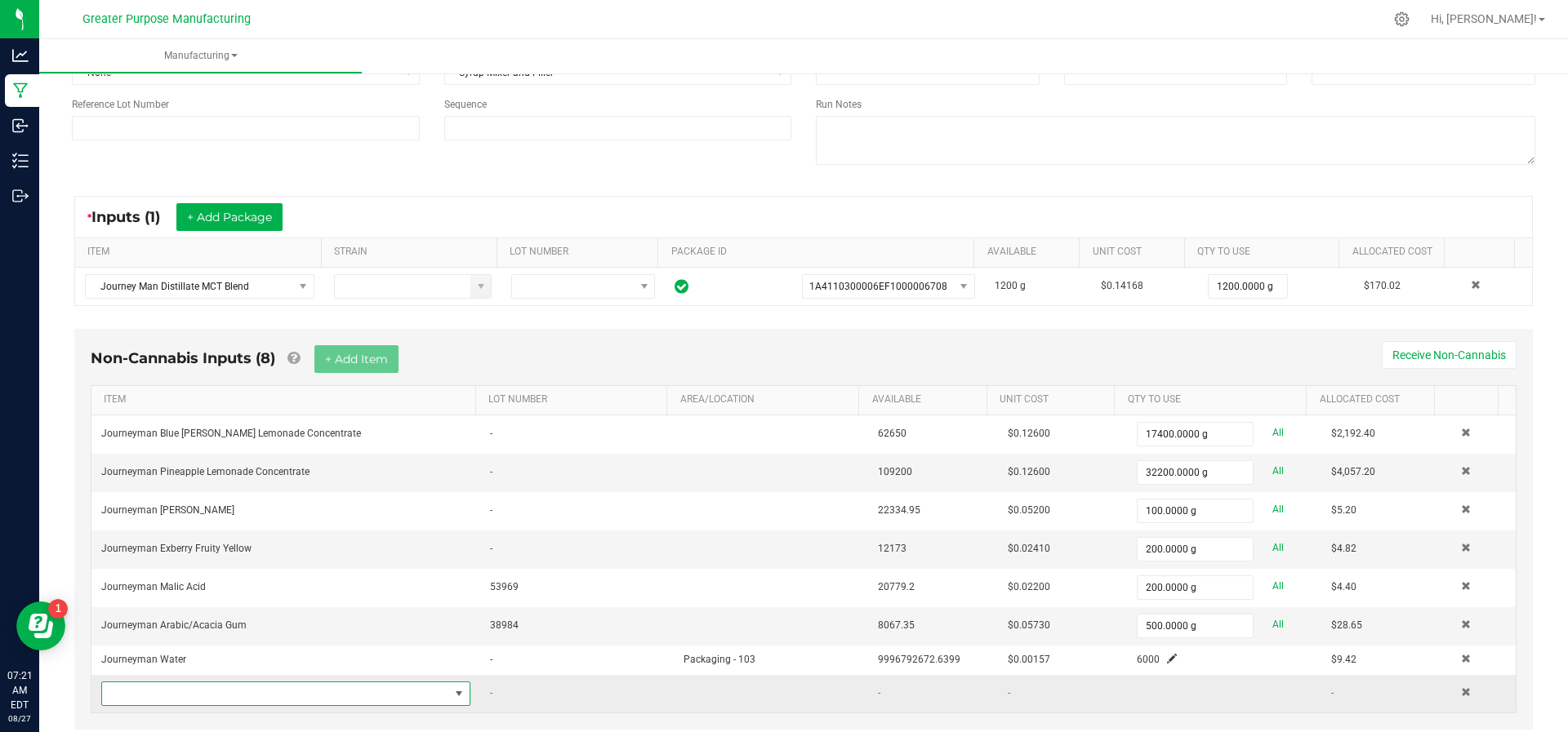
click at [317, 688] on span "NO DATA FOUND" at bounding box center [275, 693] width 347 height 23
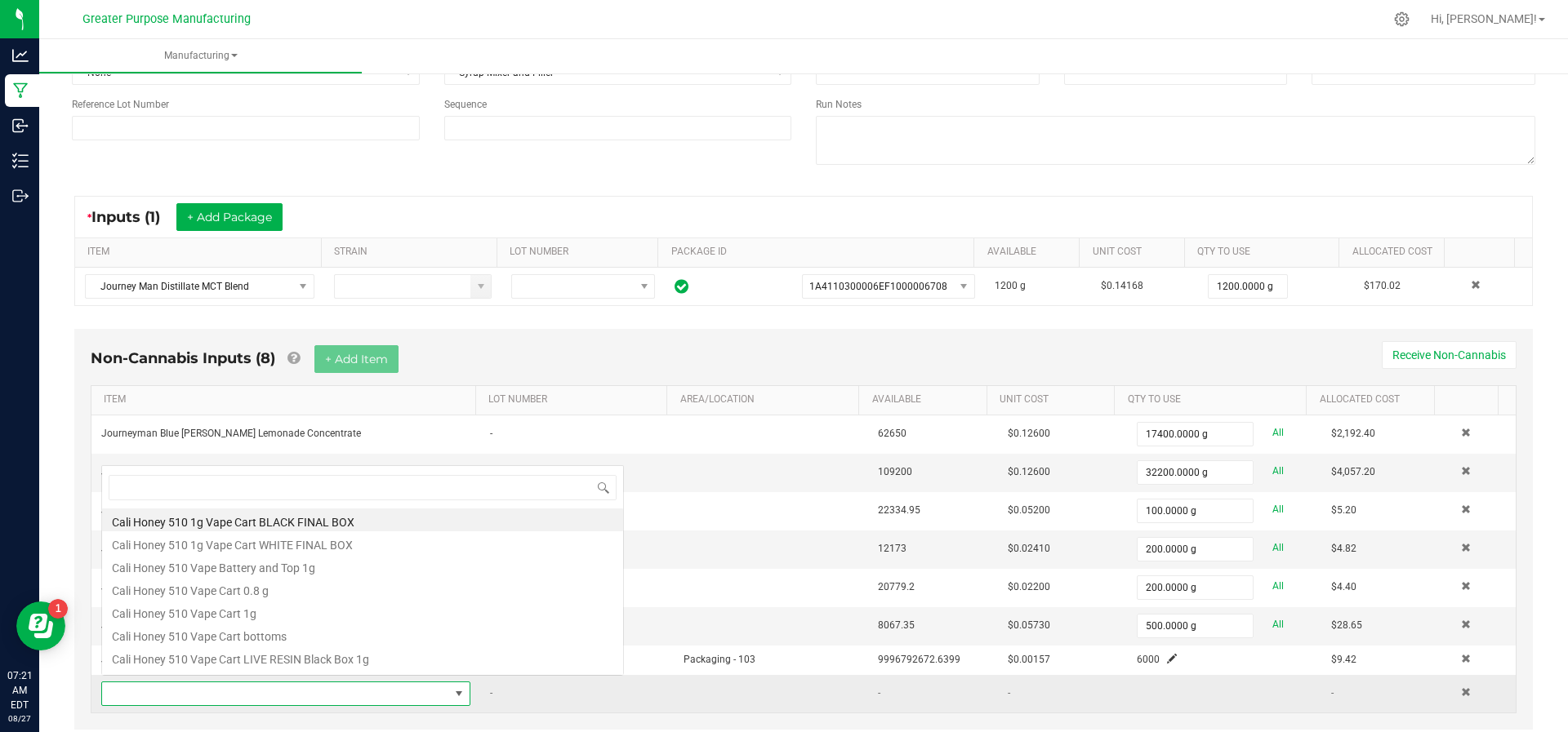
scroll to position [24, 353]
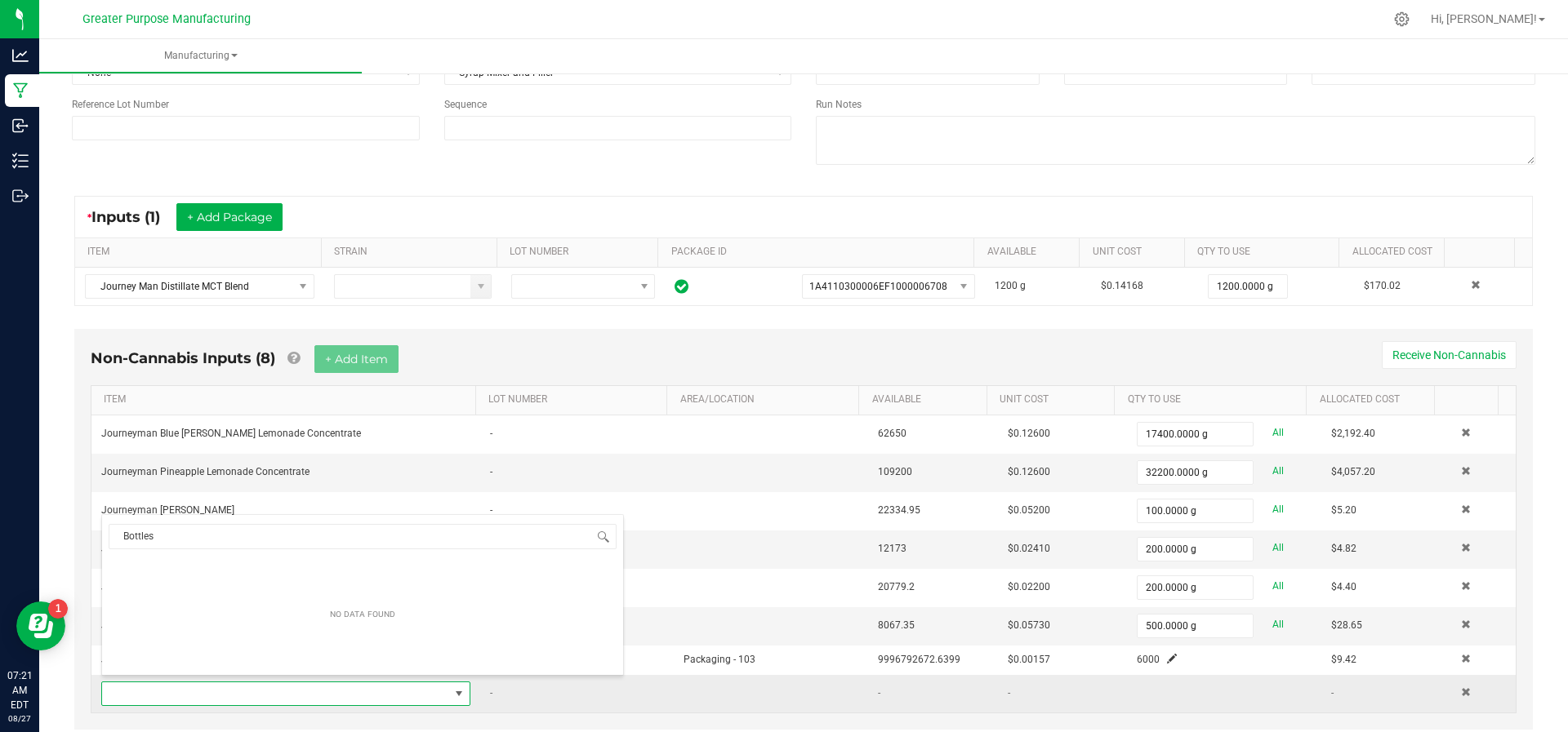
type input "Bottle"
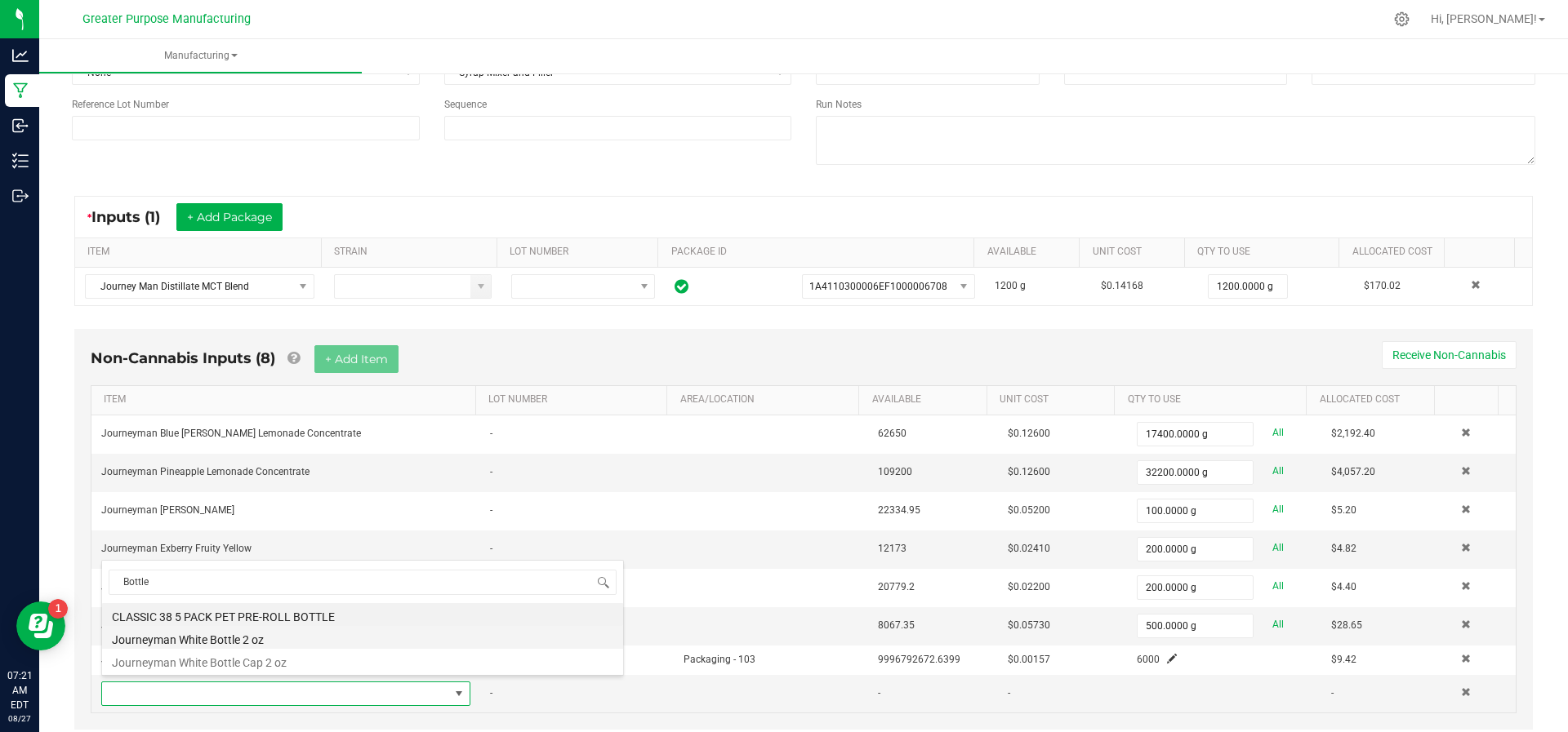
click at [302, 639] on li "Journeyman White Bottle 2 oz" at bounding box center [361, 637] width 521 height 23
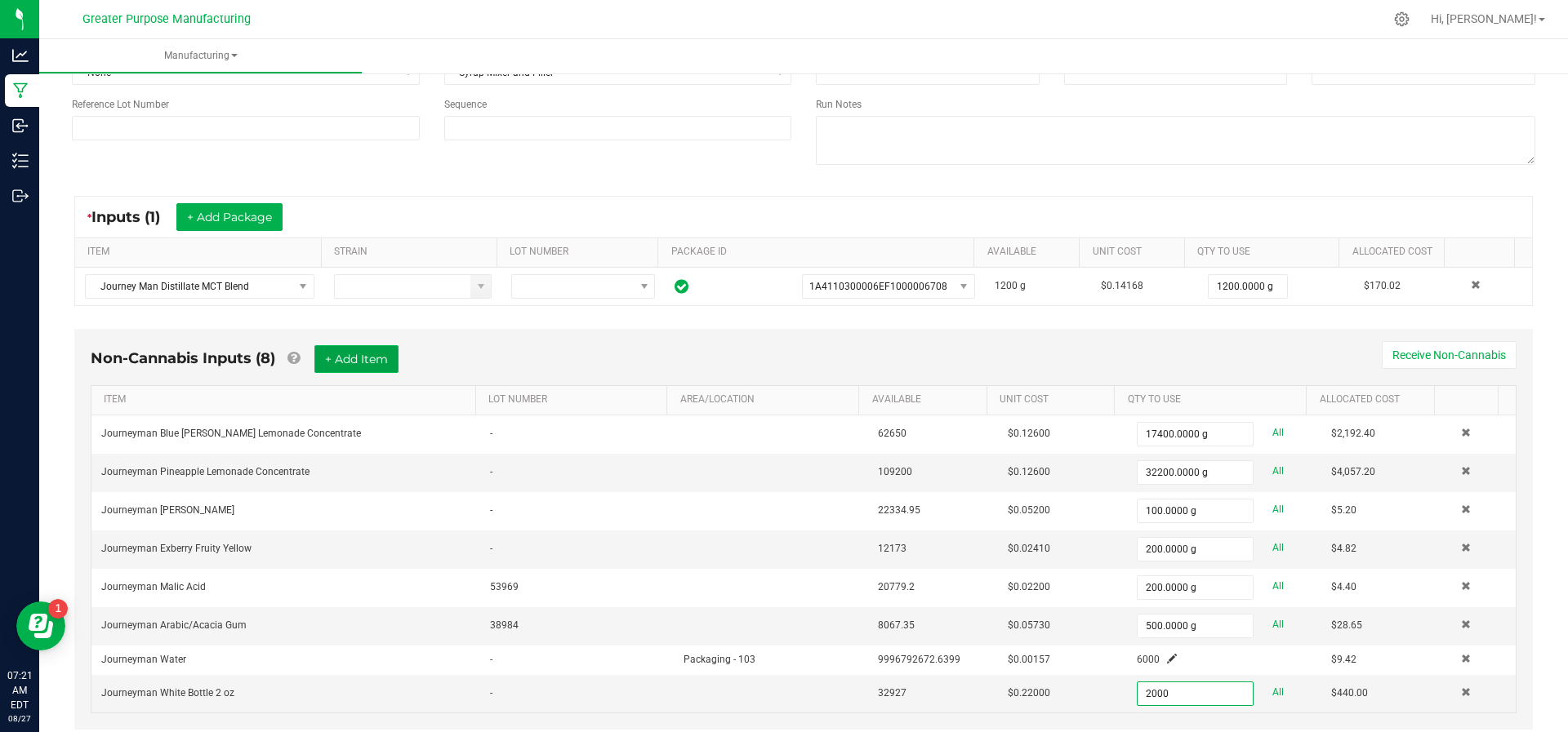
type input "2000 ea"
click at [364, 367] on button "+ Add Item" at bounding box center [356, 360] width 84 height 28
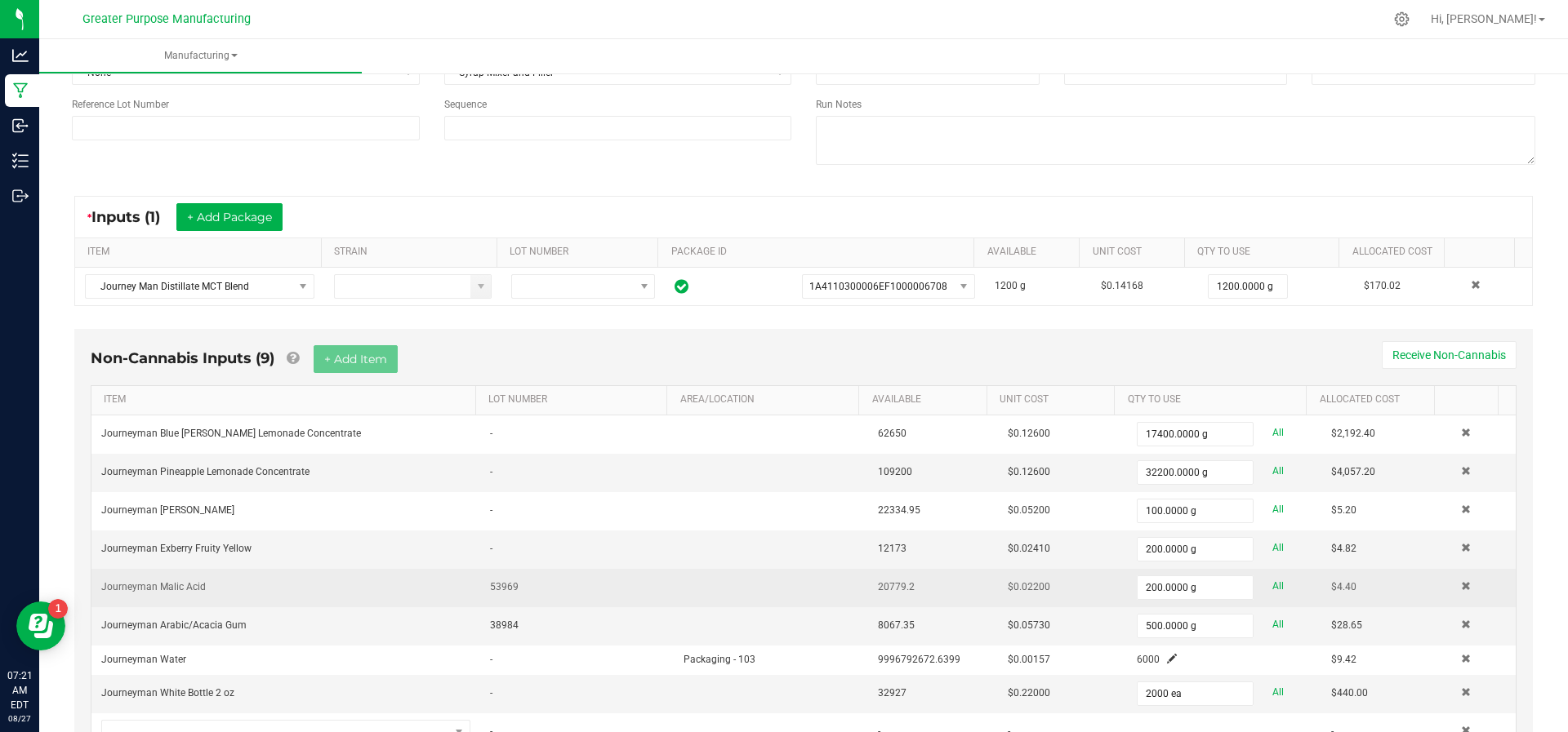
scroll to position [239, 0]
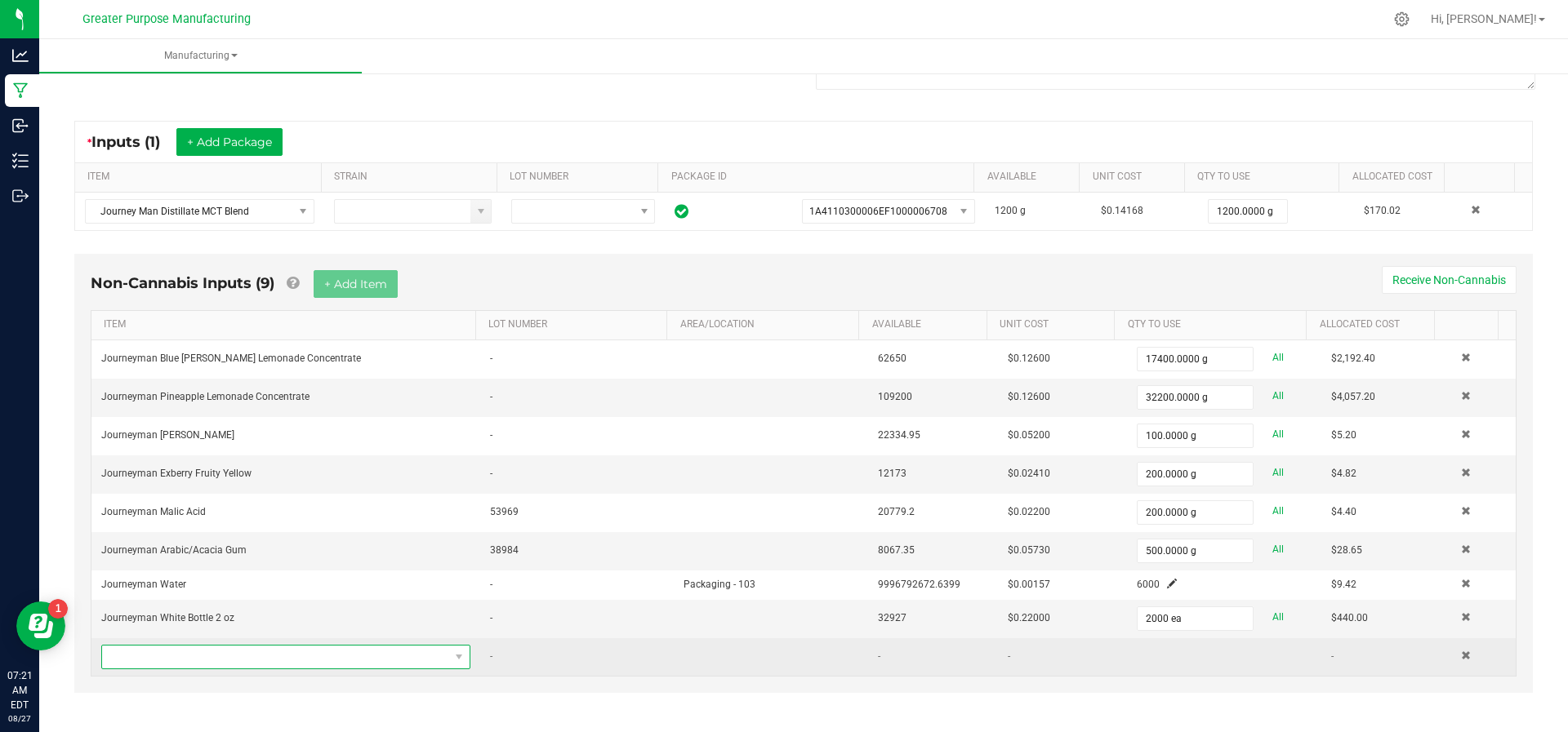
click at [324, 647] on span "NO DATA FOUND" at bounding box center [275, 657] width 347 height 23
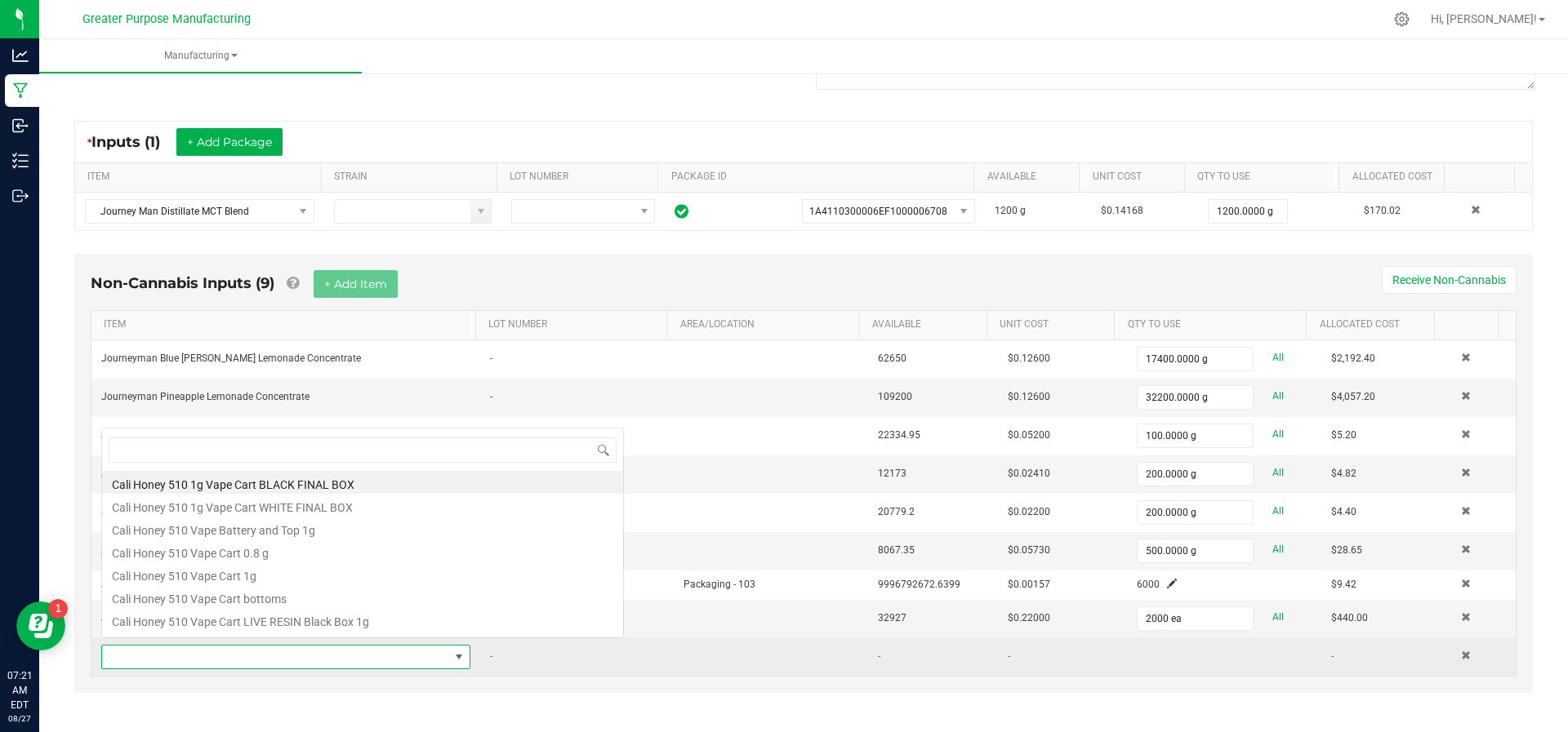
scroll to position [24, 353]
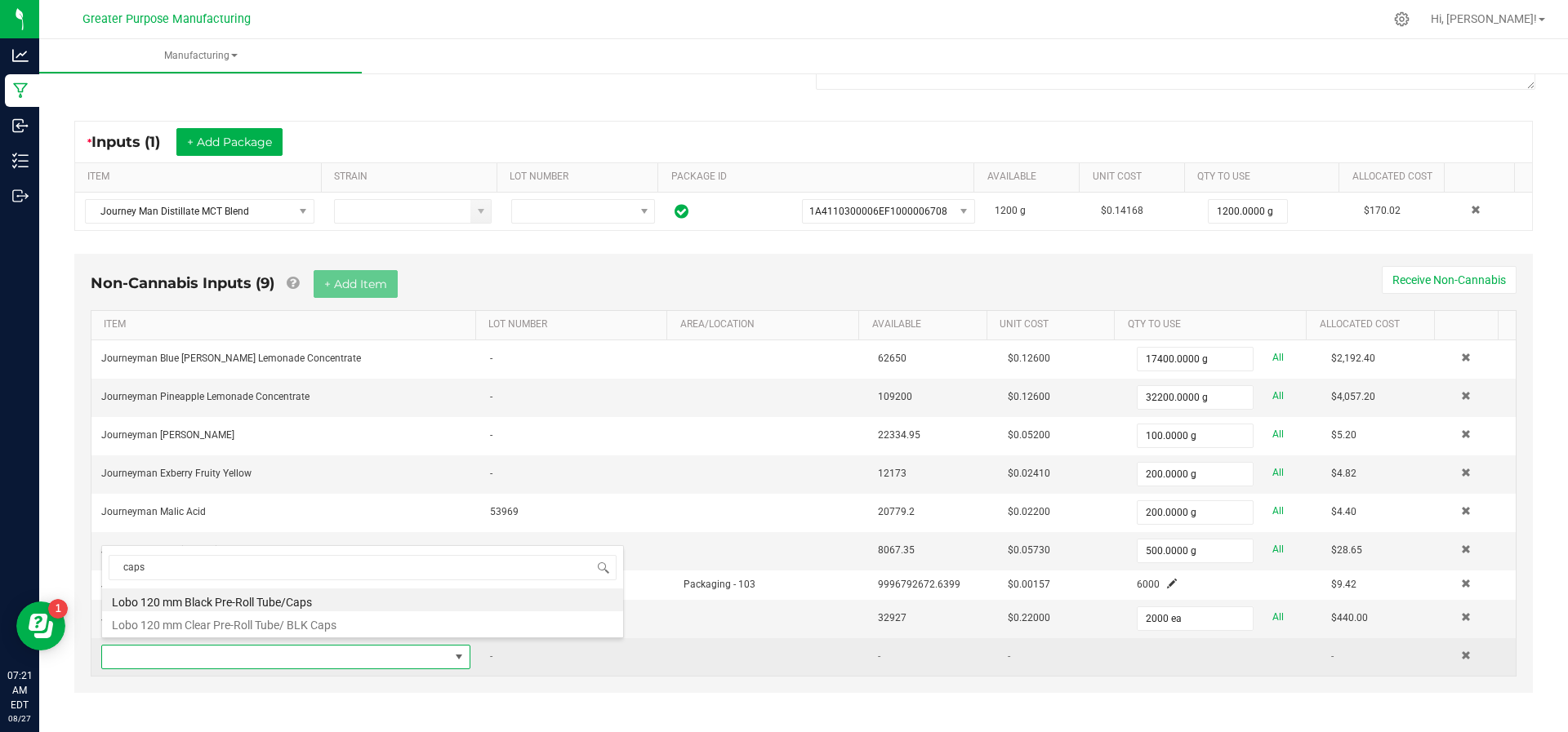
type input "cap"
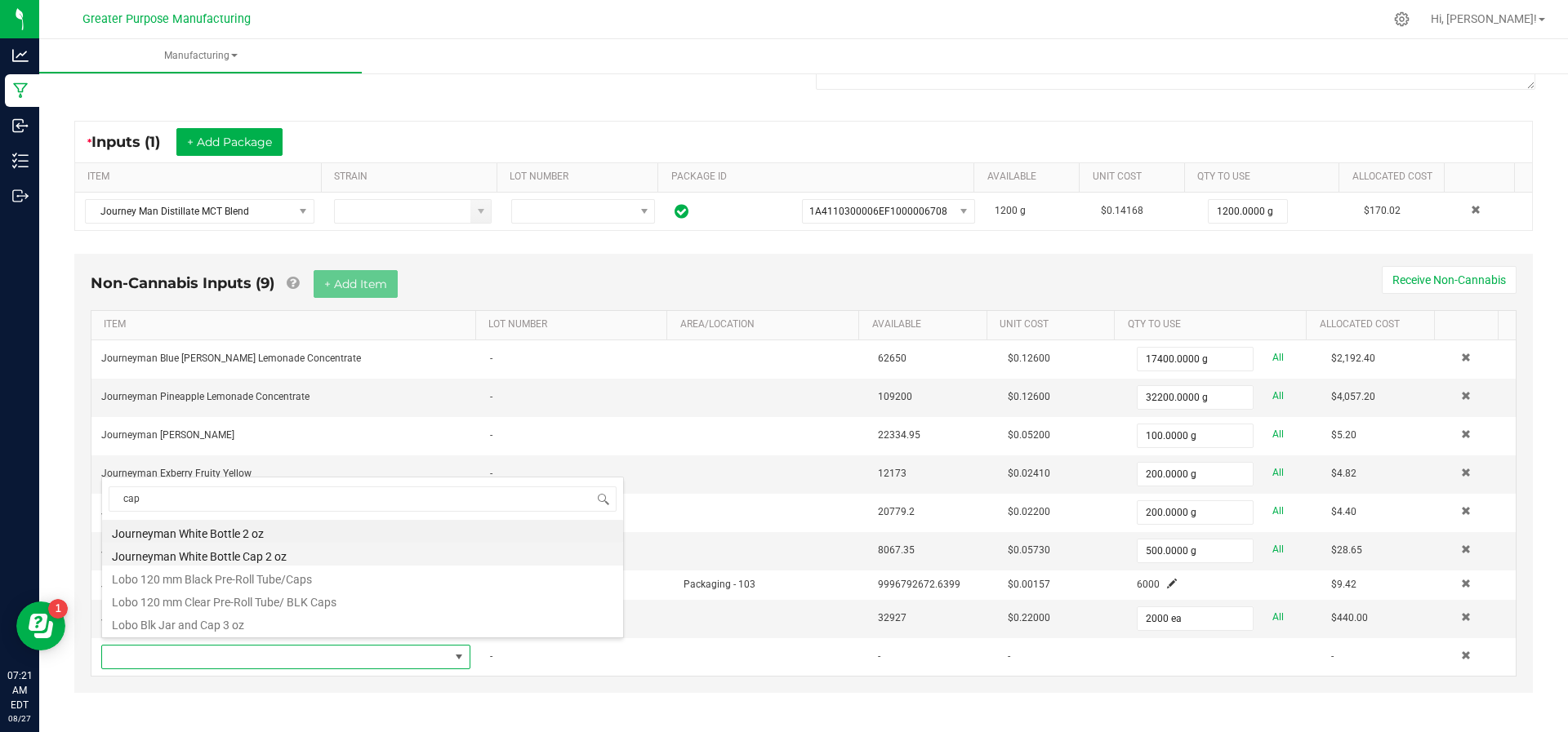
click at [314, 554] on li "Journeyman White Bottle Cap 2 oz" at bounding box center [361, 554] width 521 height 23
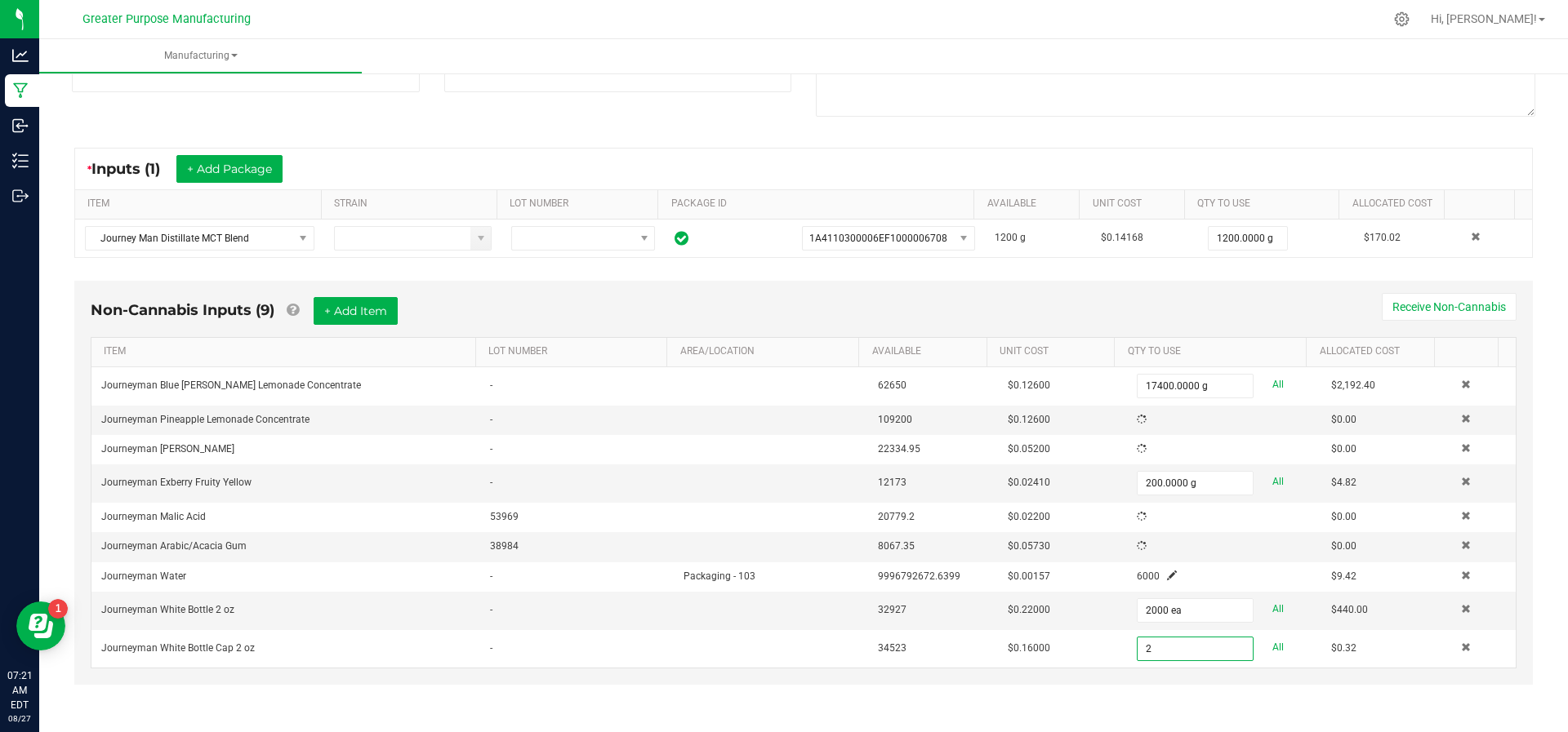
scroll to position [239, 0]
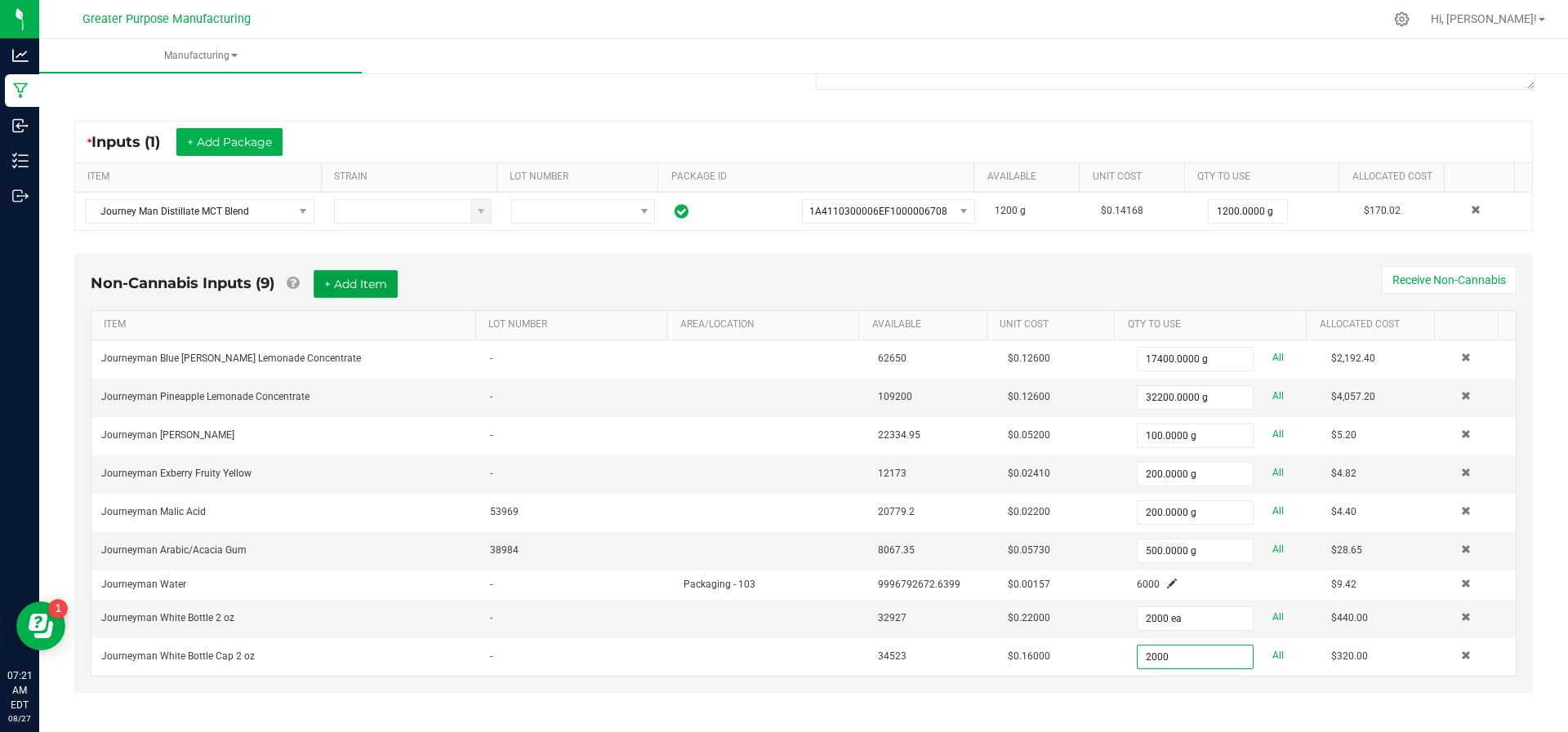
type input "2000 ea"
click at [352, 287] on button "+ Add Item" at bounding box center [355, 284] width 84 height 28
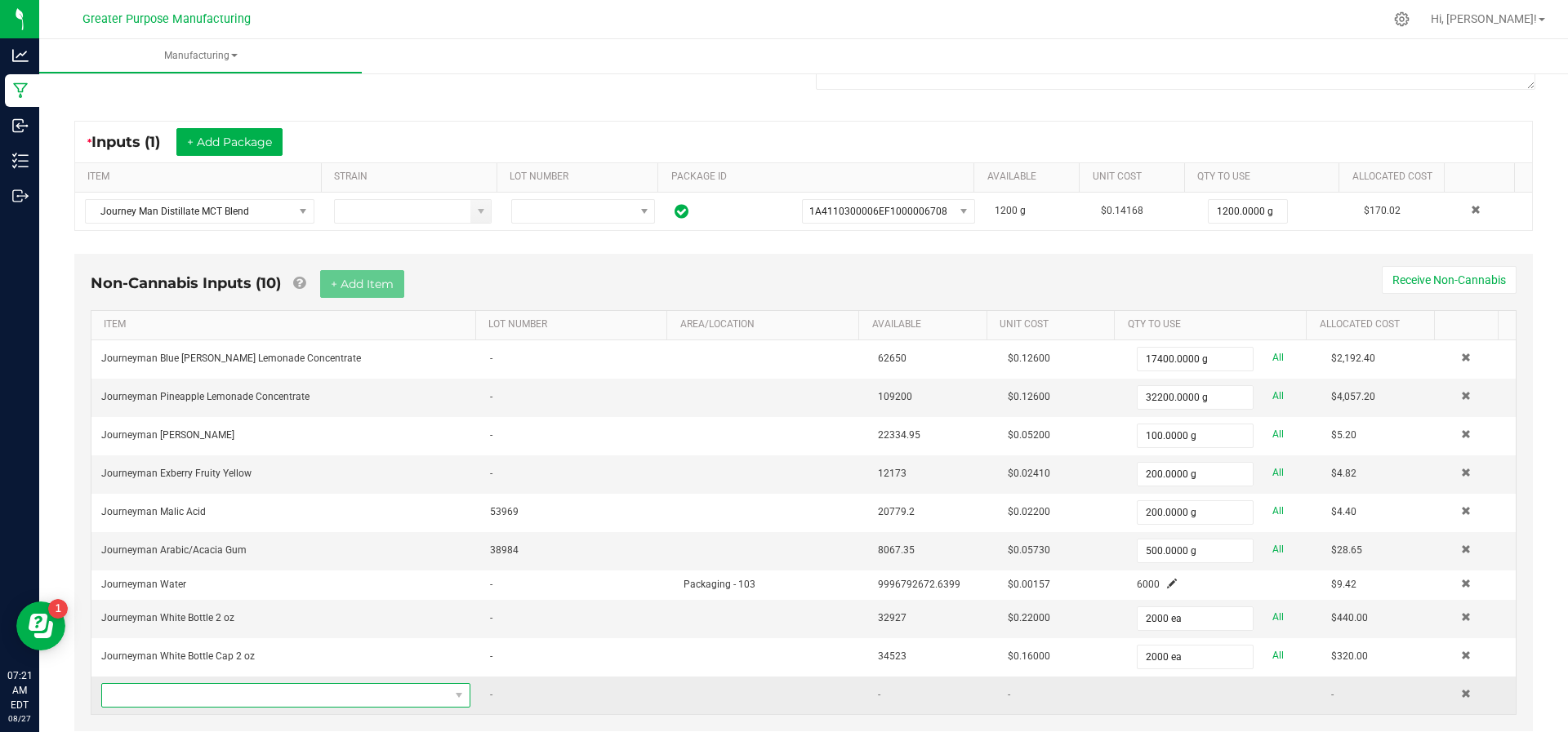
click at [274, 690] on span "NO DATA FOUND" at bounding box center [275, 695] width 347 height 23
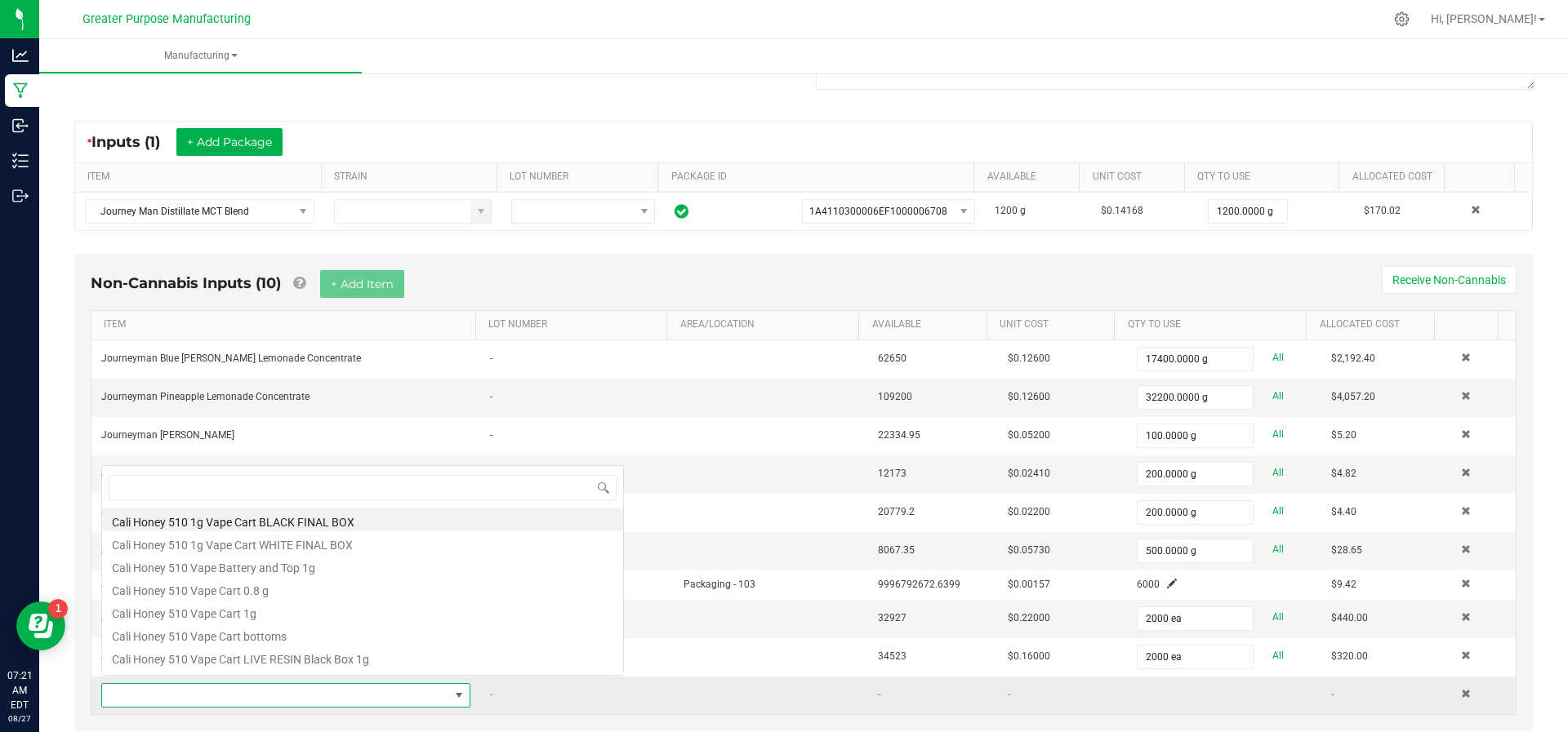
scroll to position [24, 353]
type input "sleeve"
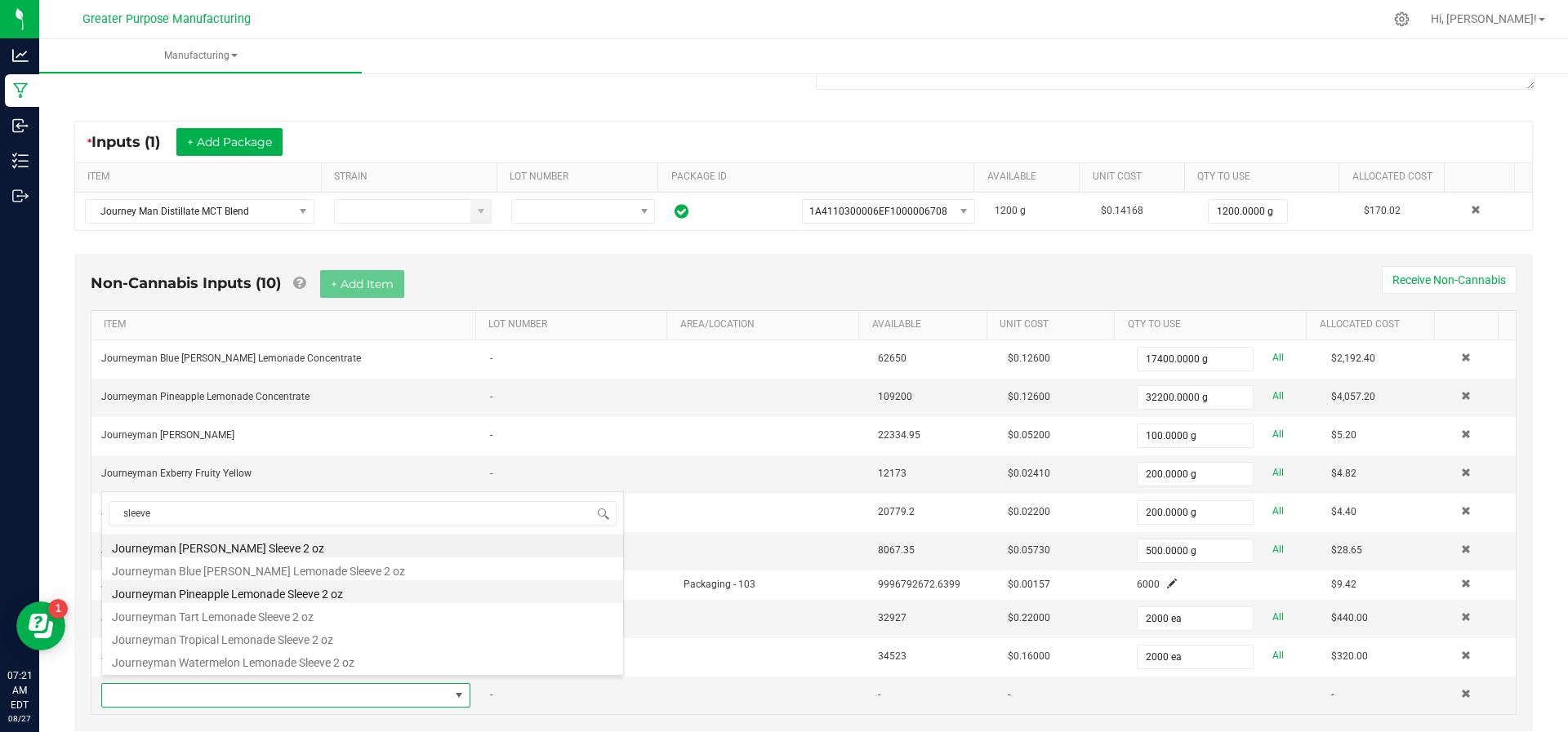
click at [313, 585] on li "Journeyman Pineapple Lemonade Sleeve 2 oz" at bounding box center [361, 592] width 521 height 23
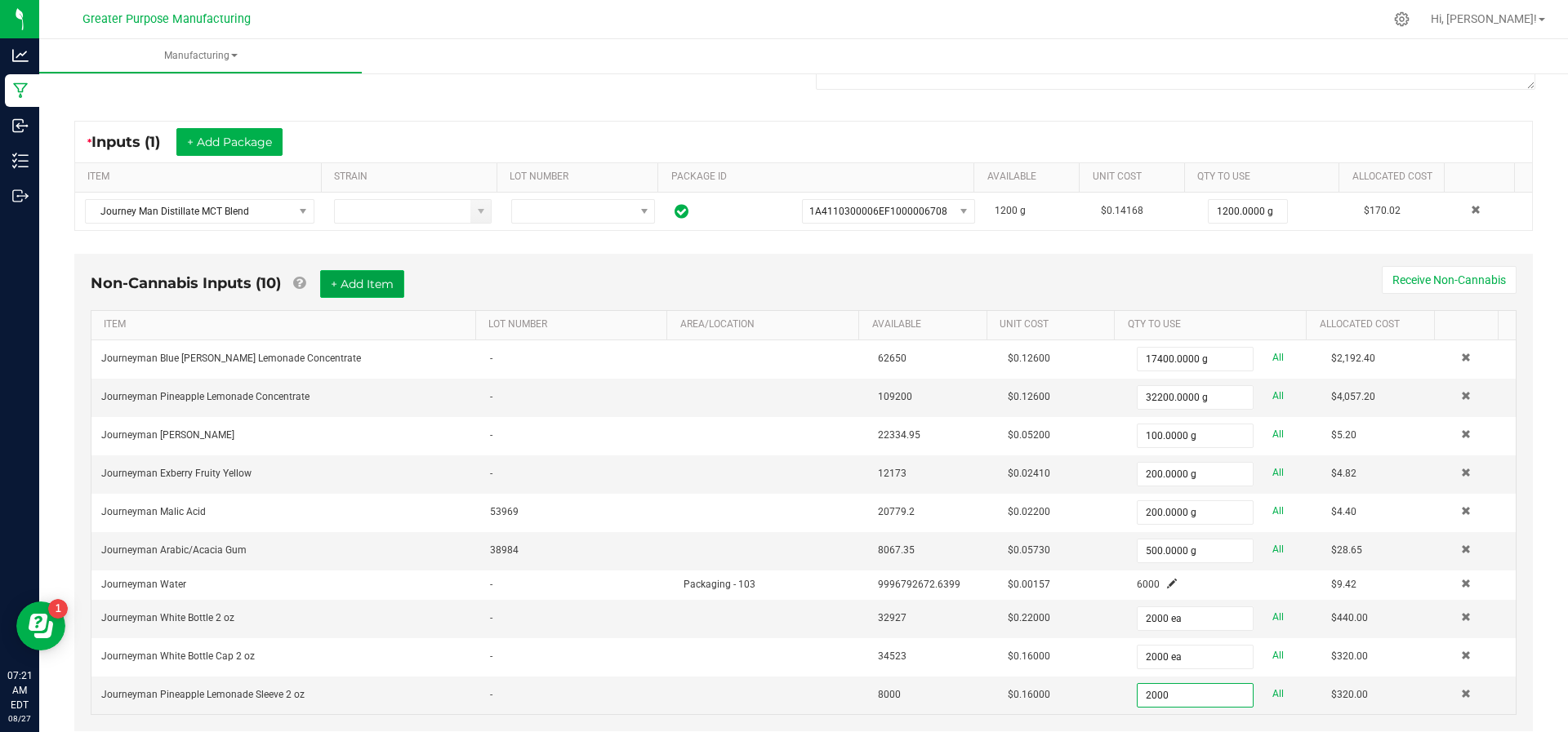
type input "2000 ea"
click at [350, 289] on button "+ Add Item" at bounding box center [361, 284] width 84 height 28
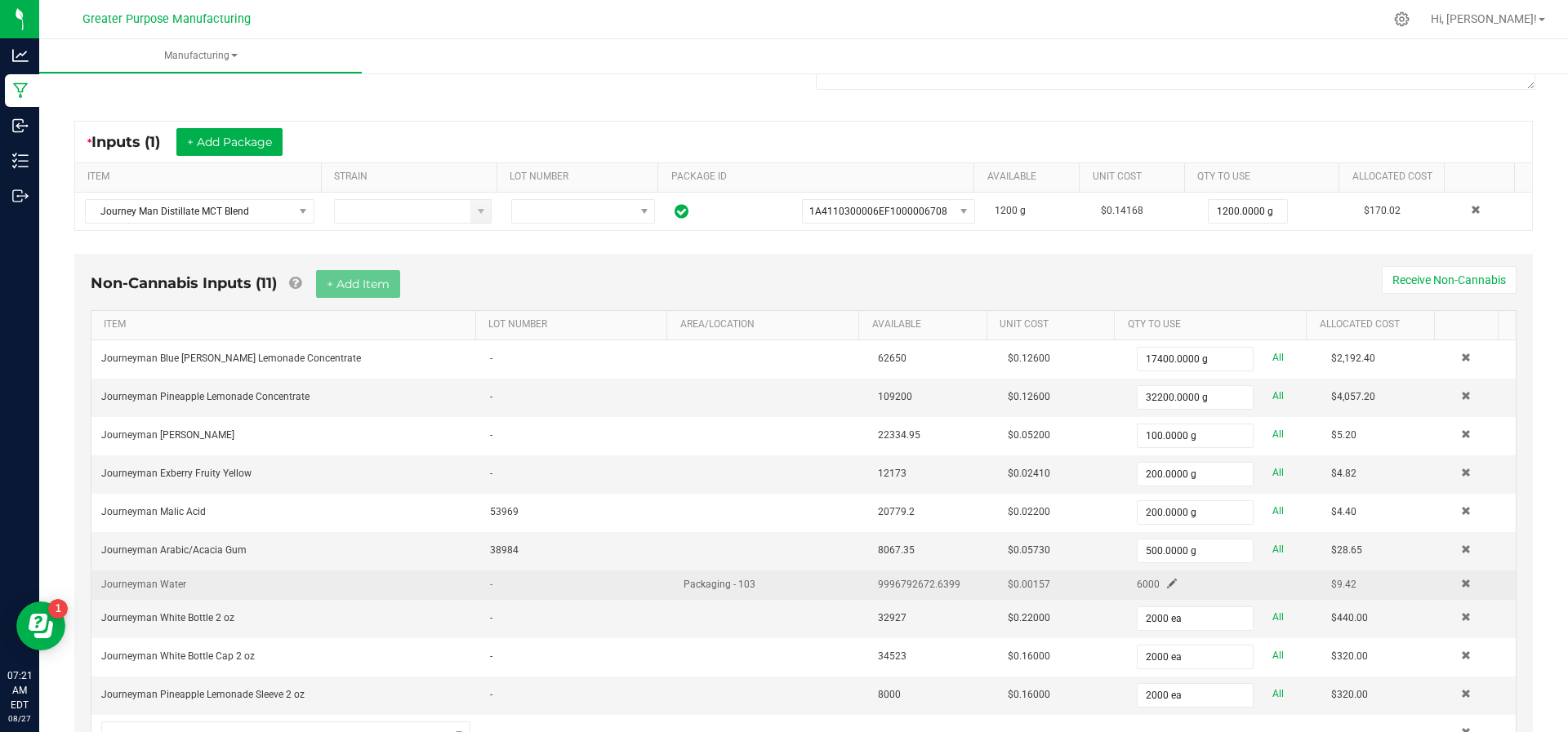
scroll to position [314, 0]
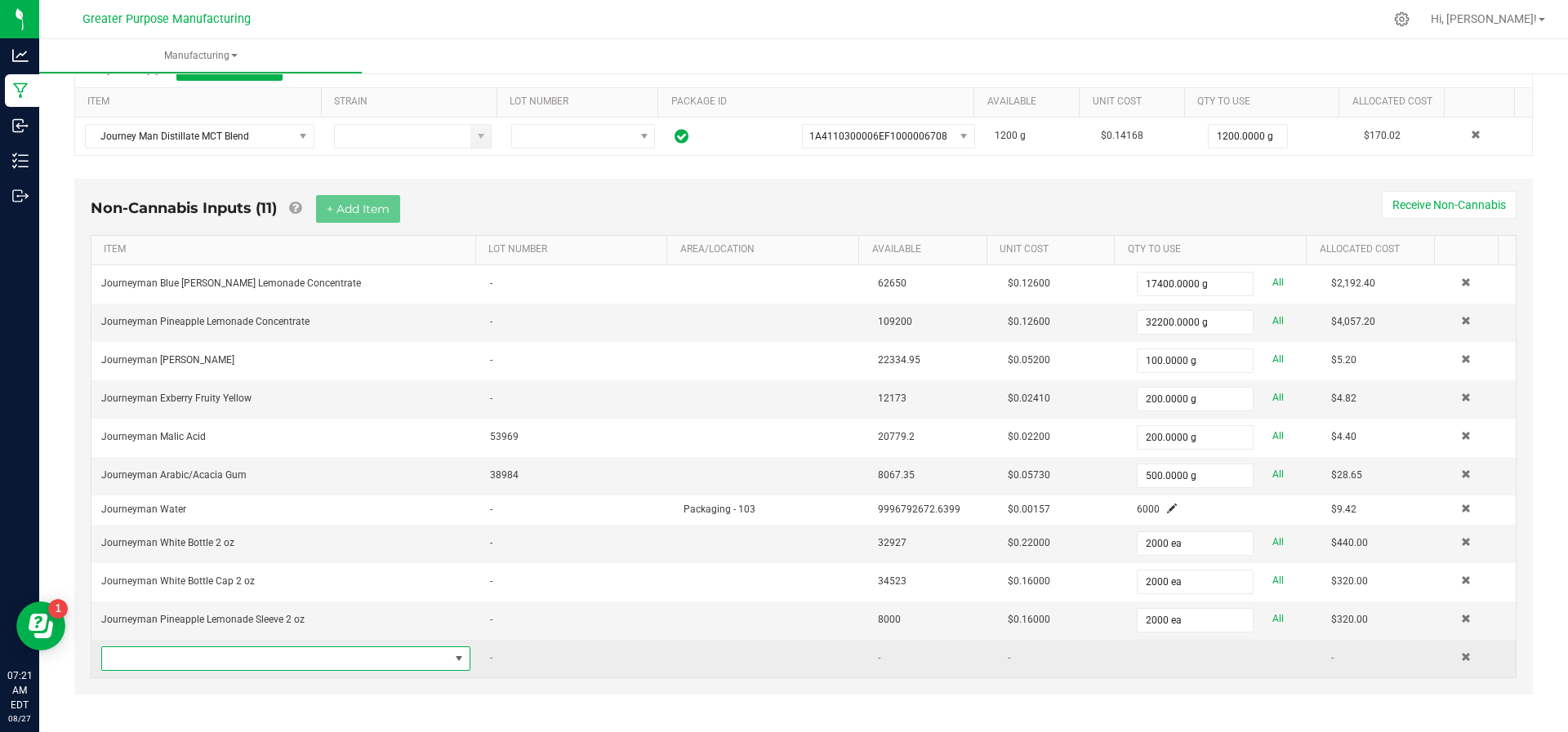
click at [352, 654] on span "NO DATA FOUND" at bounding box center [275, 658] width 347 height 23
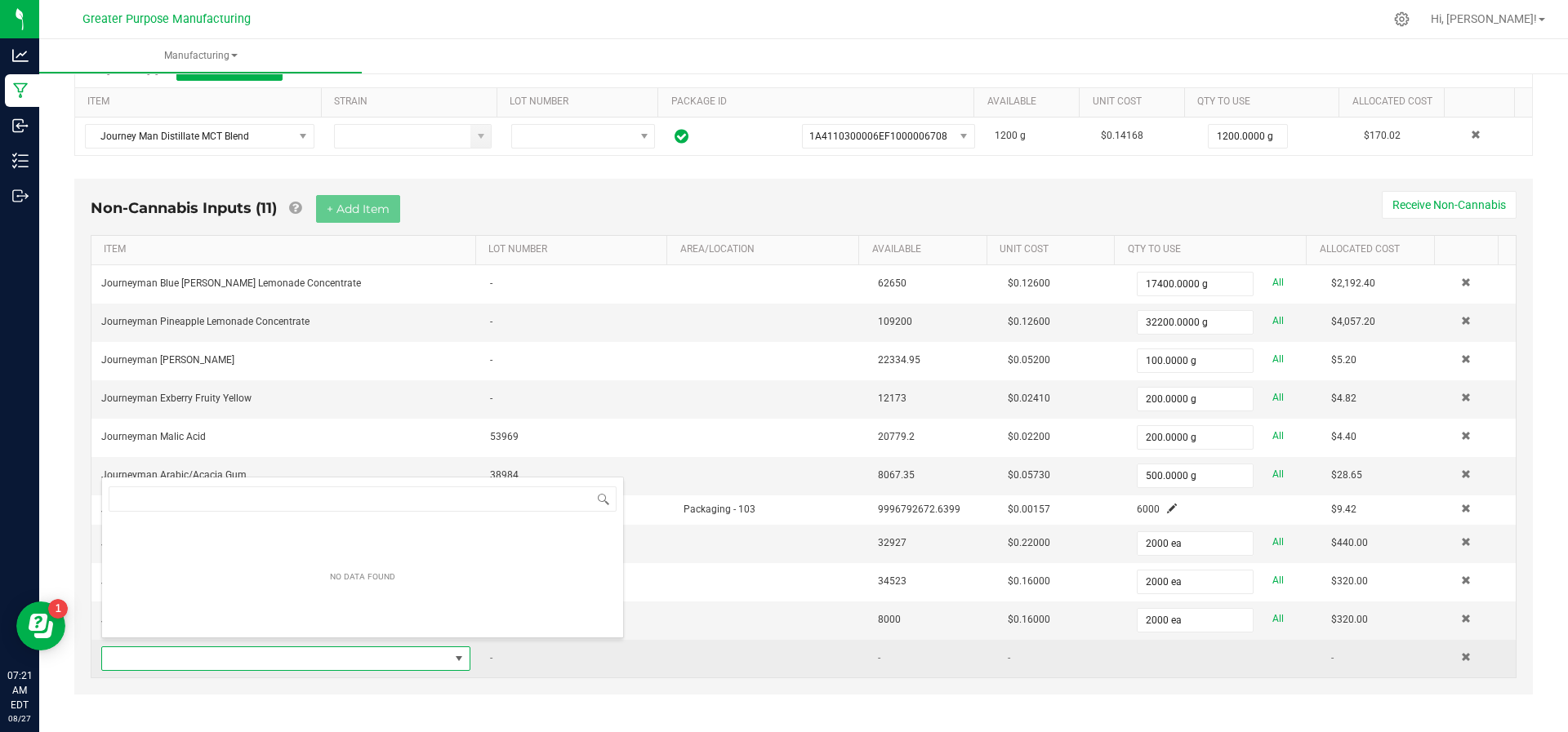
scroll to position [24, 353]
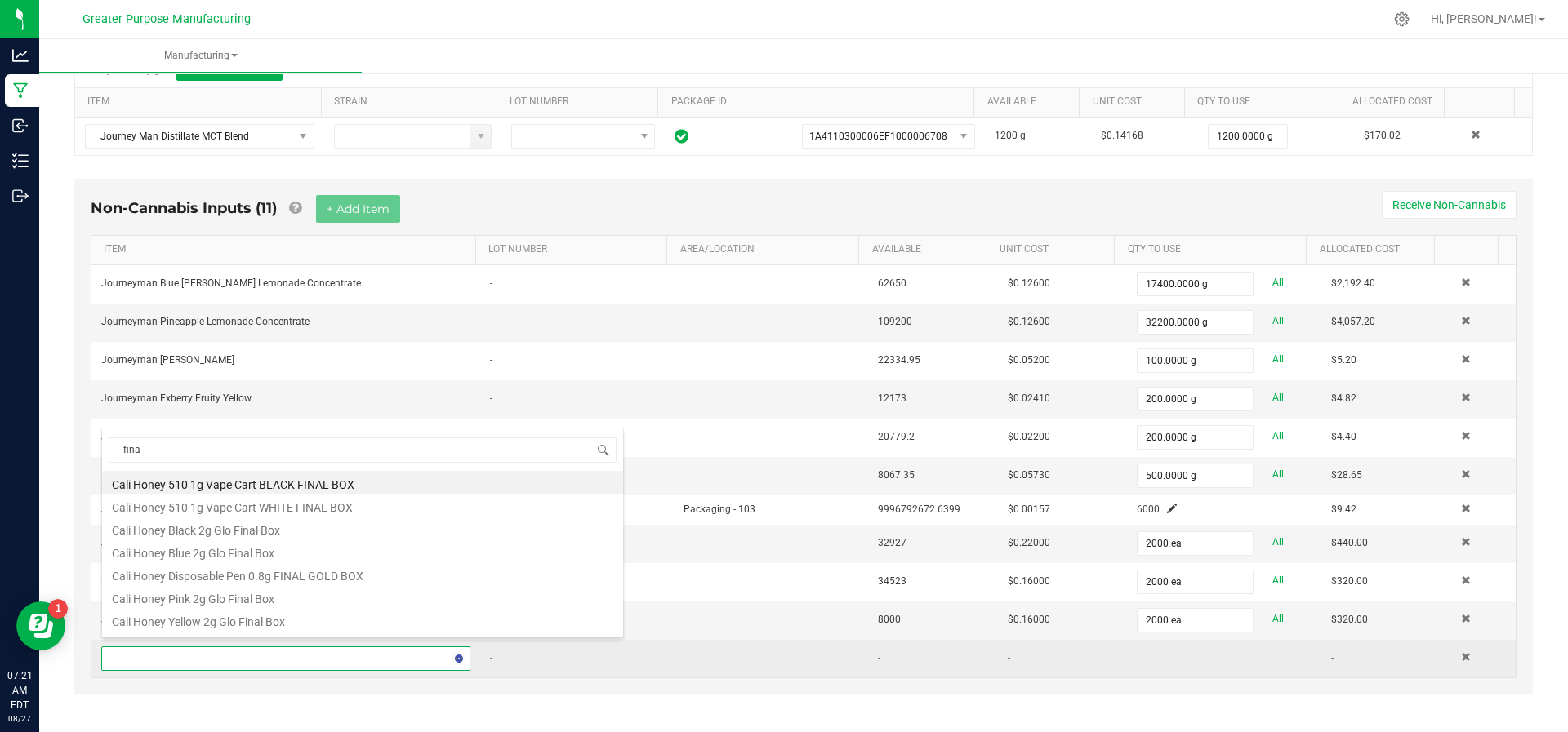
type input "final"
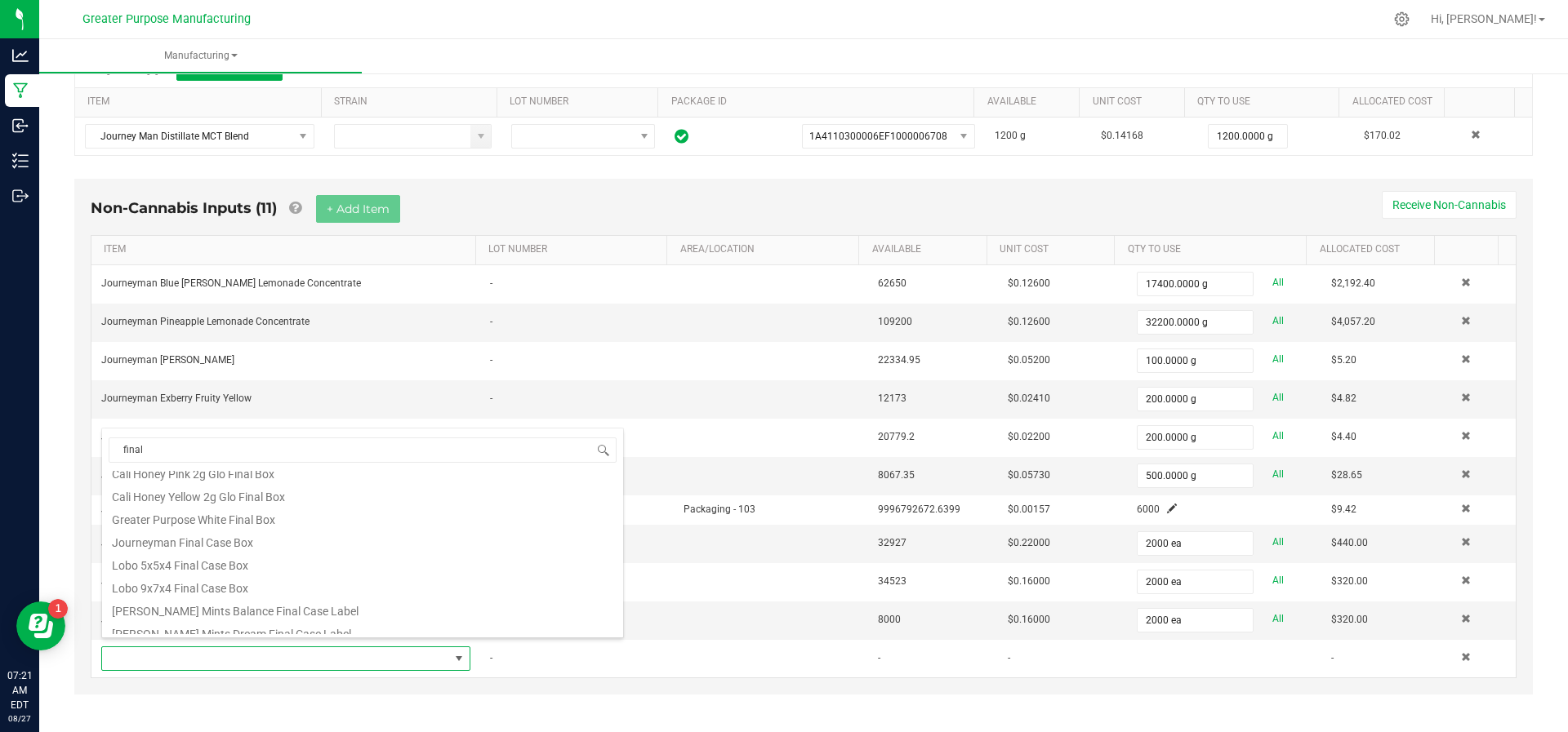
scroll to position [122, 0]
click at [360, 548] on li "Journeyman Final Case Box" at bounding box center [361, 543] width 521 height 23
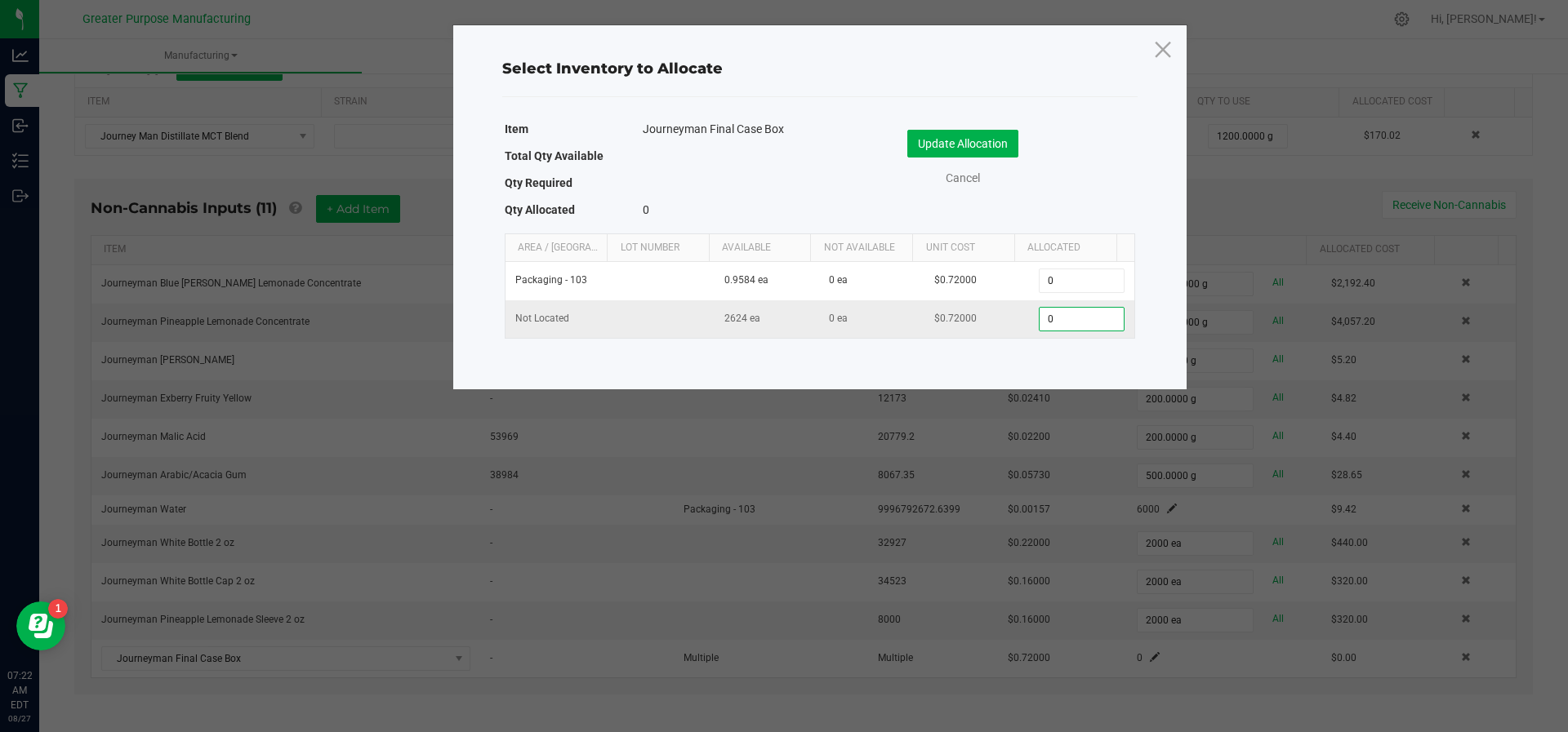
click at [1050, 311] on input "0" at bounding box center [1081, 319] width 83 height 23
type input "128"
click at [974, 135] on button "Update Allocation" at bounding box center [962, 143] width 111 height 28
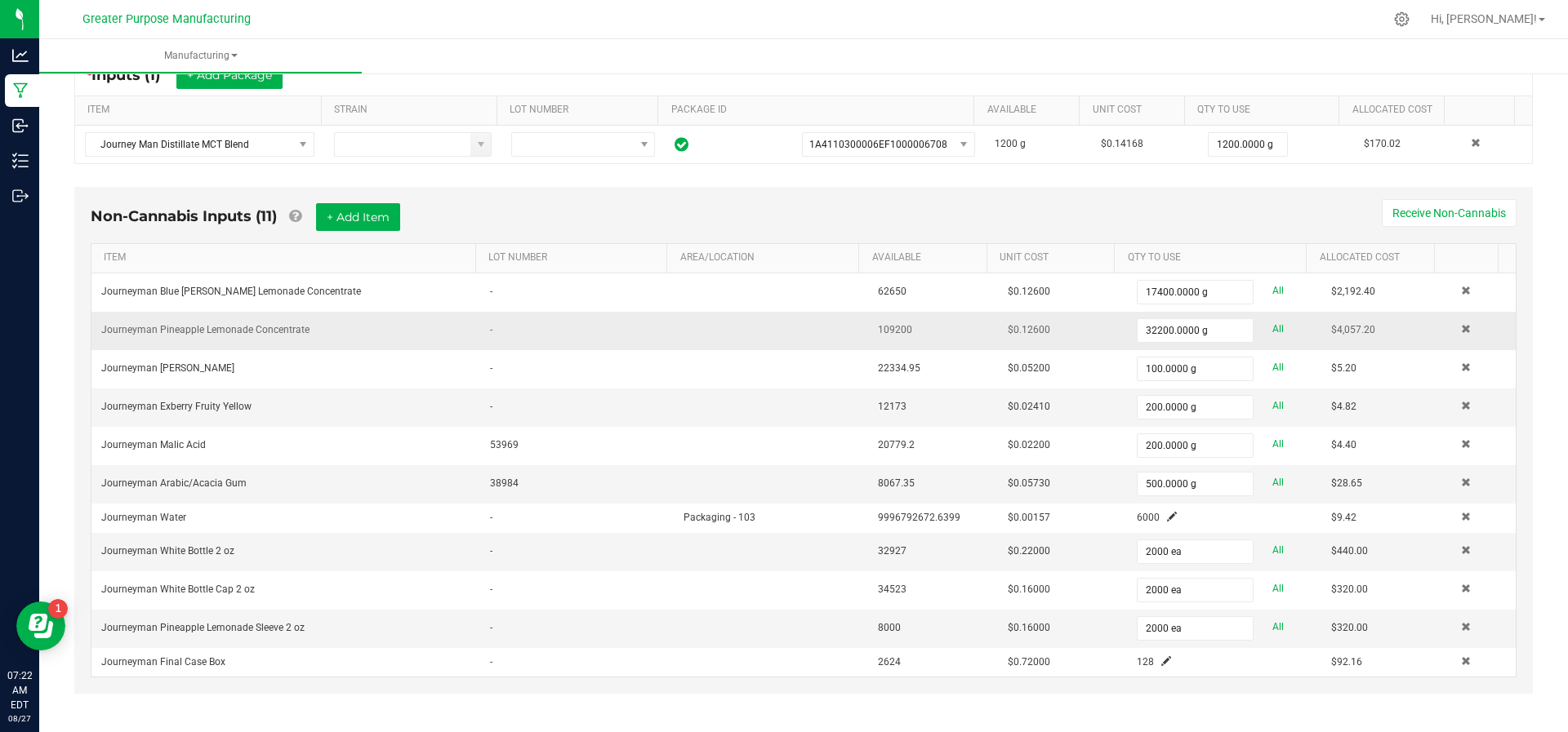
scroll to position [297, 0]
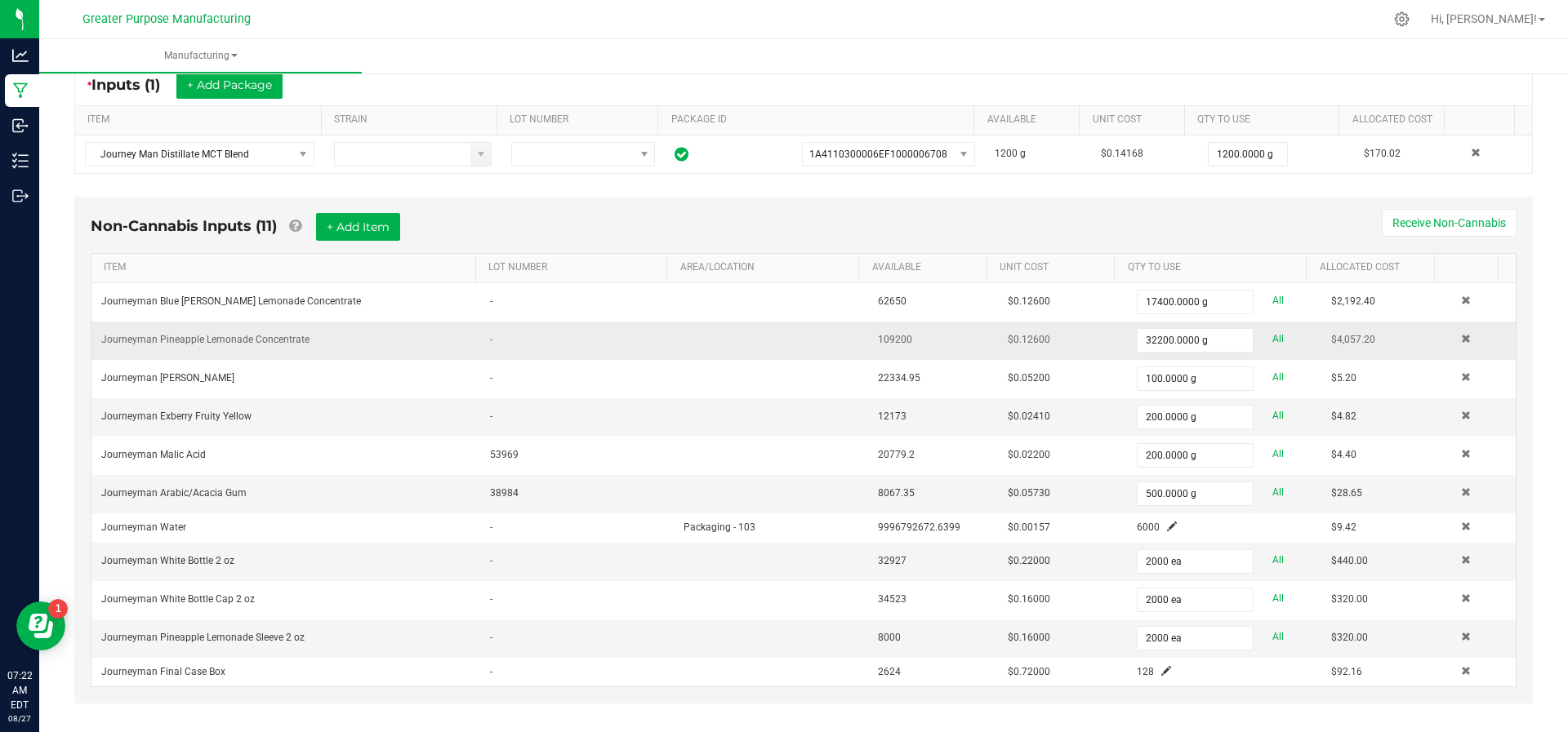
click at [998, 316] on td "$0.12600" at bounding box center [1062, 302] width 129 height 39
drag, startPoint x: 980, startPoint y: 316, endPoint x: 360, endPoint y: 229, distance: 626.1
click at [360, 229] on button "+ Add Item" at bounding box center [358, 226] width 84 height 28
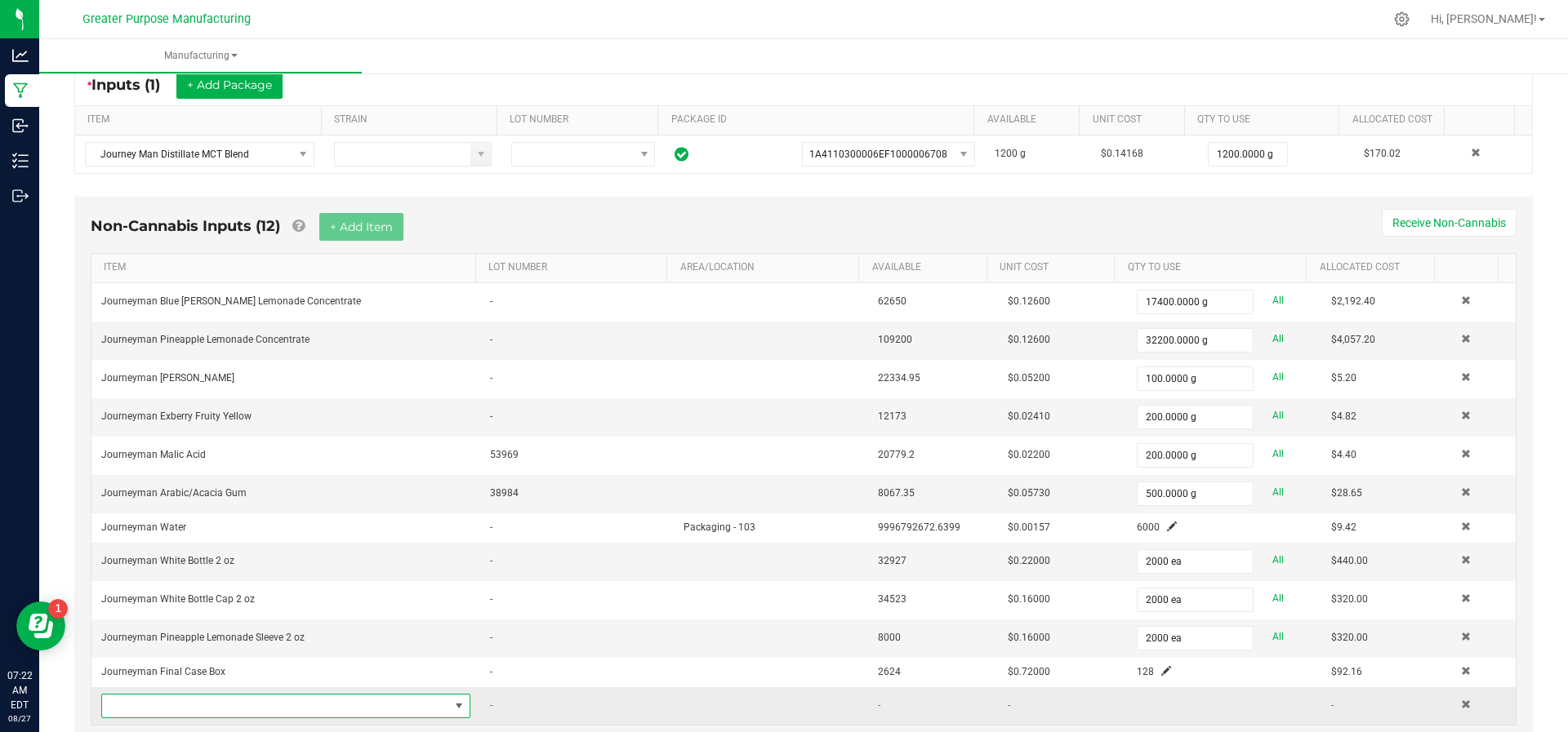
click at [242, 695] on span "NO DATA FOUND" at bounding box center [275, 706] width 347 height 23
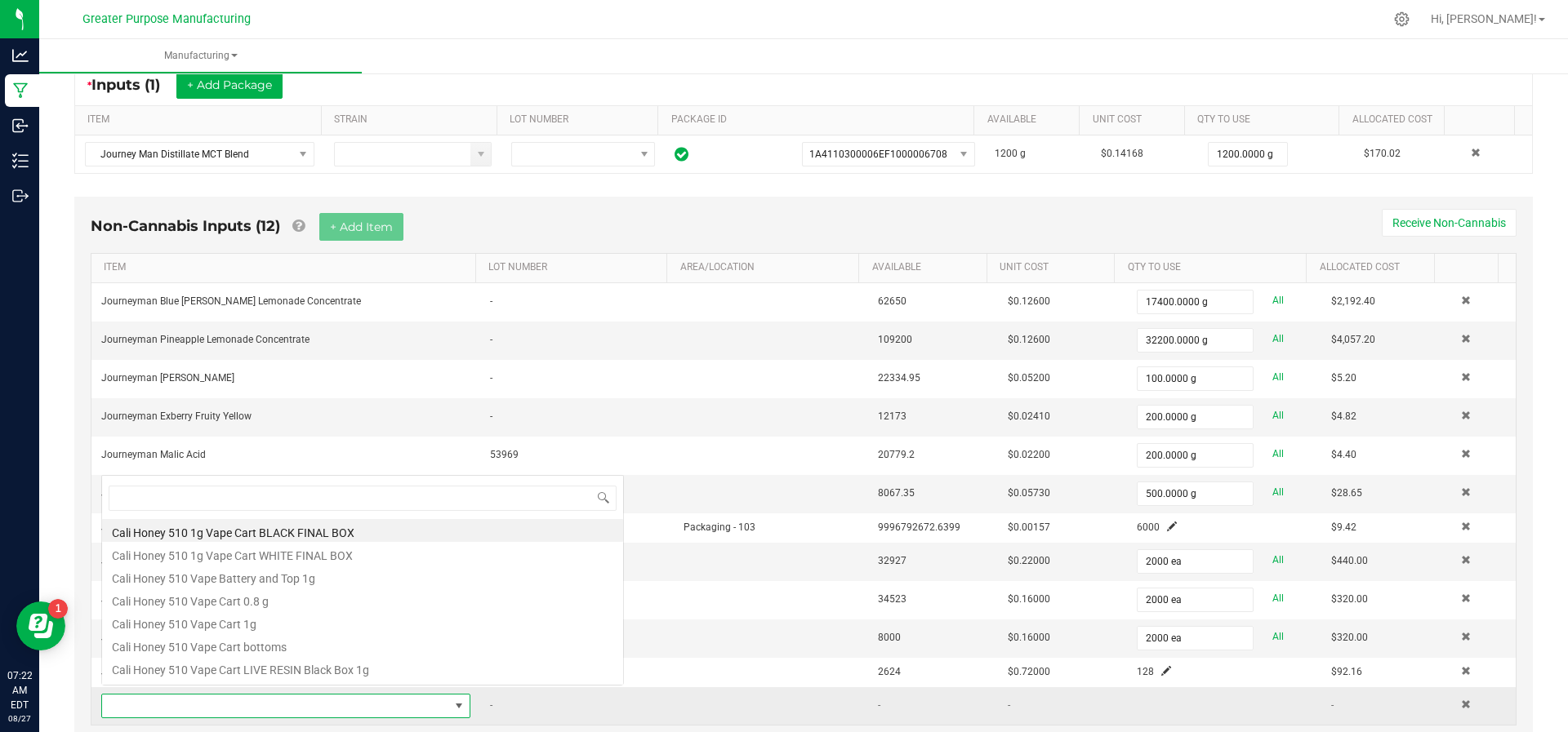
scroll to position [24, 353]
type input "cbg"
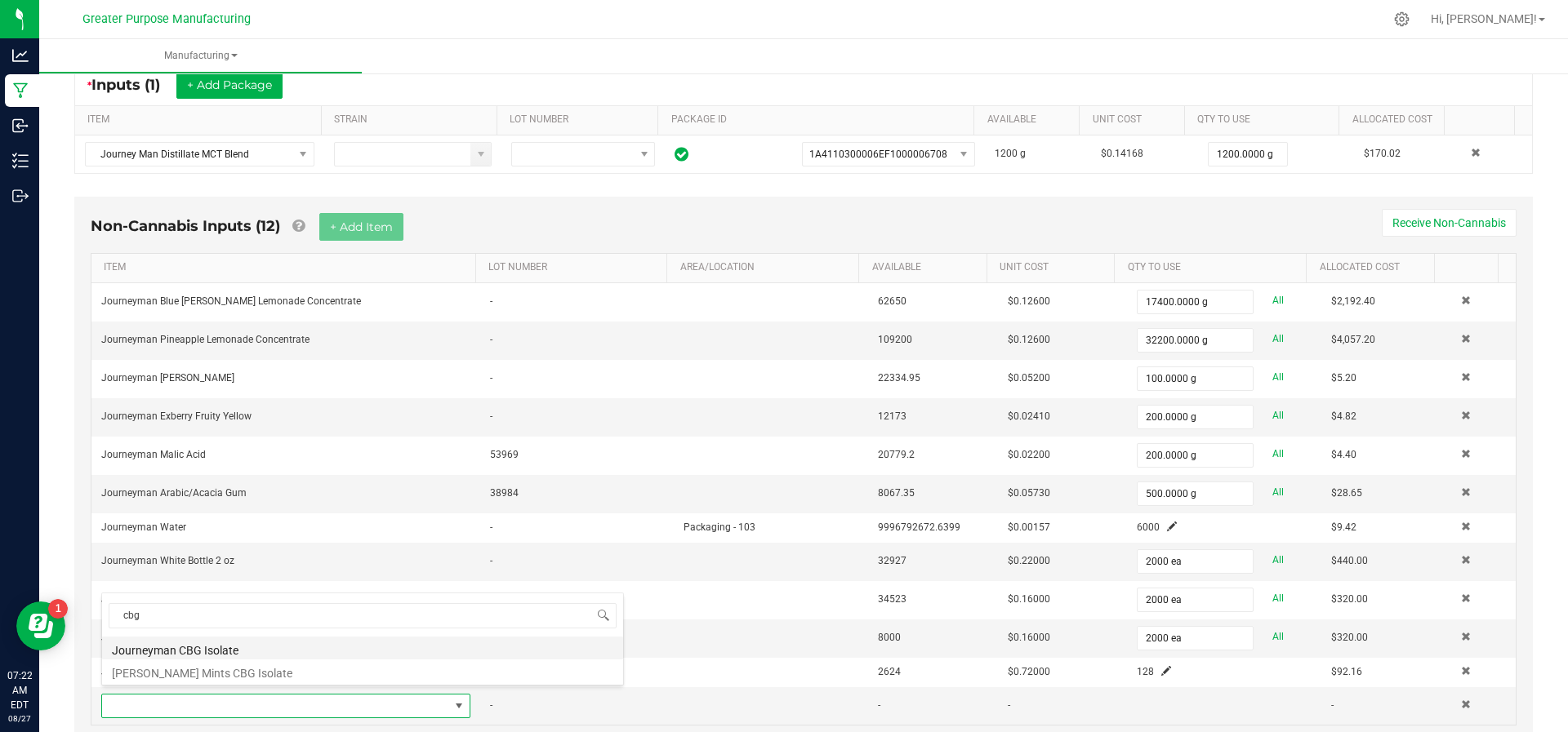
click at [243, 656] on li "Journeyman CBG Isolate" at bounding box center [361, 648] width 521 height 23
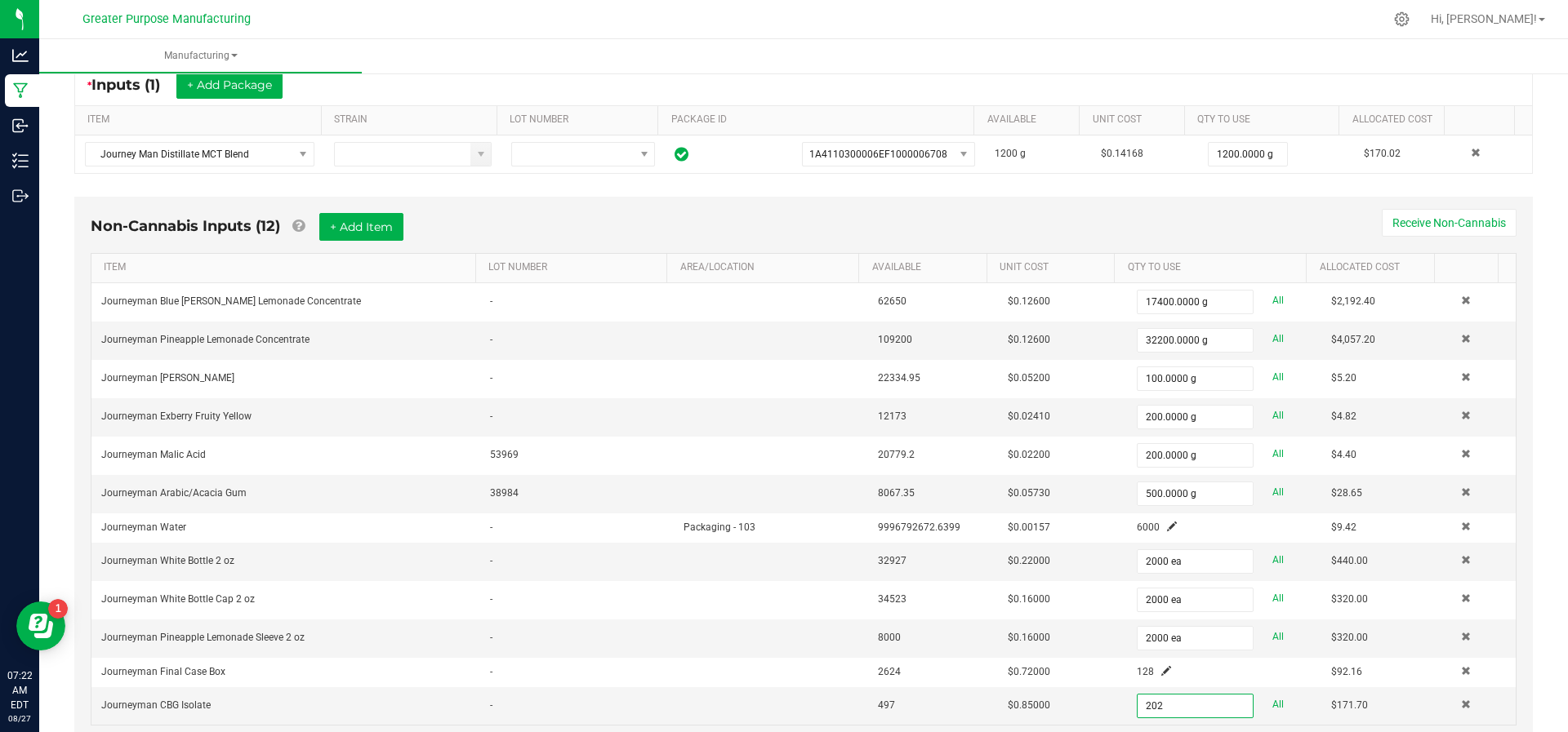
type input "202.0000 g"
click at [446, 46] on ul "Manufacturing" at bounding box center [823, 56] width 1568 height 35
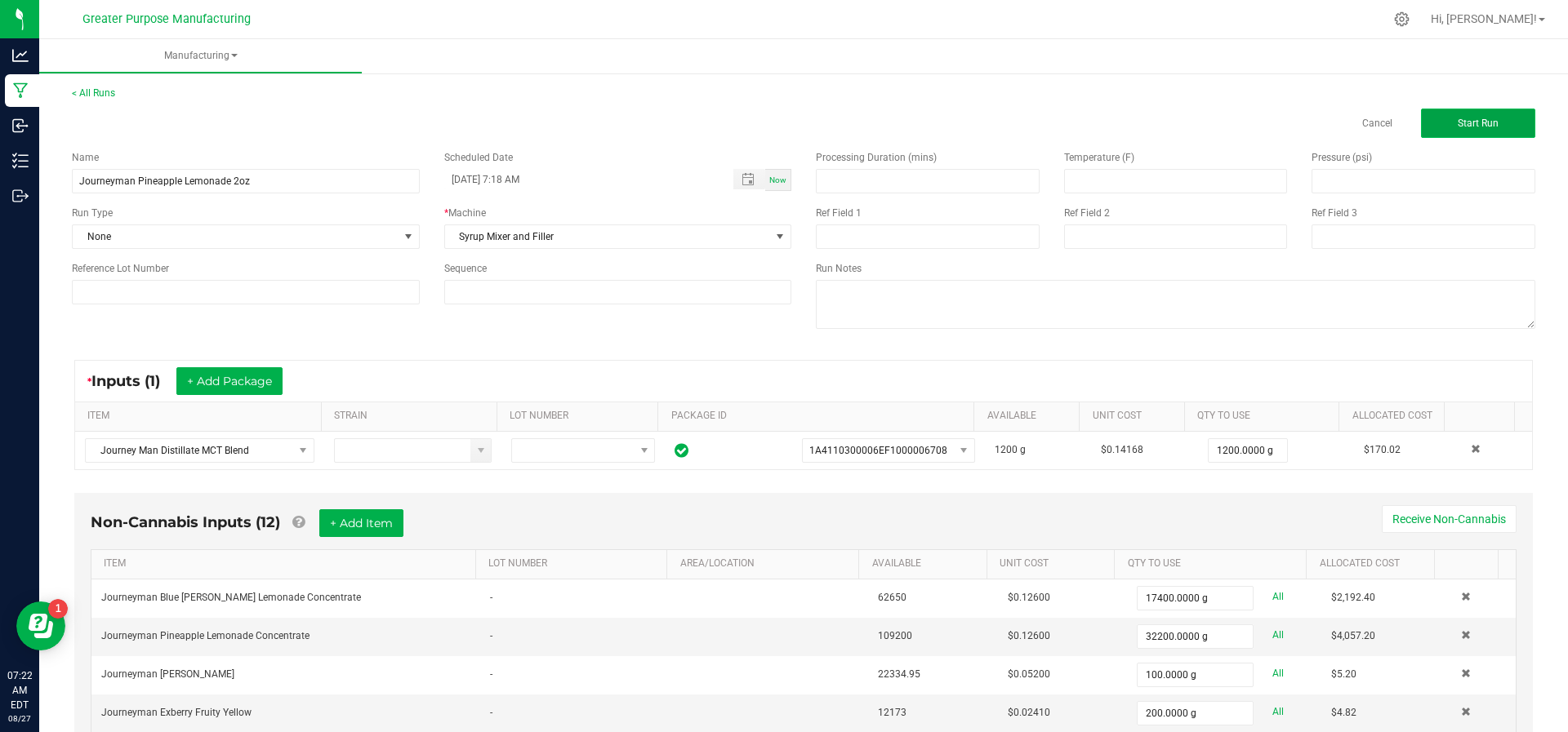
click at [1458, 122] on span "Start Run" at bounding box center [1477, 123] width 41 height 11
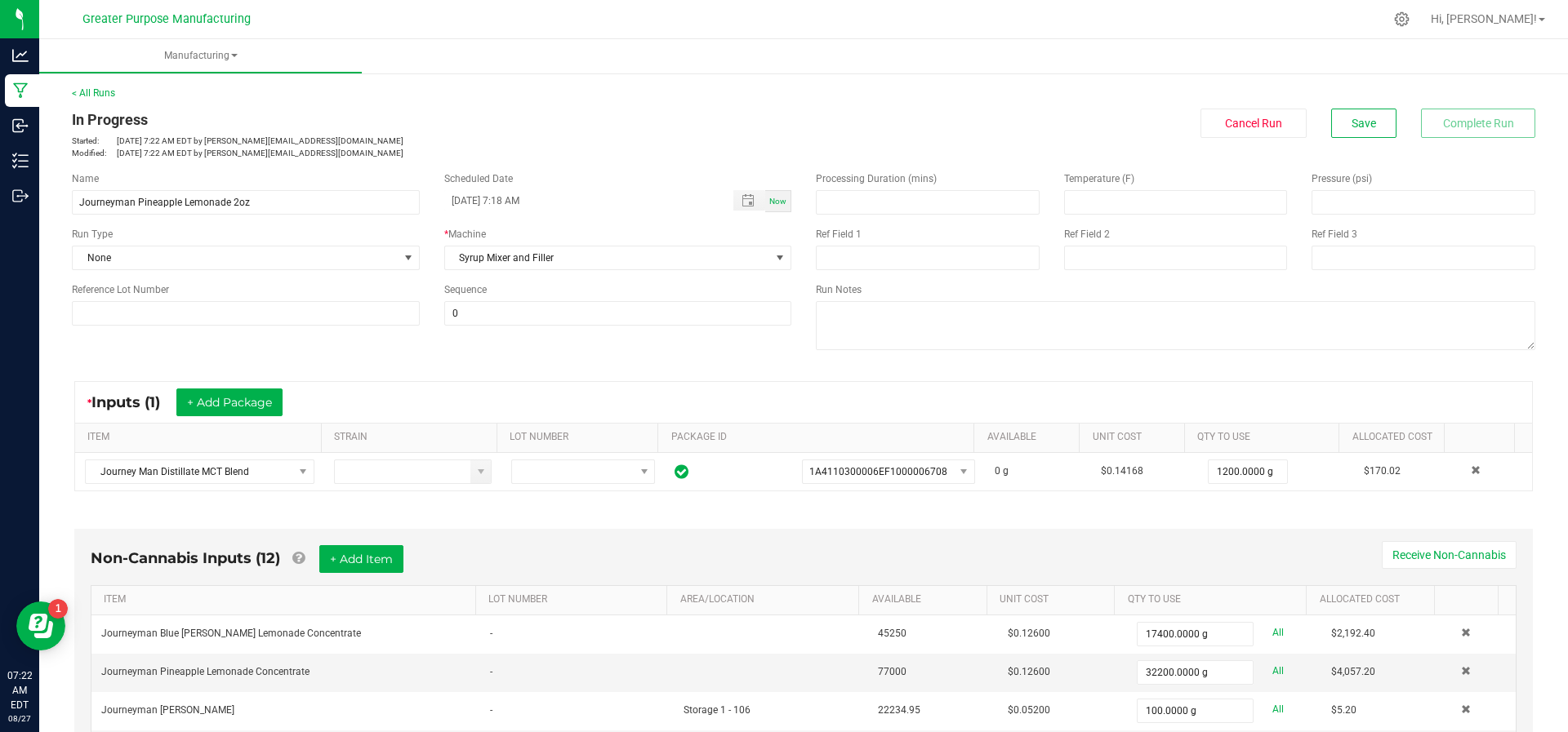
scroll to position [534, 0]
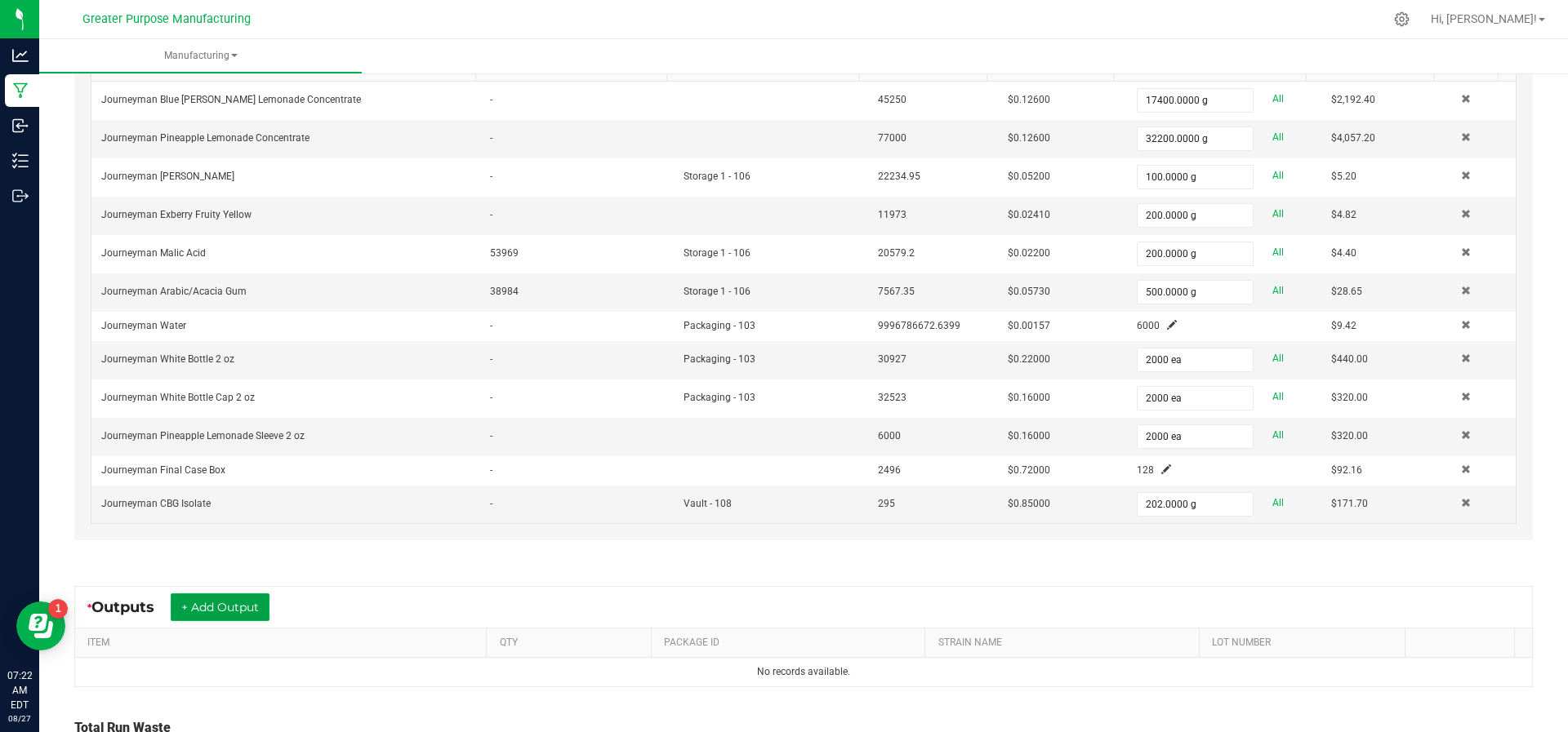
click at [218, 596] on button "+ Add Output" at bounding box center [220, 607] width 99 height 28
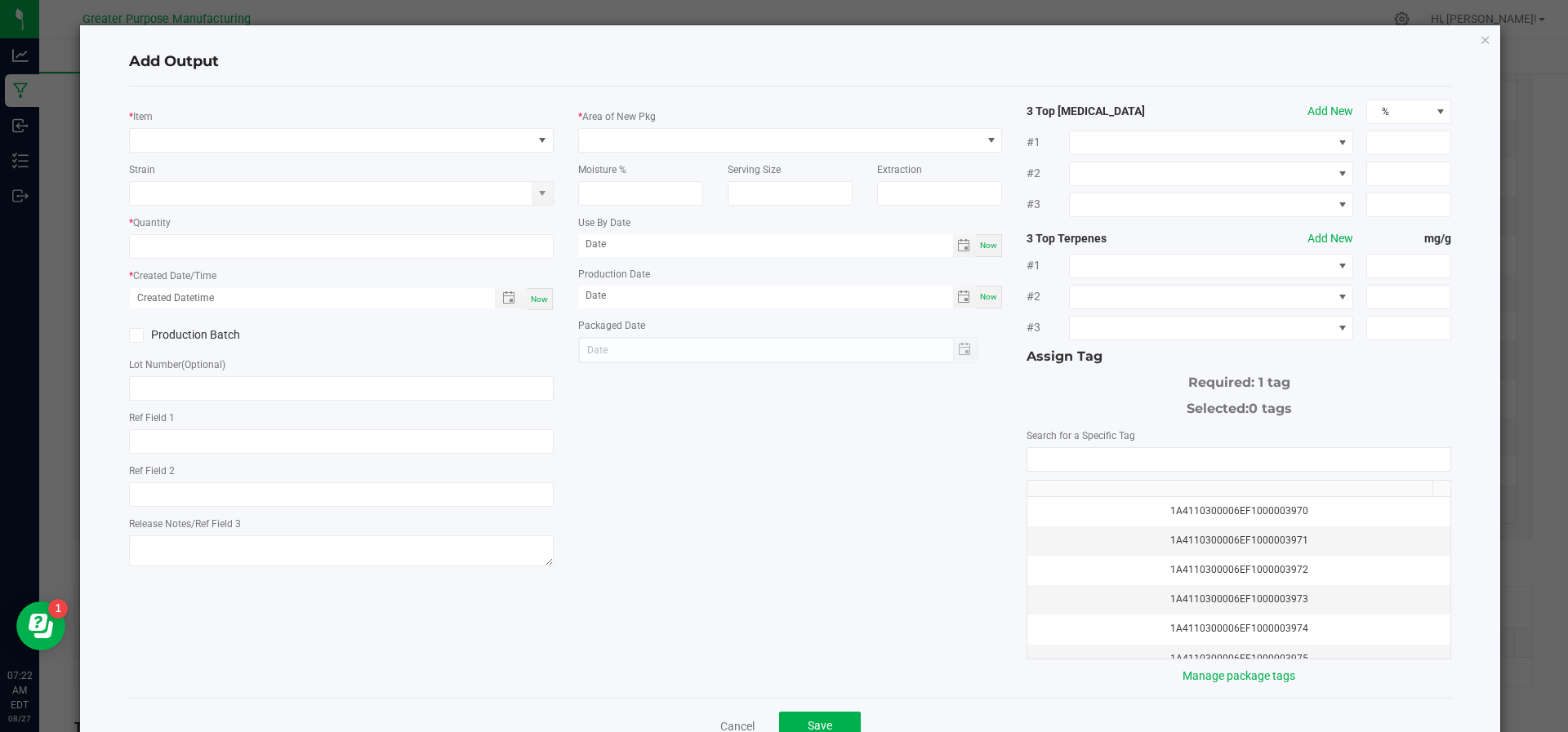
click at [276, 152] on div "* Item Strain * Quantity * Created Date/Time Now Production Batch Lot Number (O…" at bounding box center [341, 336] width 449 height 471
click at [282, 145] on span "NO DATA FOUND" at bounding box center [330, 140] width 402 height 23
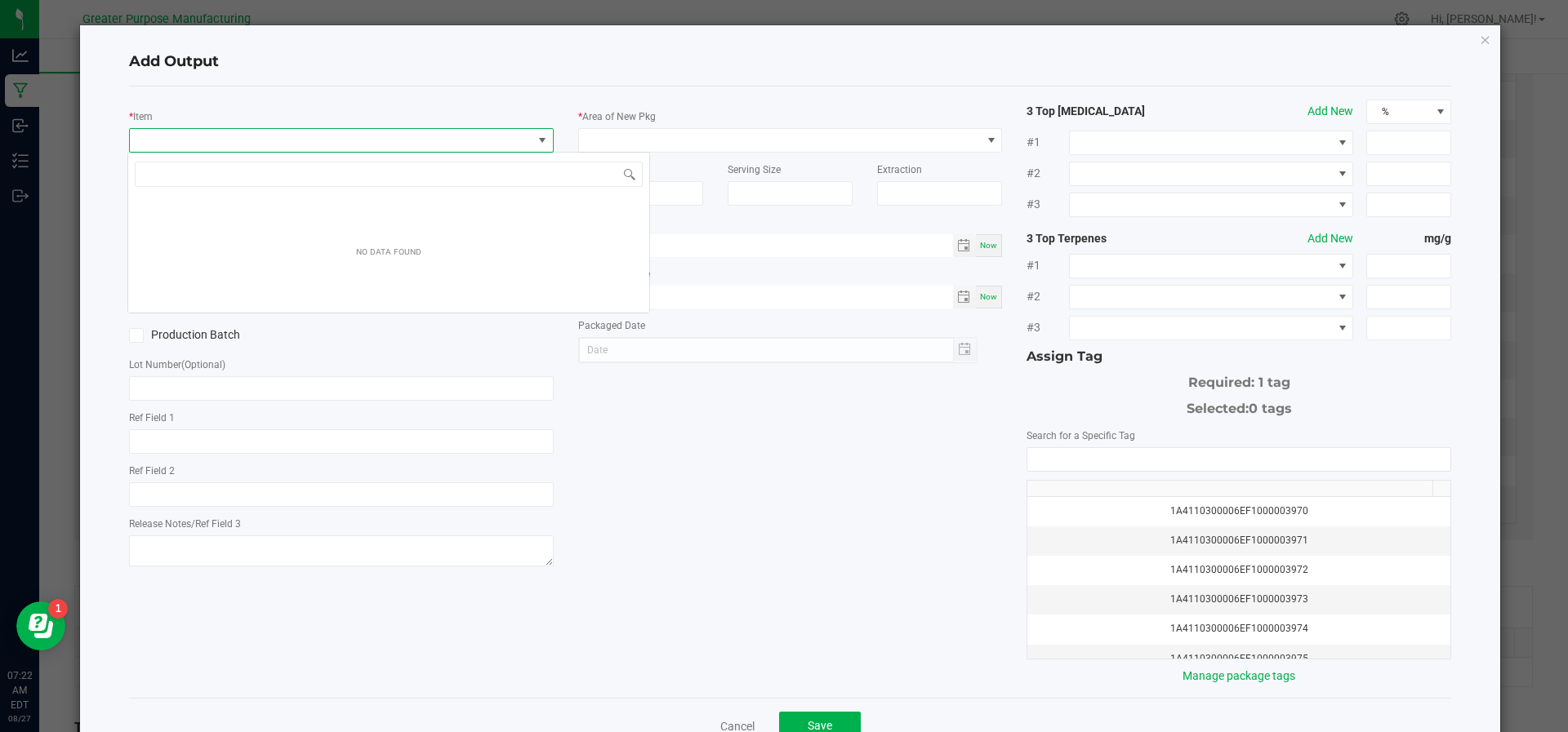
scroll to position [24, 419]
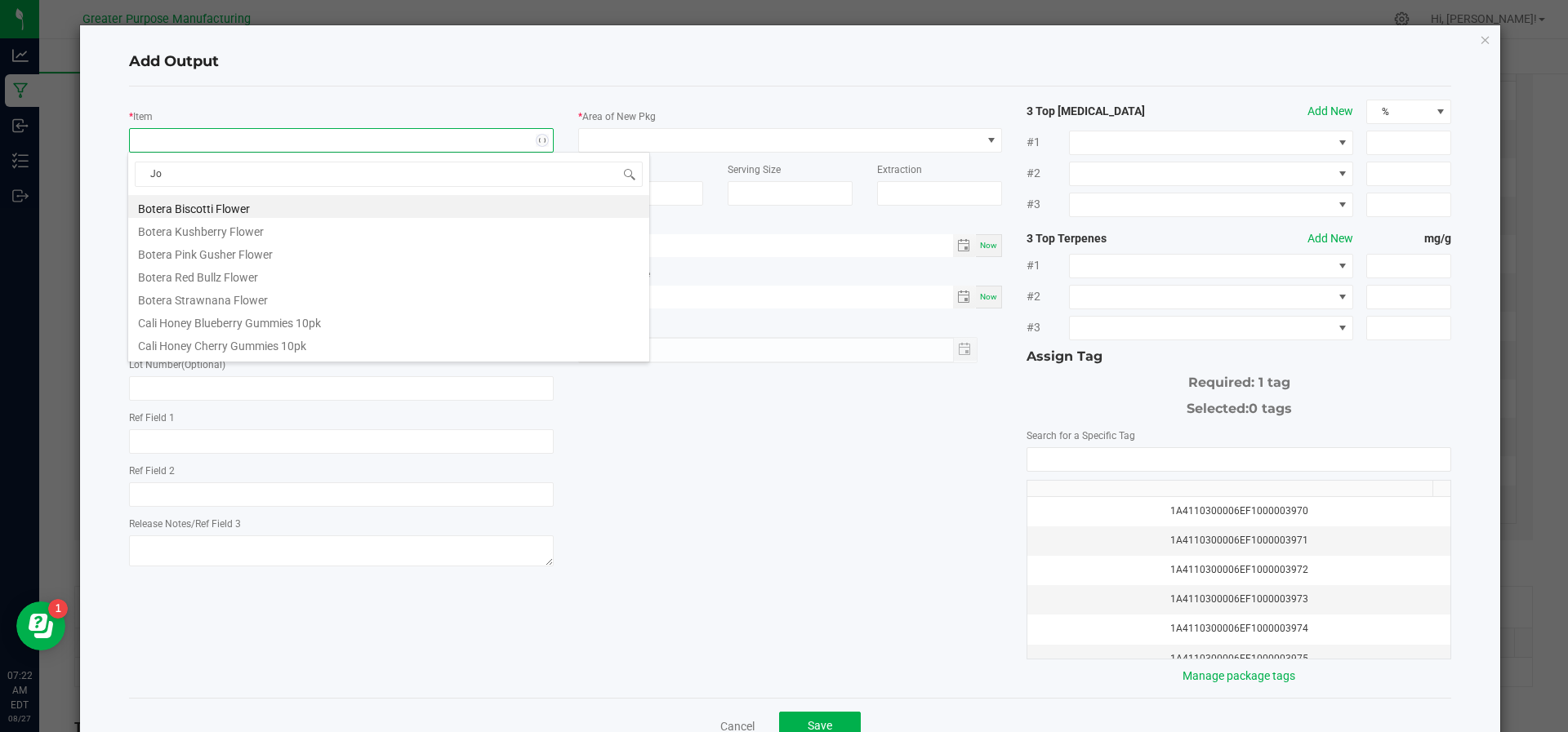
type input "Jou"
click at [316, 316] on li "Journeyman Pineapple Lemonade Syrup 2oz" at bounding box center [388, 321] width 521 height 23
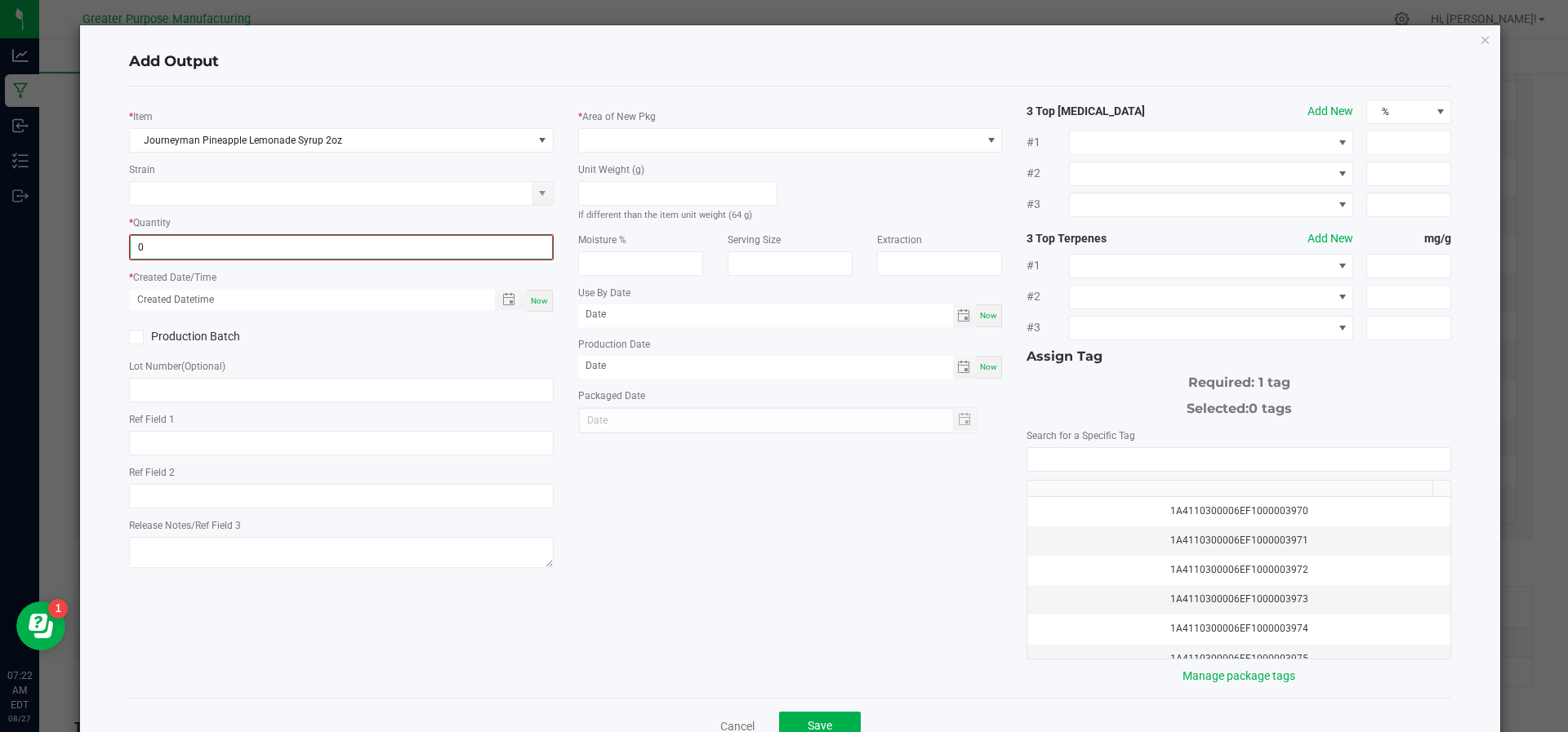
click at [275, 249] on input "0" at bounding box center [341, 247] width 422 height 23
type input "2000 ea"
click at [545, 299] on div "Now" at bounding box center [540, 299] width 26 height 22
type input "08/27/2025 7:22 AM"
type input "[DATE]"
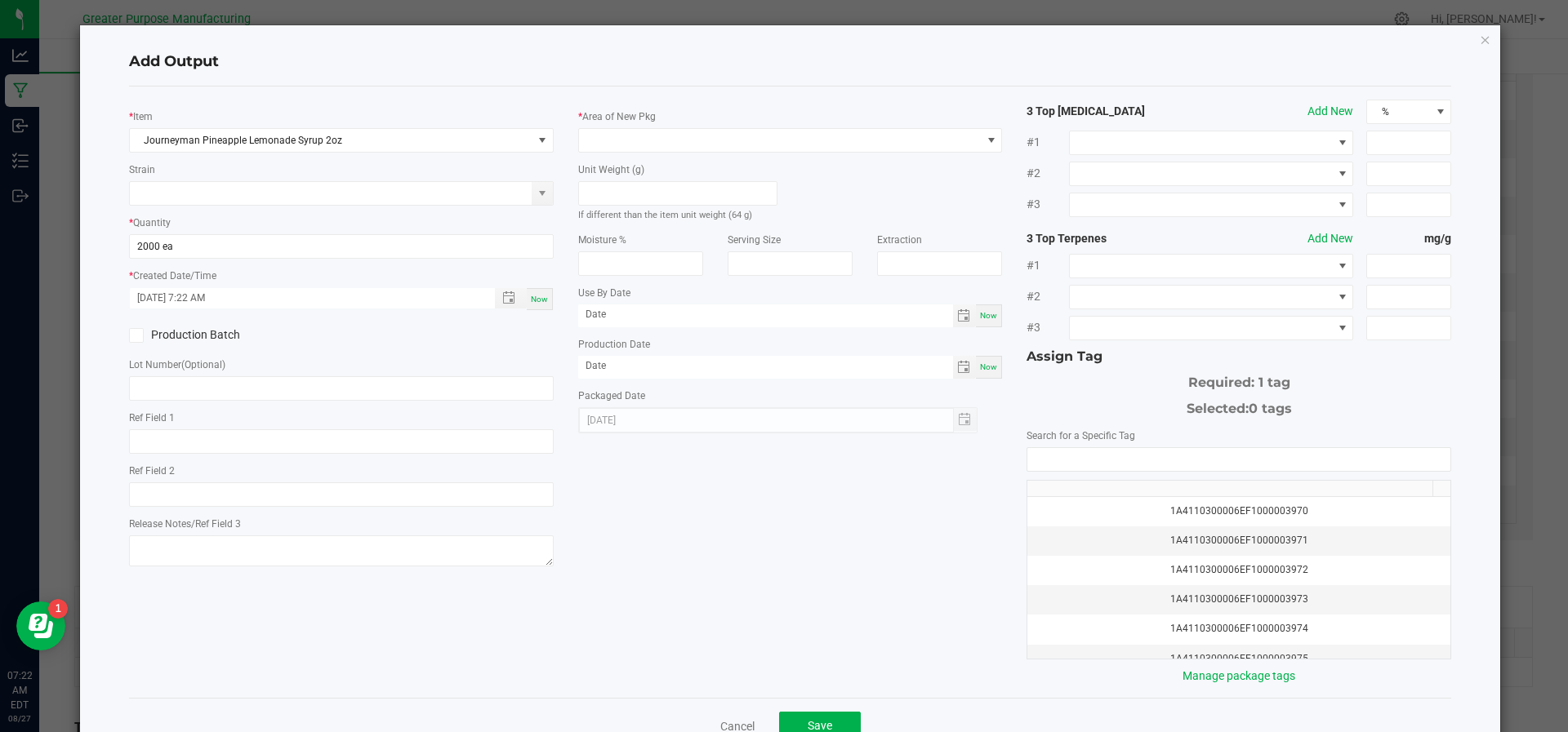
click at [130, 336] on icon at bounding box center [135, 336] width 10 height 0
click at [0, 0] on input "Production Batch" at bounding box center [0, 0] width 0 height 0
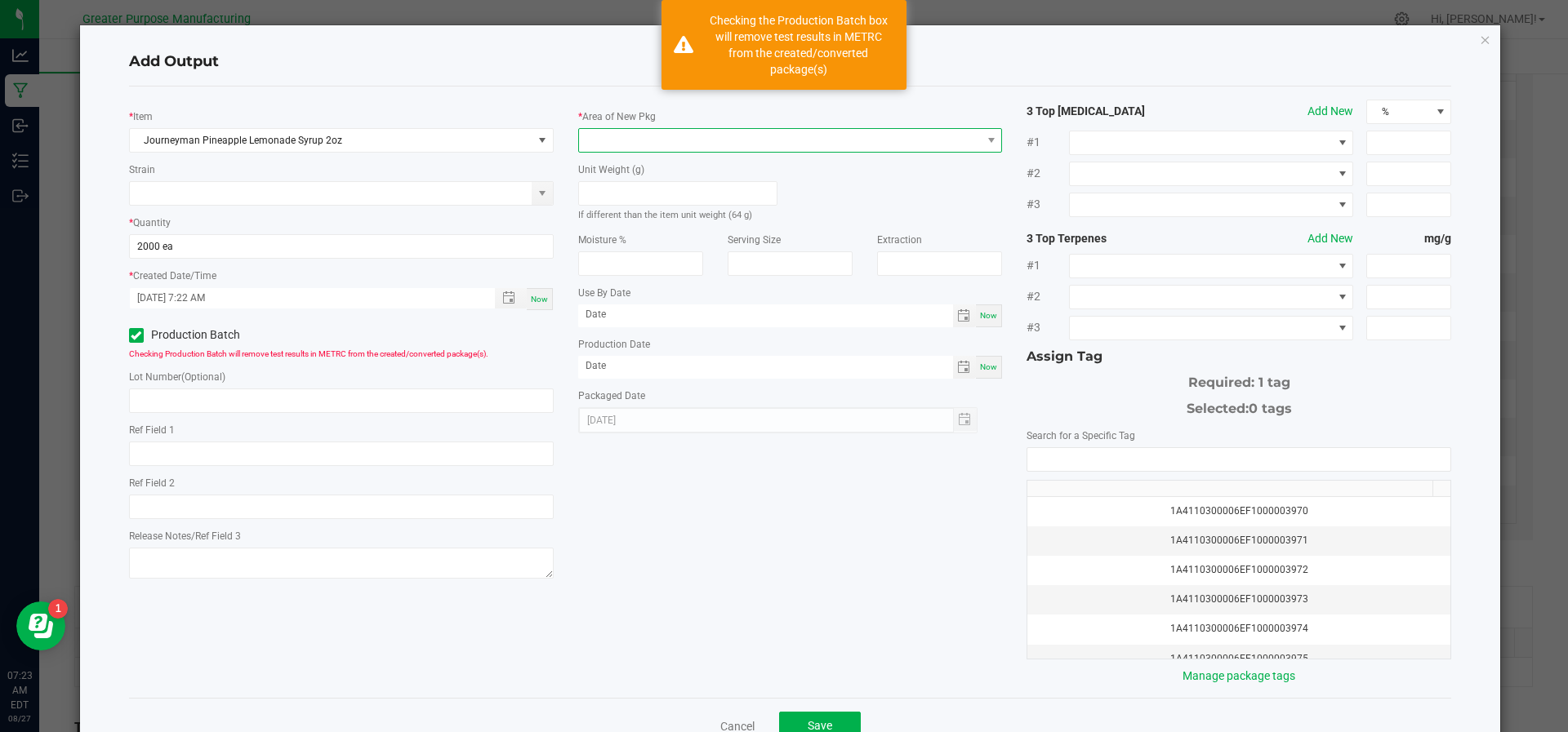
click at [658, 143] on span at bounding box center [779, 140] width 402 height 23
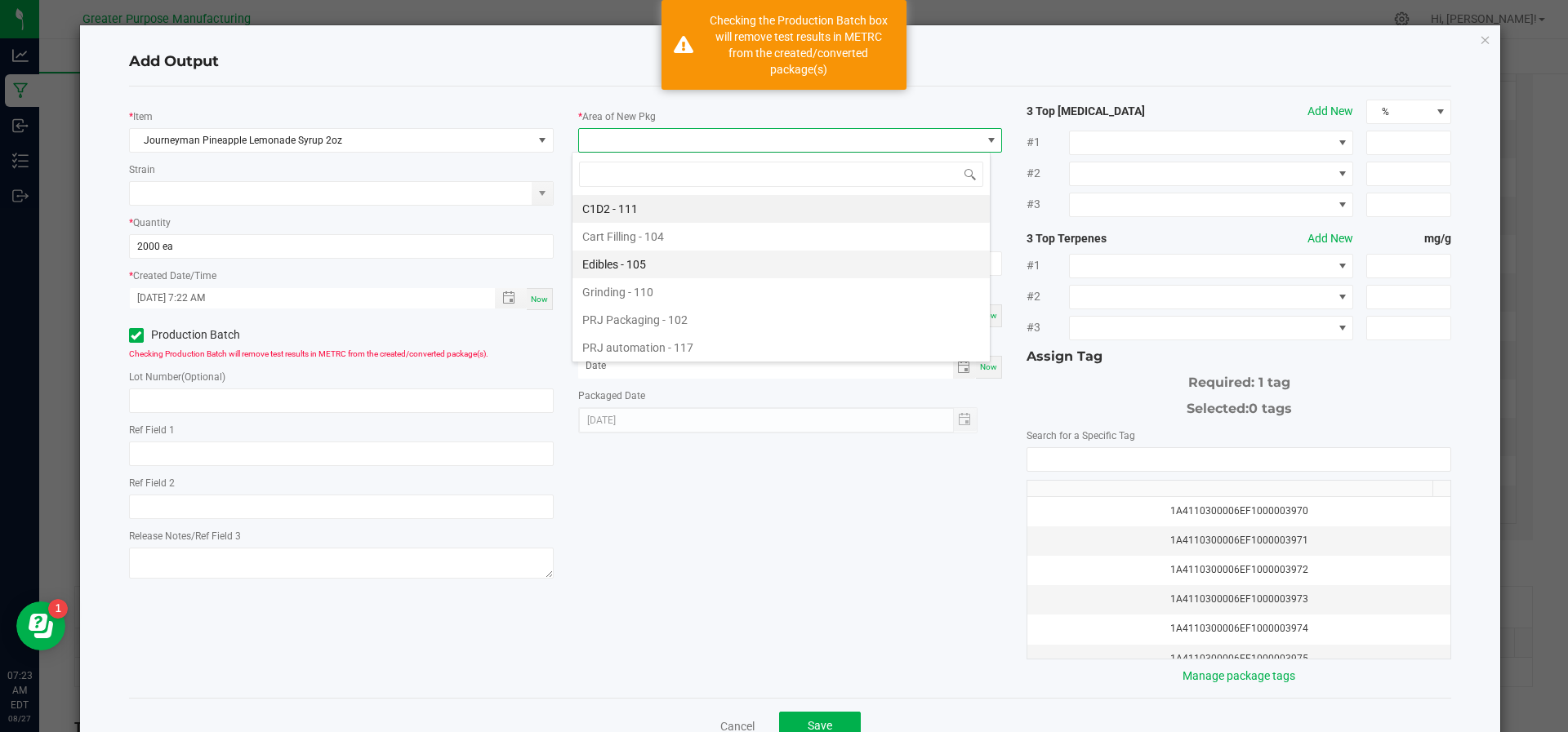
scroll to position [110, 0]
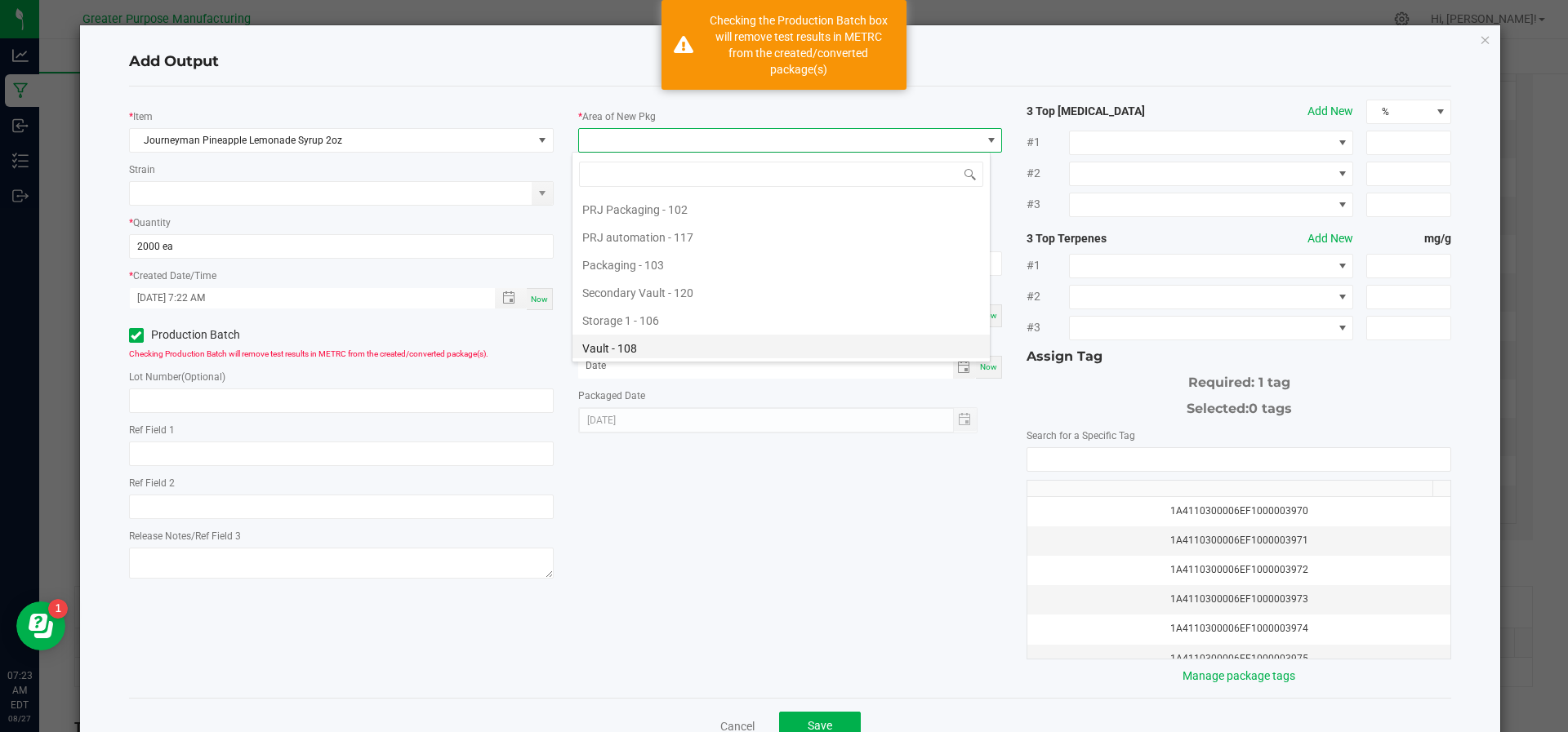
click at [645, 346] on li "Vault - 108" at bounding box center [780, 348] width 417 height 28
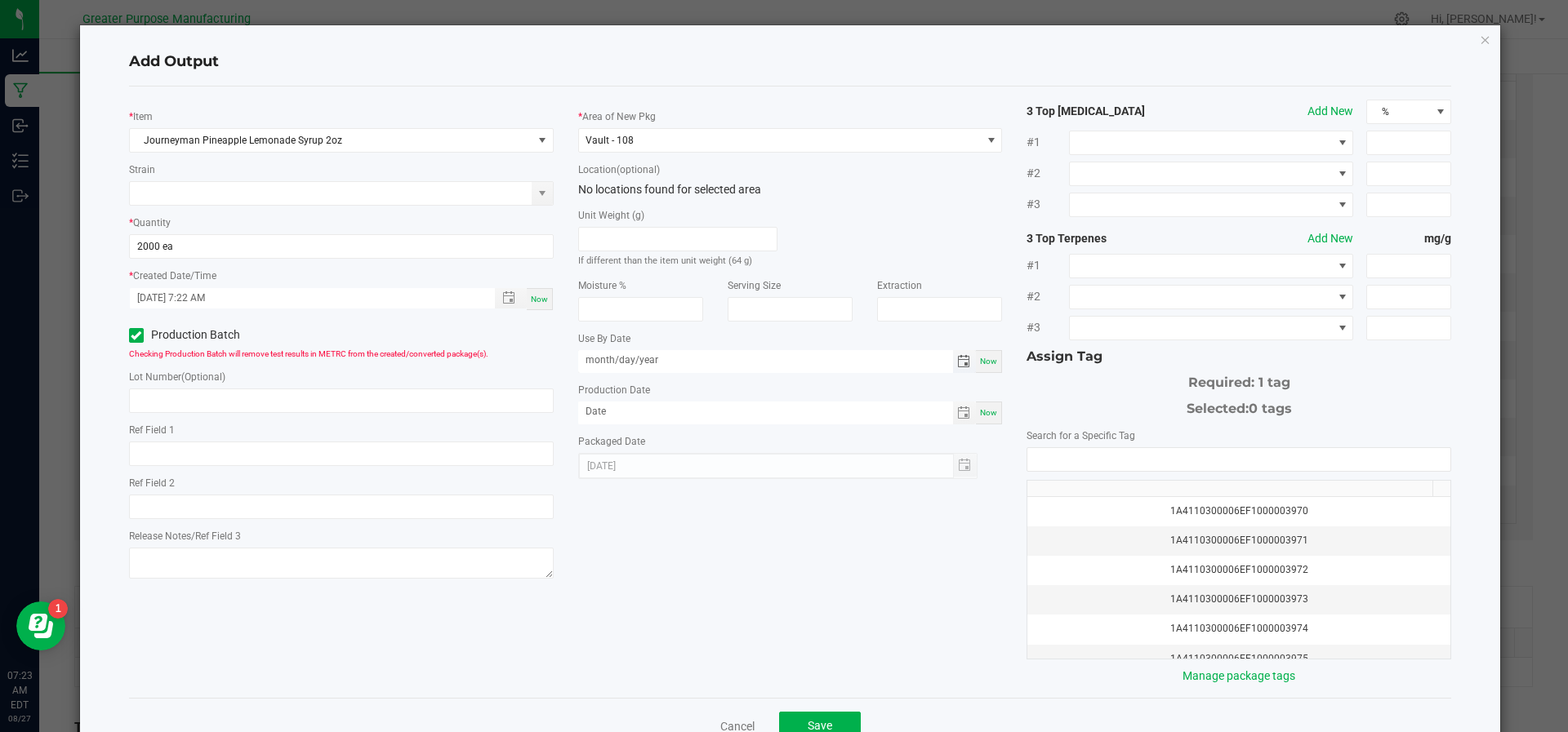
click at [644, 360] on input "month/day/year" at bounding box center [765, 360] width 374 height 20
type input "02/27/2024"
click at [978, 419] on div "Now" at bounding box center [988, 412] width 26 height 23
type input "[DATE]"
click at [1065, 456] on input "NO DATA FOUND" at bounding box center [1238, 459] width 423 height 23
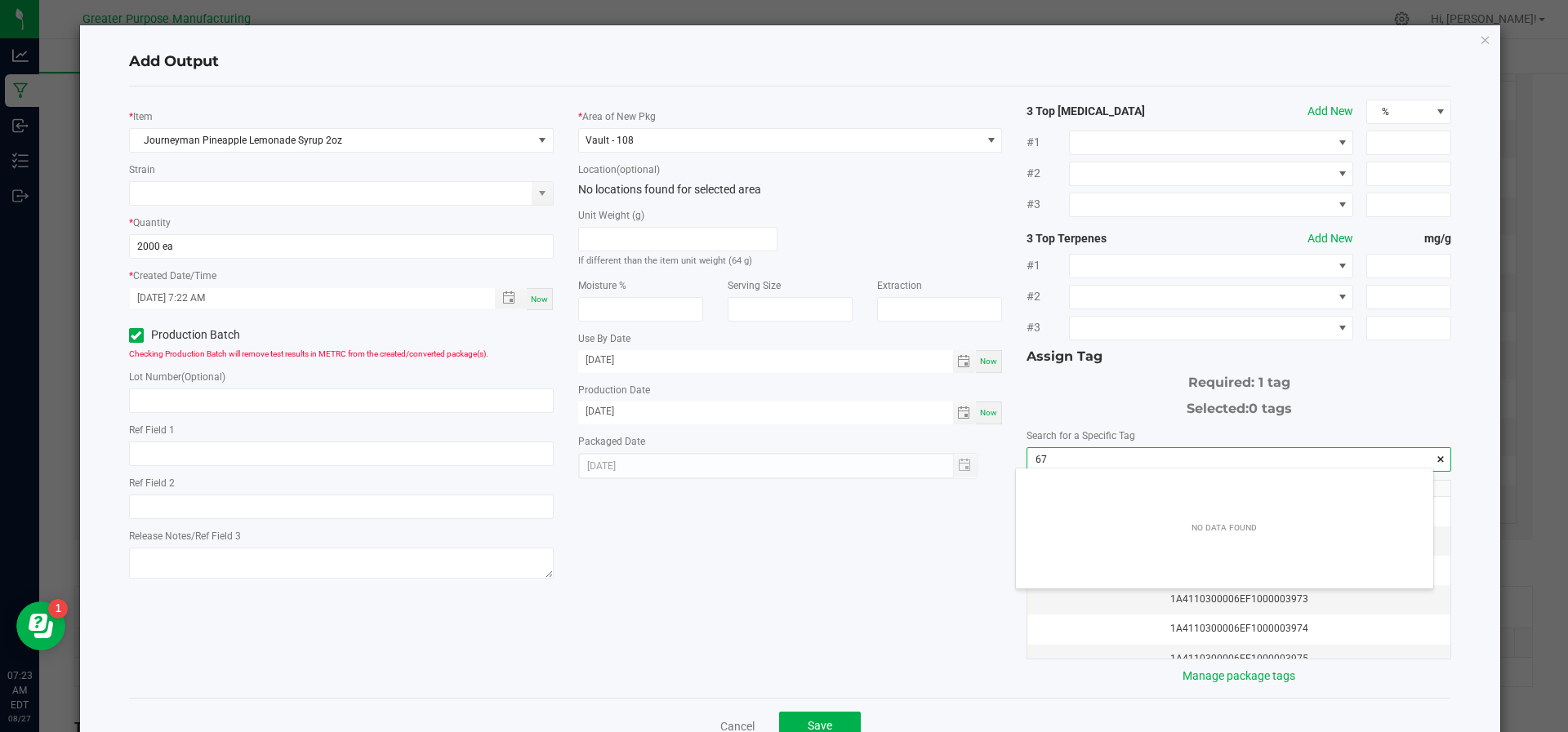
scroll to position [23, 418]
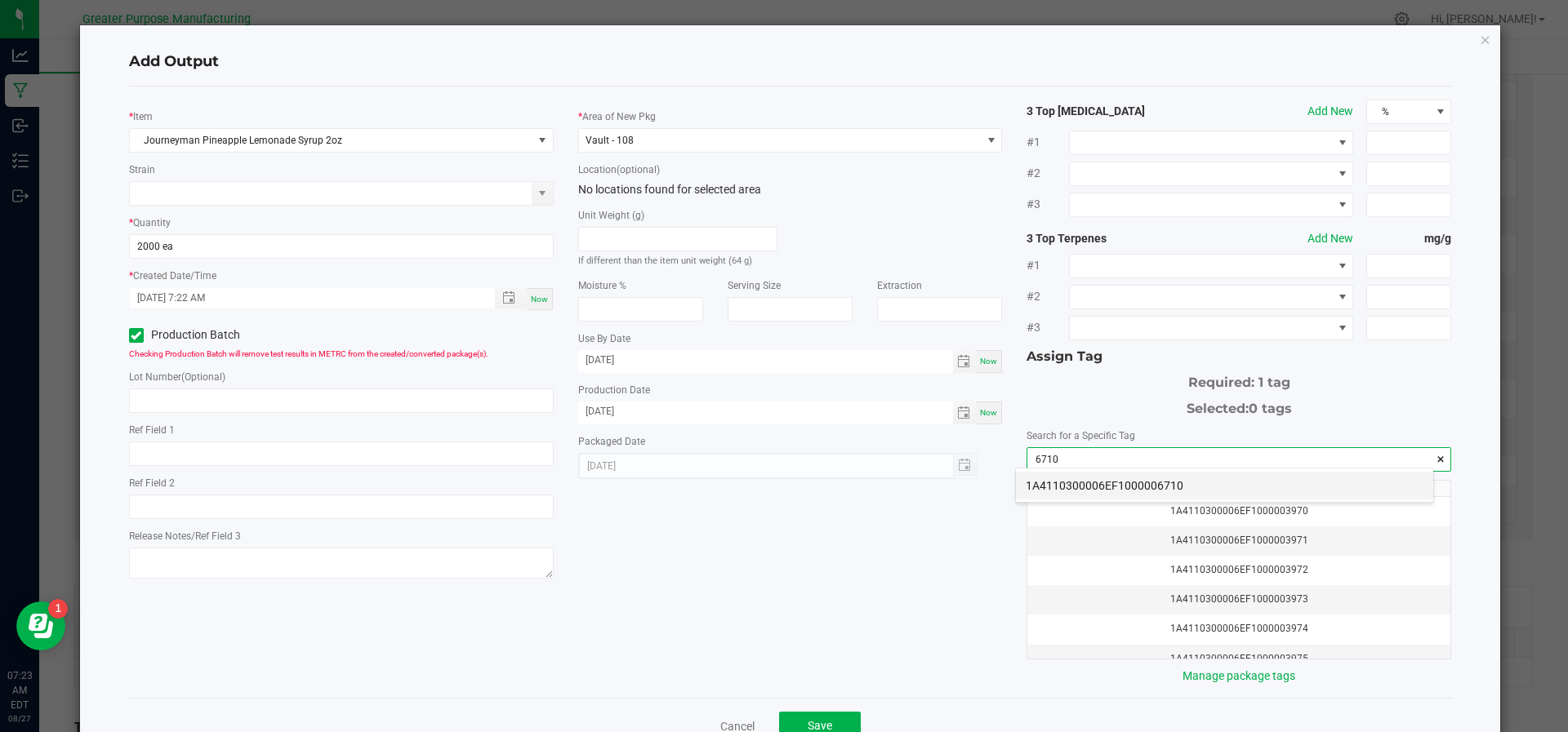
click at [1072, 476] on li "1A4110300006EF1000006710" at bounding box center [1224, 485] width 417 height 28
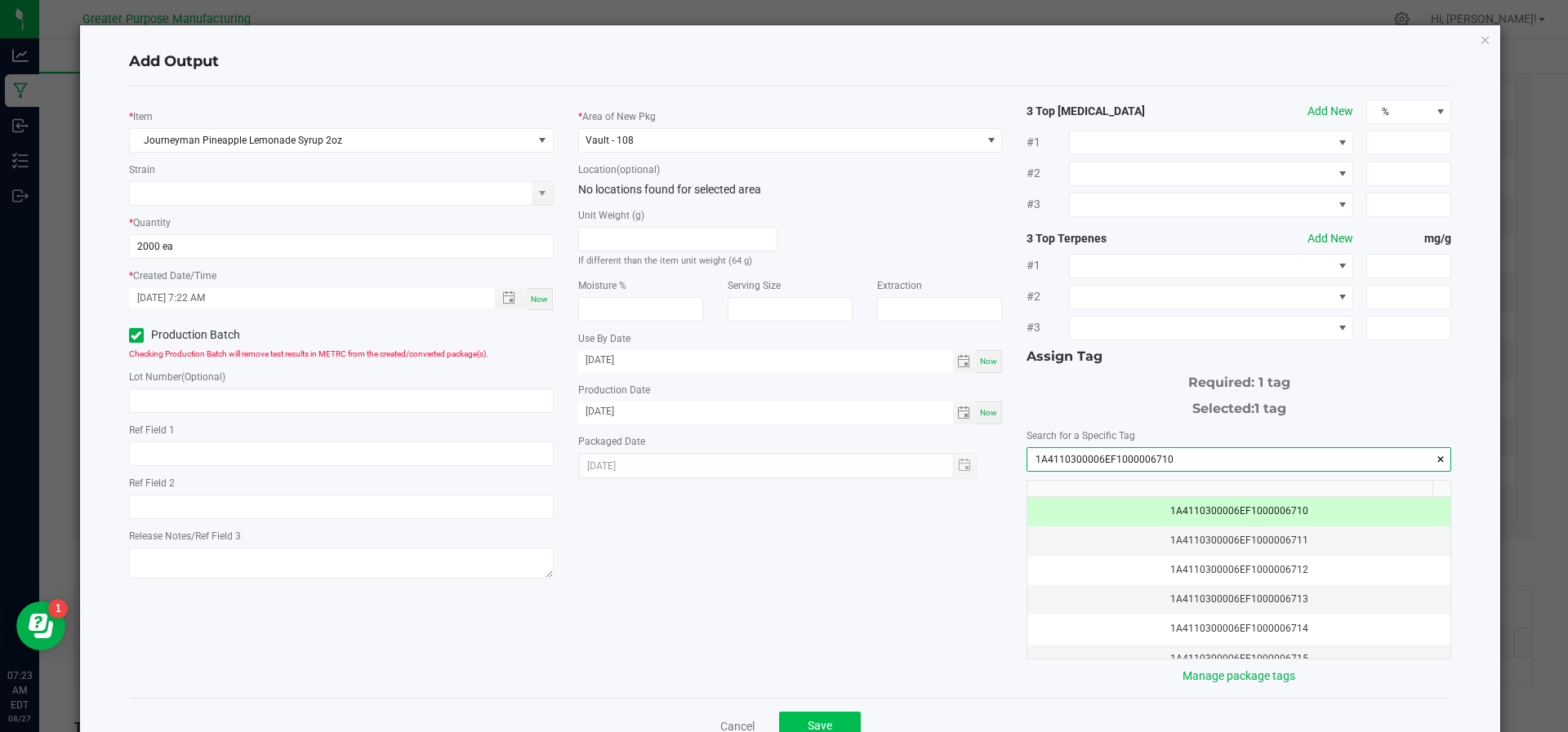
type input "1A4110300006EF1000006710"
click at [808, 714] on button "Save" at bounding box center [819, 726] width 81 height 30
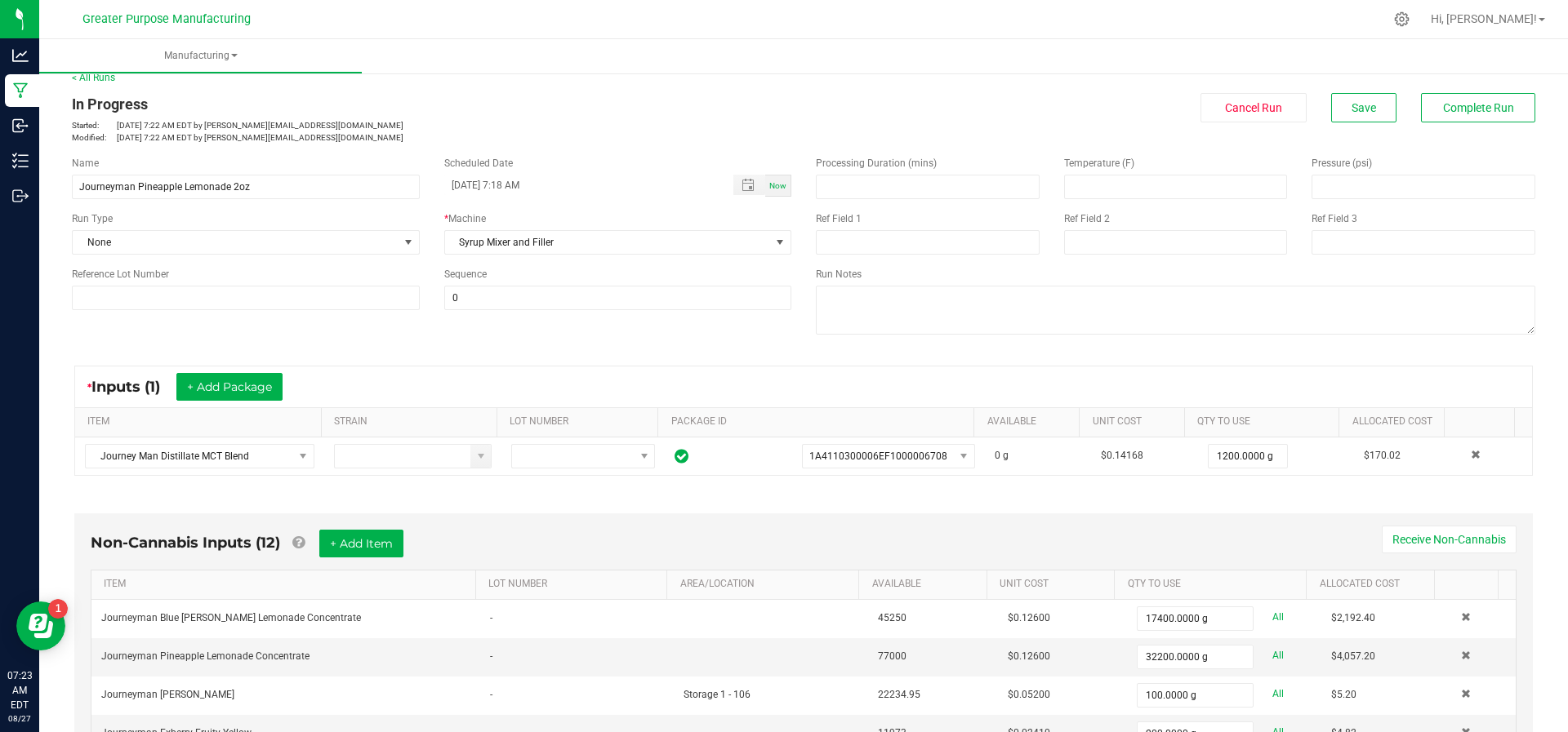
scroll to position [0, 0]
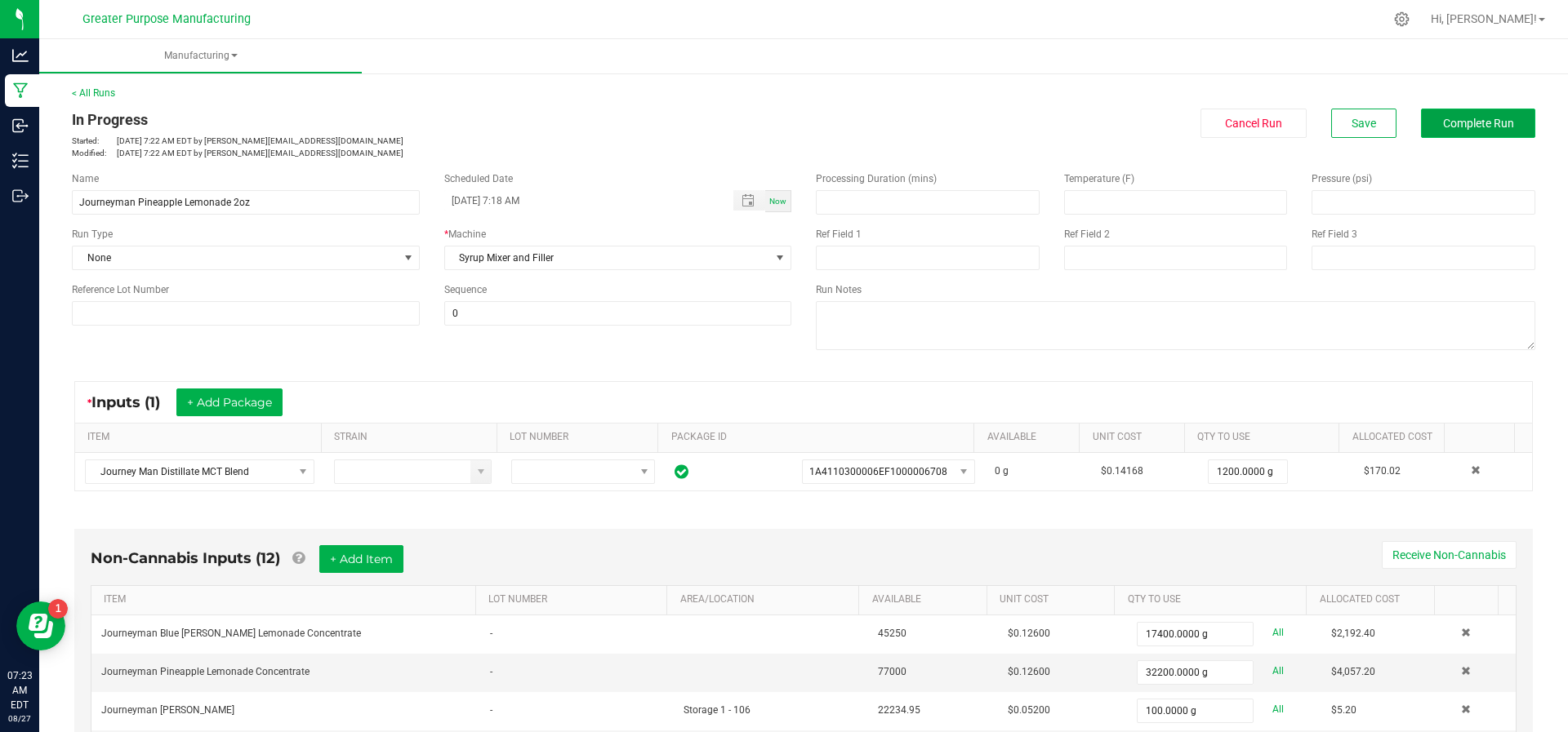
click at [1442, 122] on span "Complete Run" at bounding box center [1477, 123] width 71 height 13
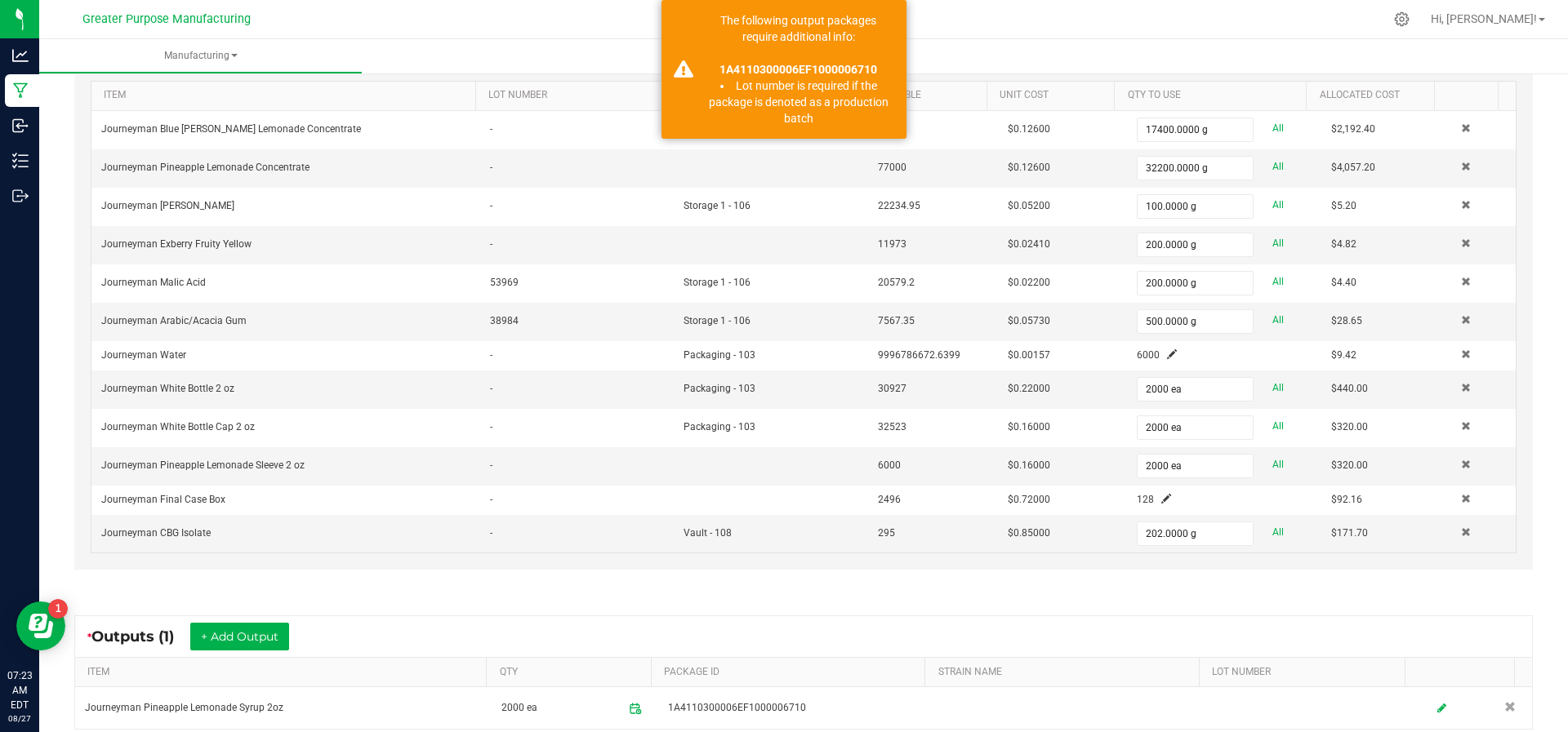
scroll to position [656, 0]
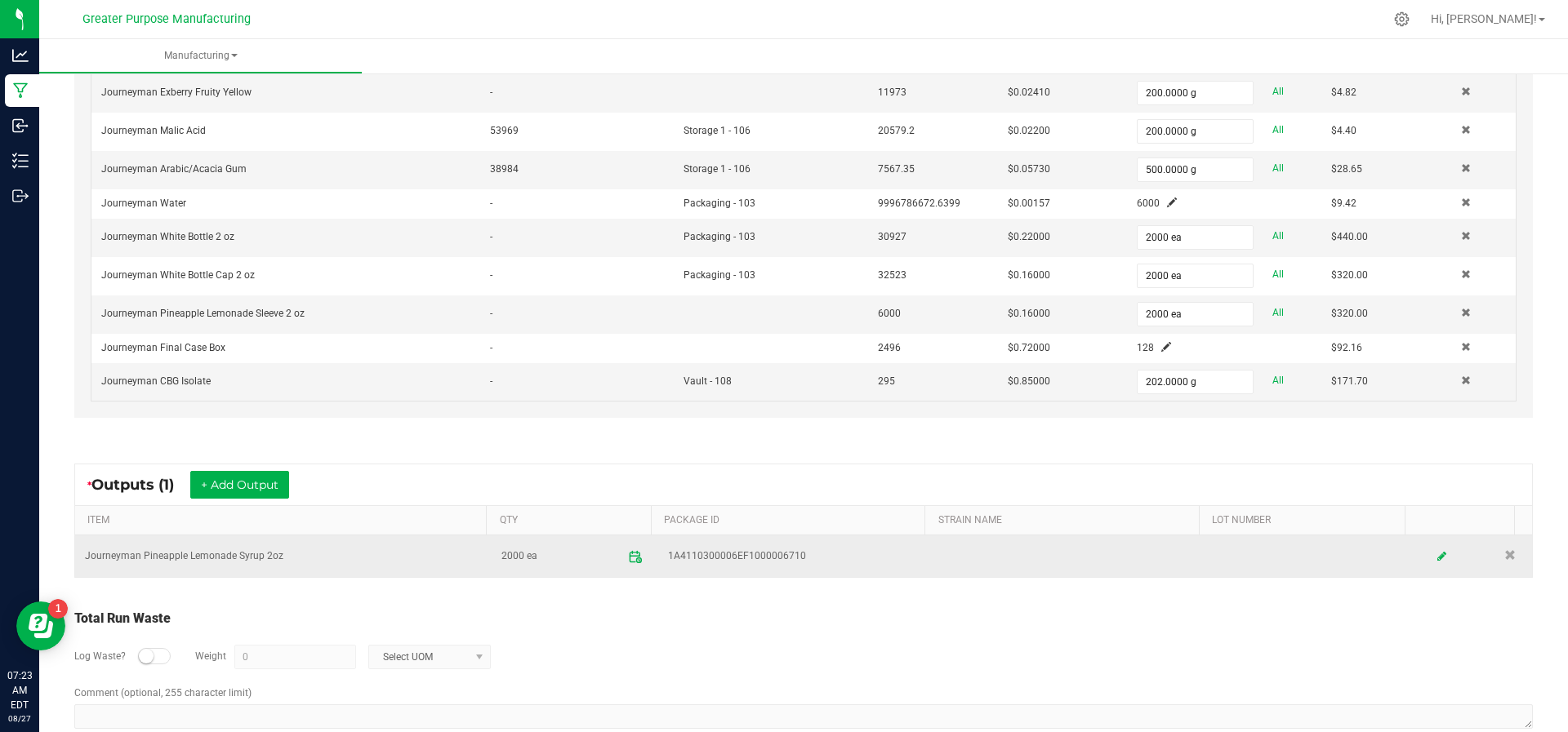
click at [628, 549] on icon at bounding box center [635, 556] width 15 height 15
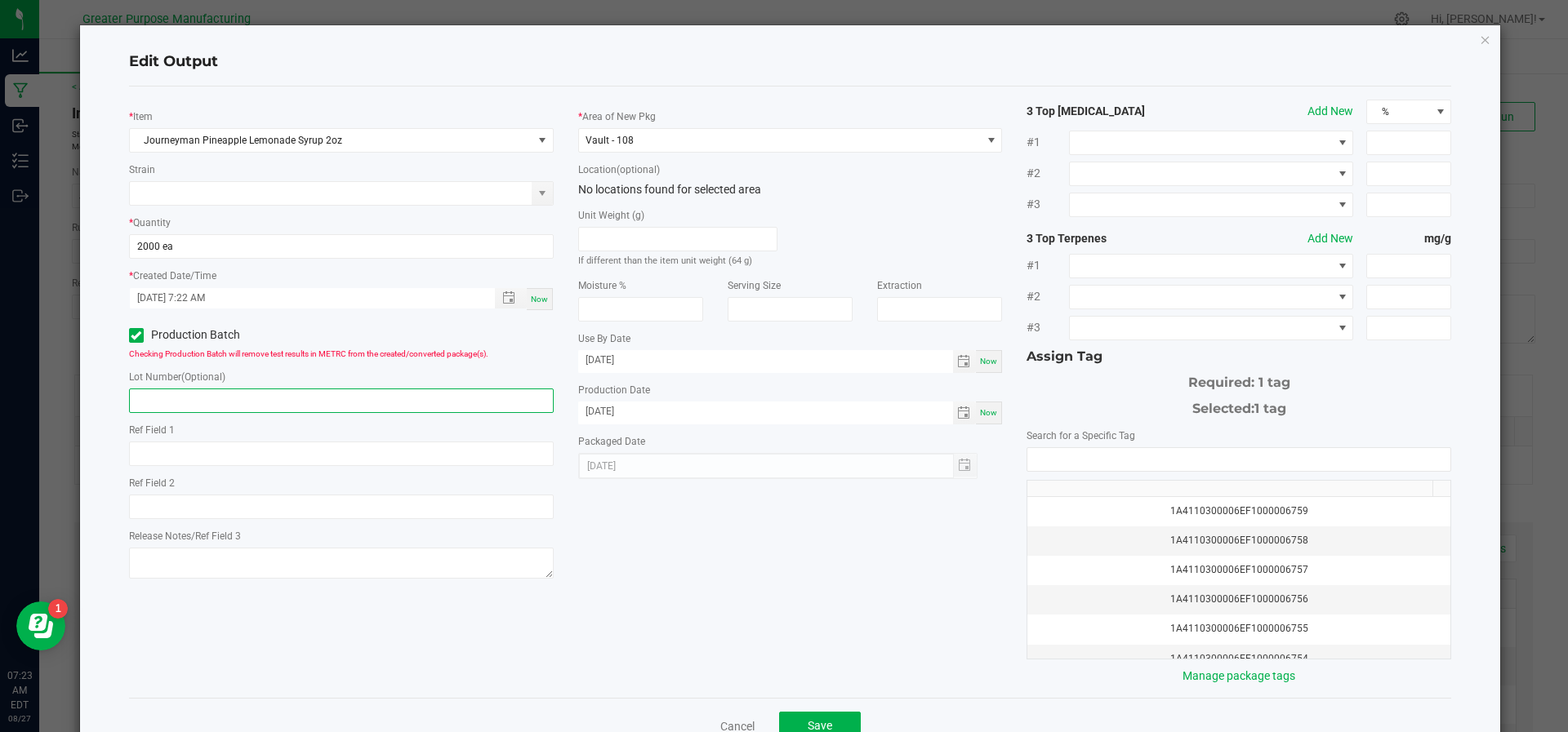
click at [331, 405] on input "text" at bounding box center [341, 400] width 424 height 24
type input "6710"
click at [807, 720] on span "Save" at bounding box center [819, 726] width 24 height 13
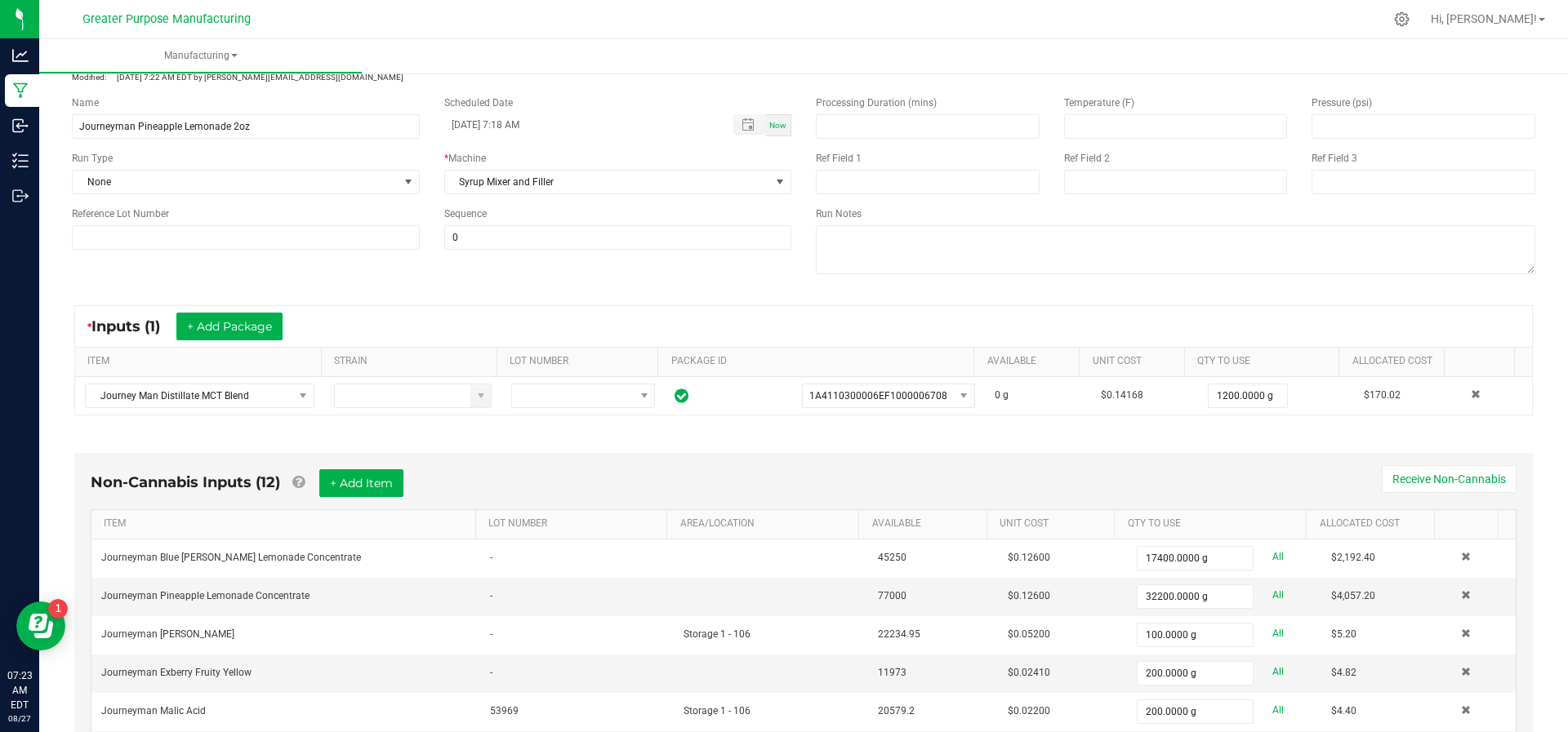
scroll to position [0, 0]
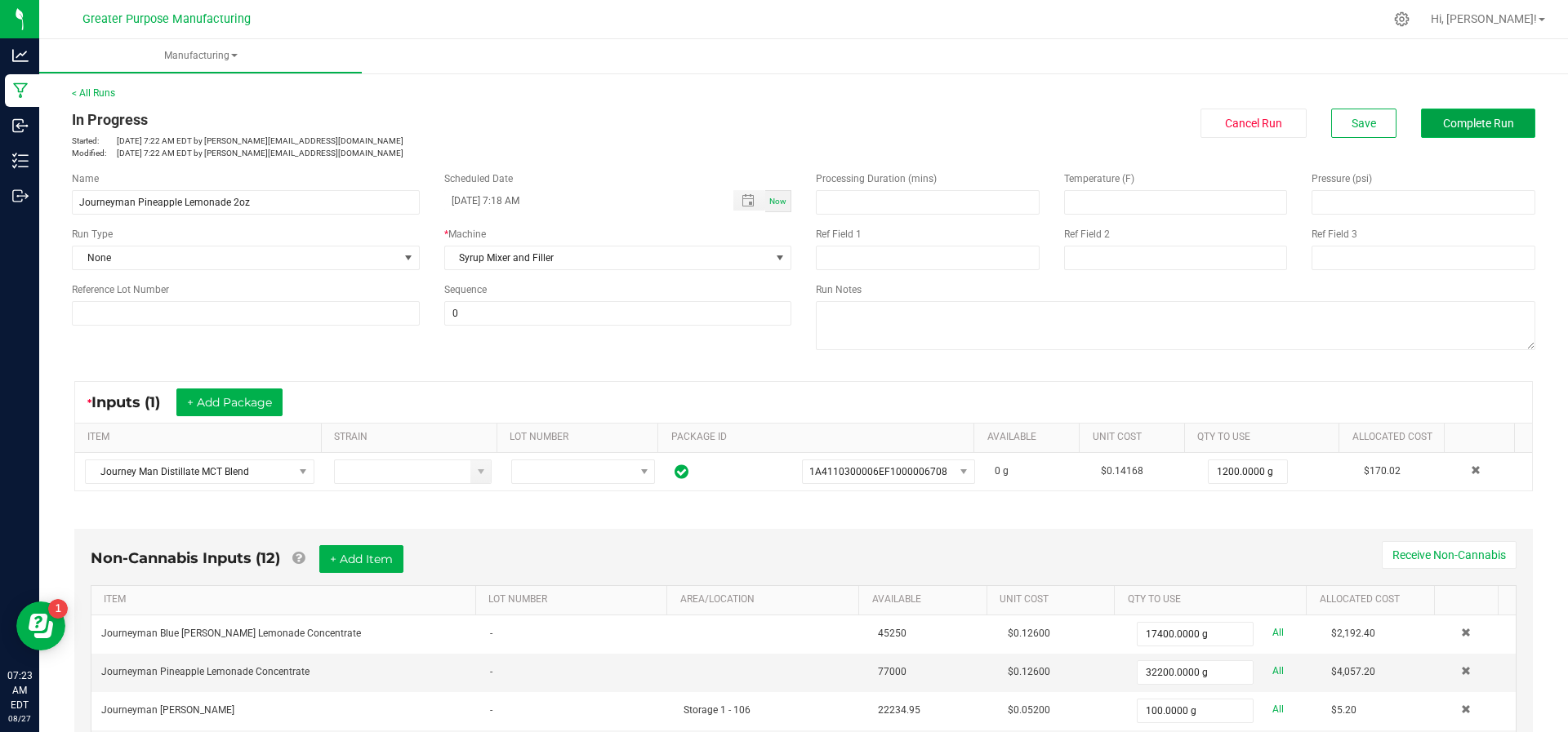
click at [1463, 116] on span "Complete Run" at bounding box center [1477, 123] width 71 height 13
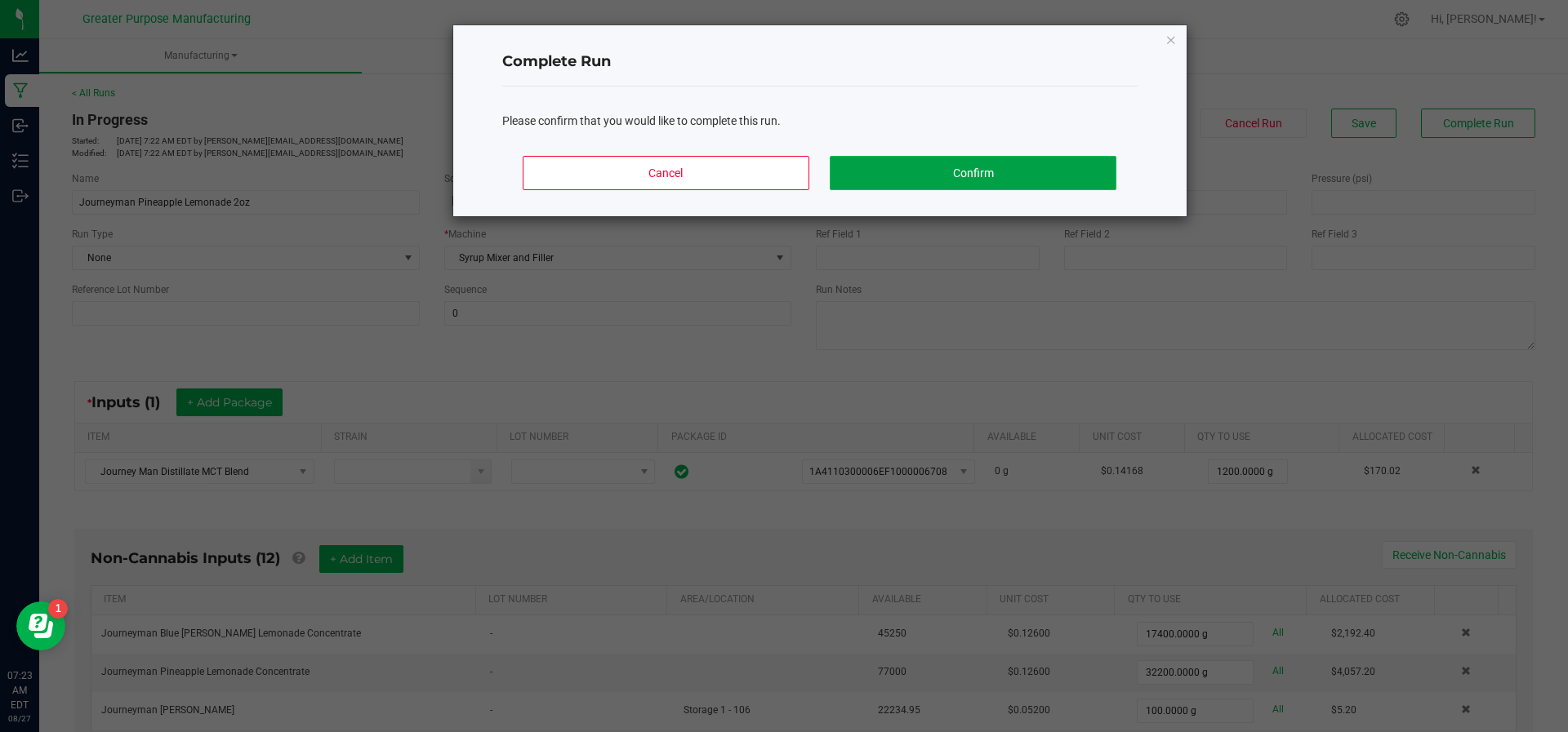
click at [1036, 157] on button "Confirm" at bounding box center [972, 173] width 286 height 34
